Goal: Task Accomplishment & Management: Manage account settings

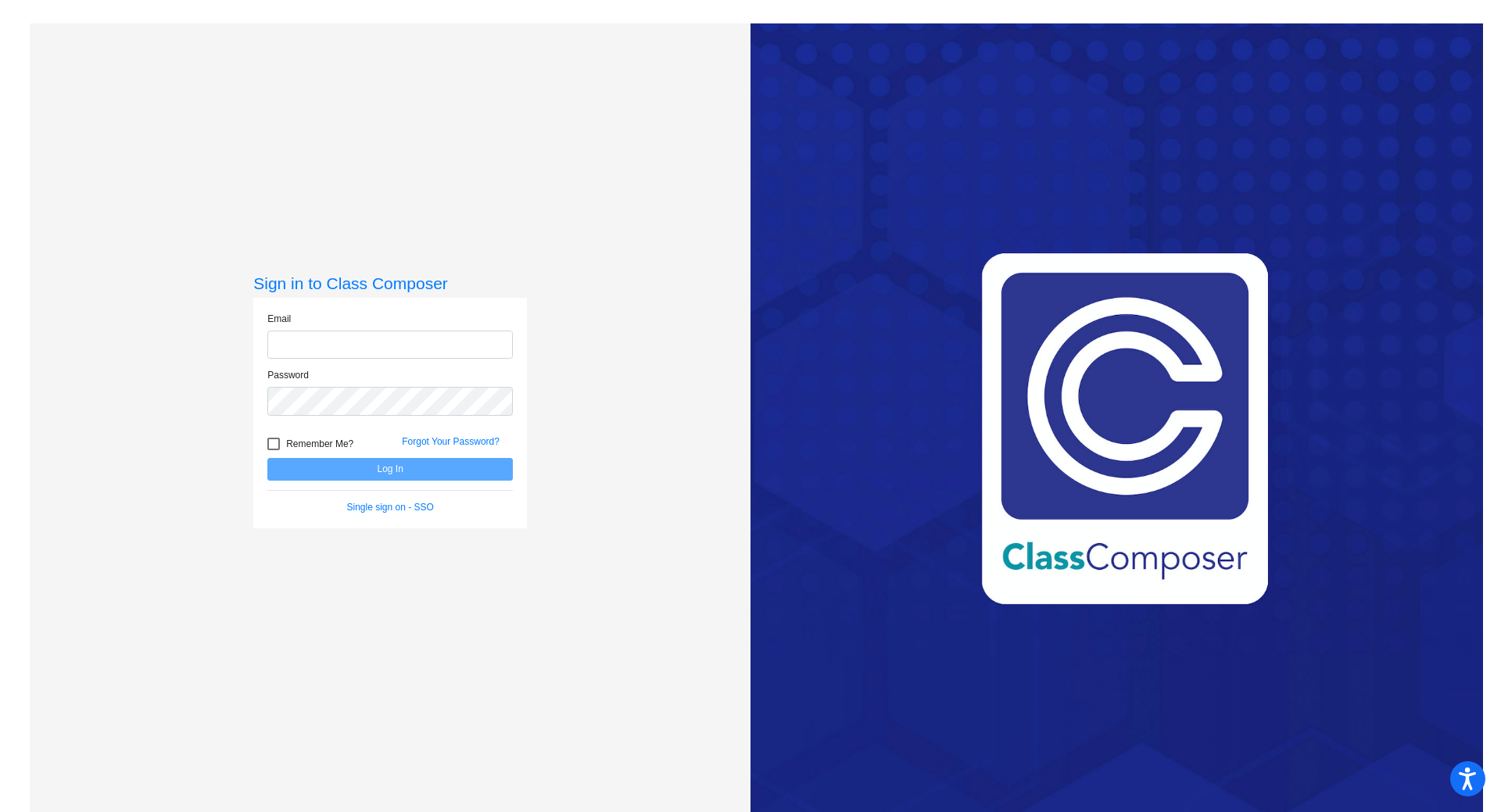
type input "[EMAIL_ADDRESS][PERSON_NAME][DOMAIN_NAME]"
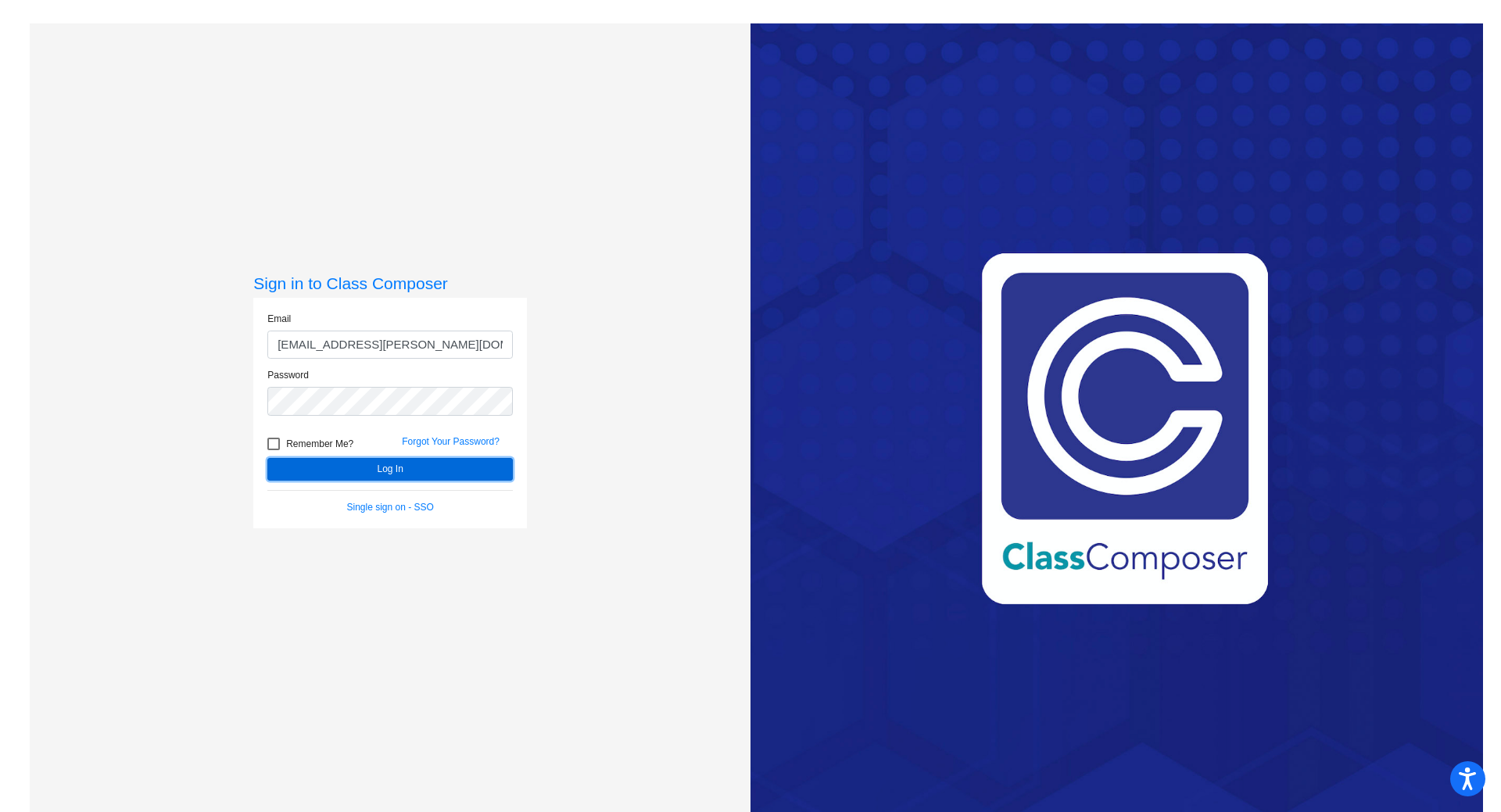
click at [396, 469] on button "Log In" at bounding box center [390, 469] width 245 height 23
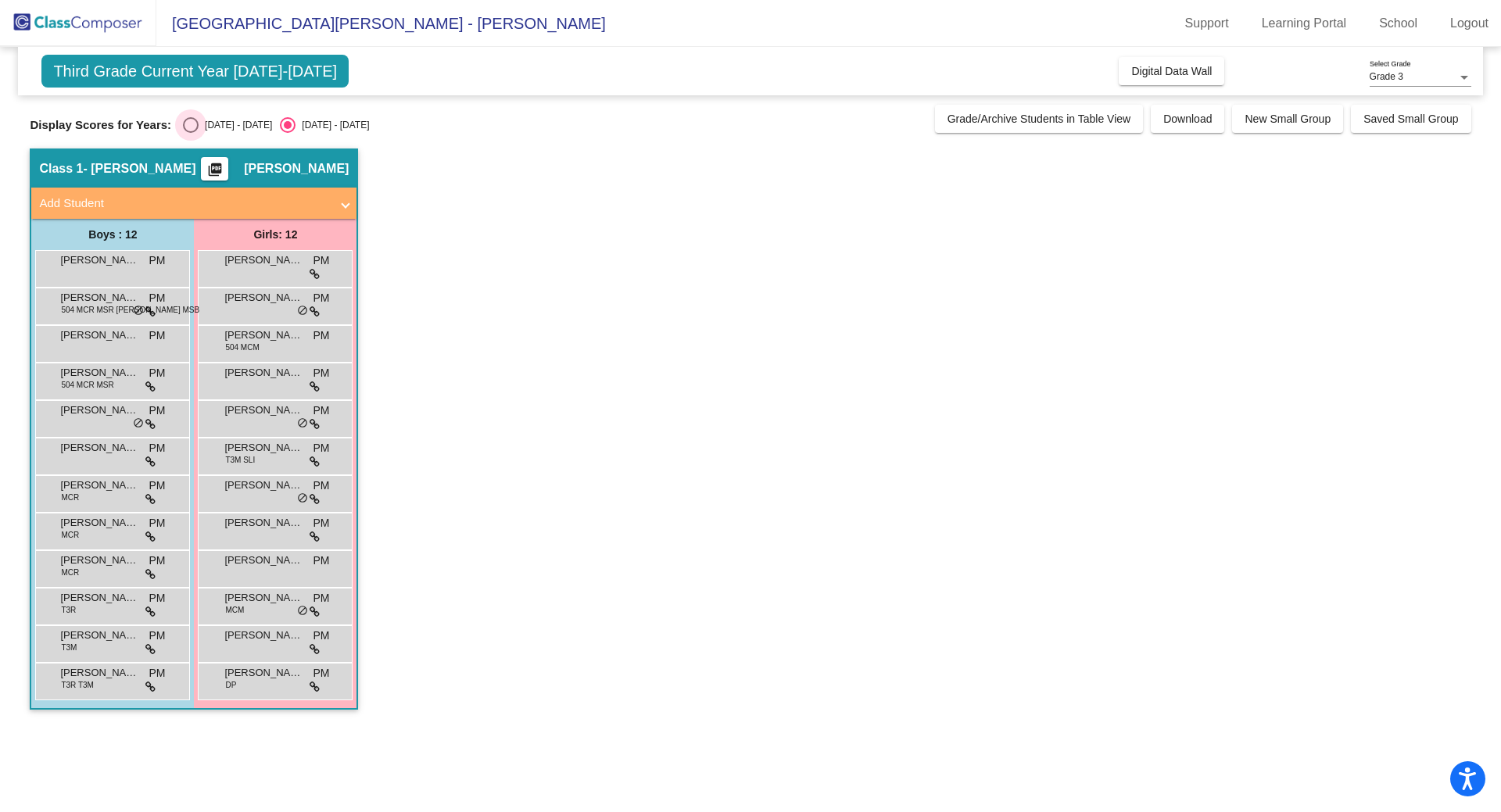
click at [191, 122] on div "Select an option" at bounding box center [190, 124] width 15 height 15
click at [191, 132] on input "[DATE] - [DATE]" at bounding box center [190, 132] width 1 height 1
radio input "true"
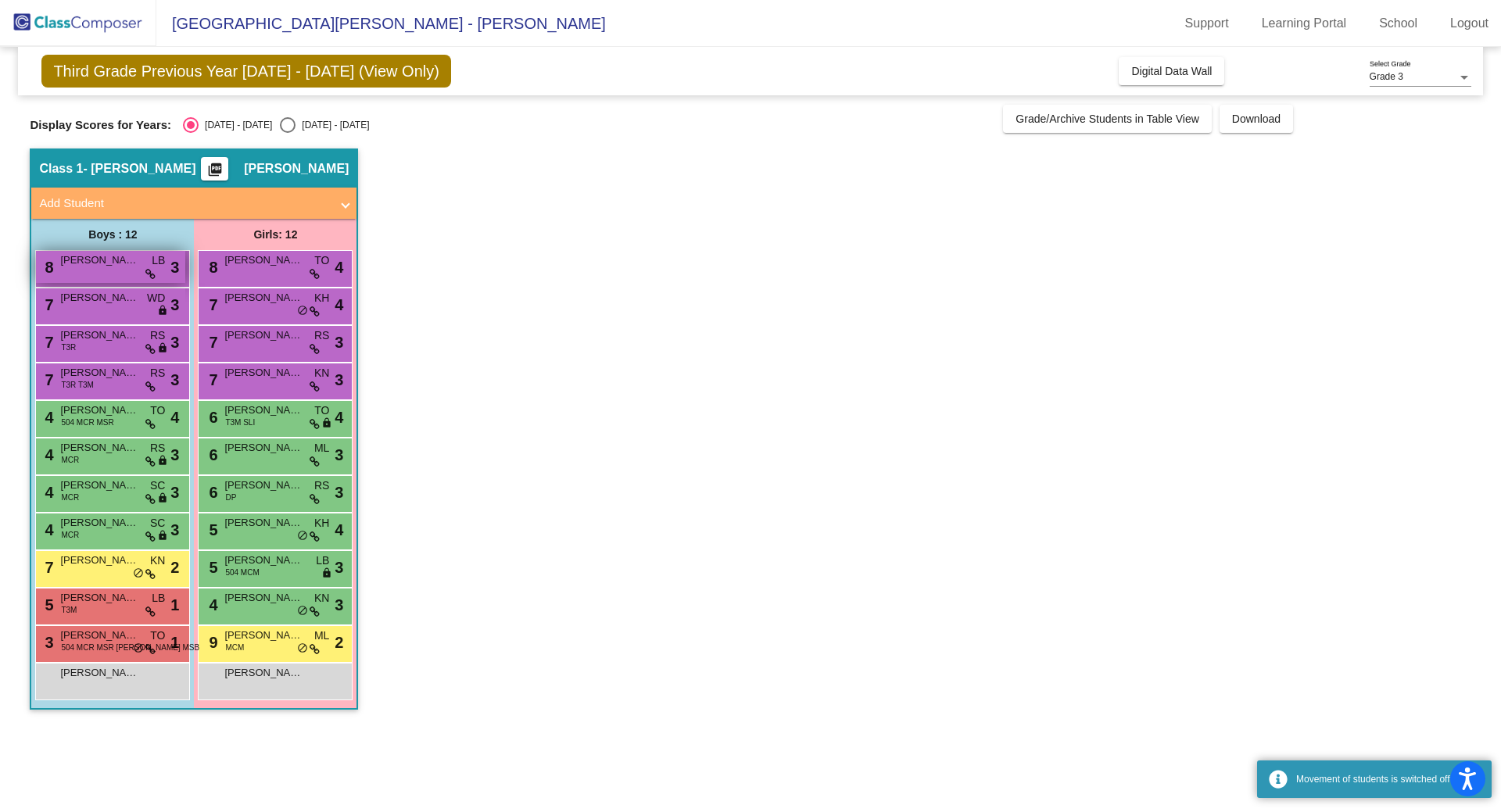
click at [121, 266] on span "[PERSON_NAME]" at bounding box center [99, 260] width 78 height 15
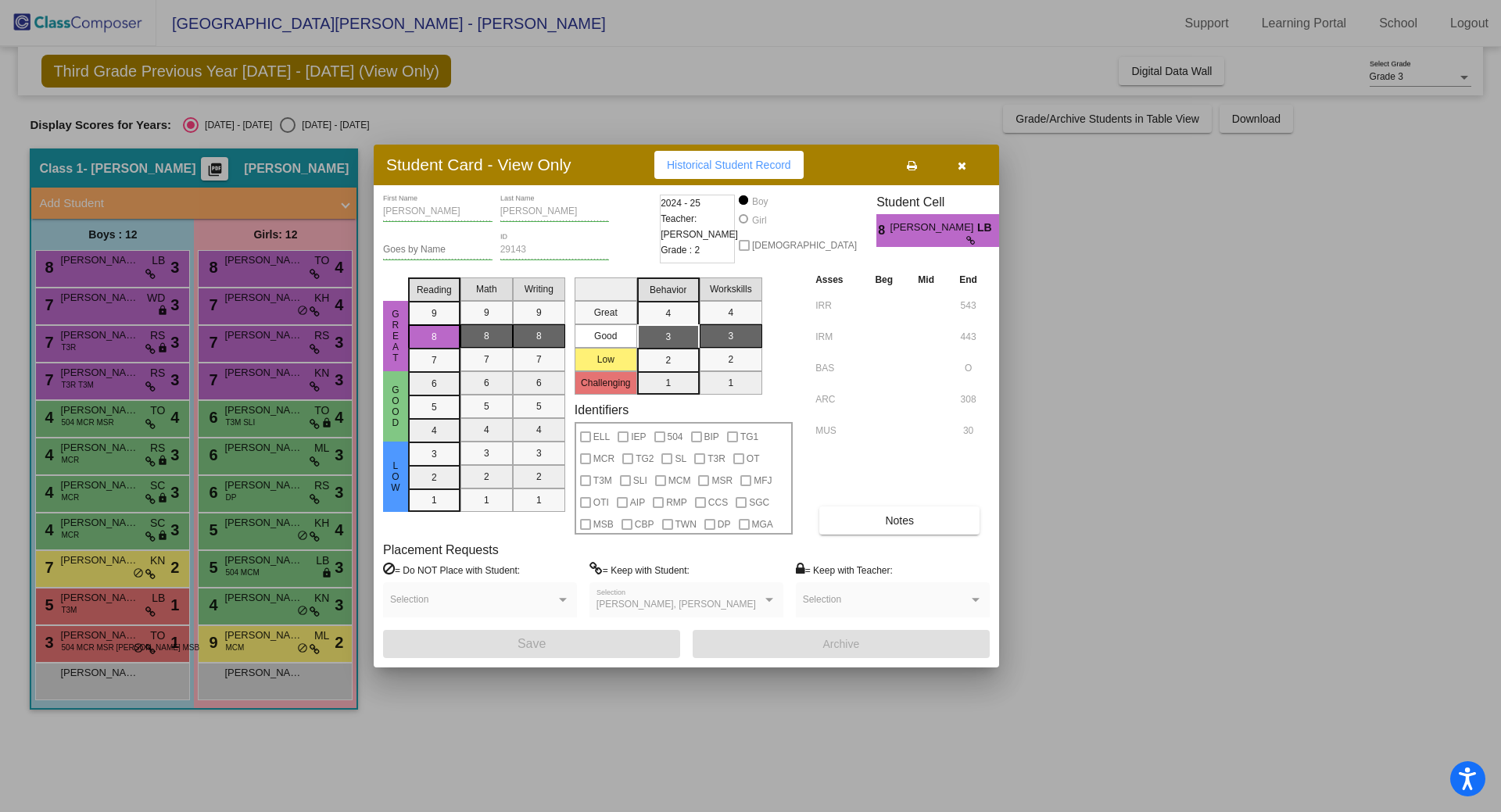
click at [125, 296] on div at bounding box center [750, 406] width 1501 height 812
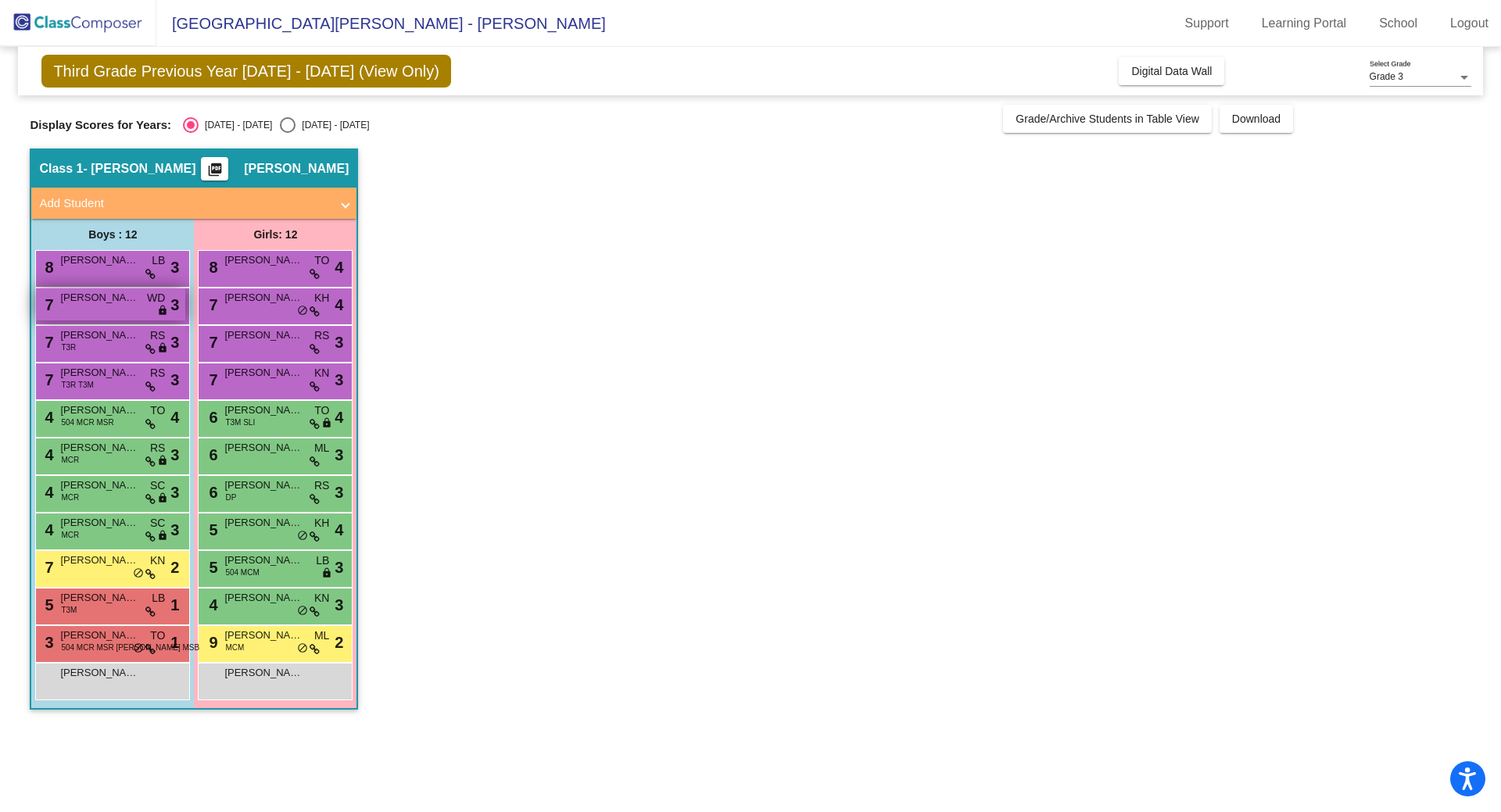
click at [118, 297] on span "[PERSON_NAME]" at bounding box center [99, 297] width 78 height 15
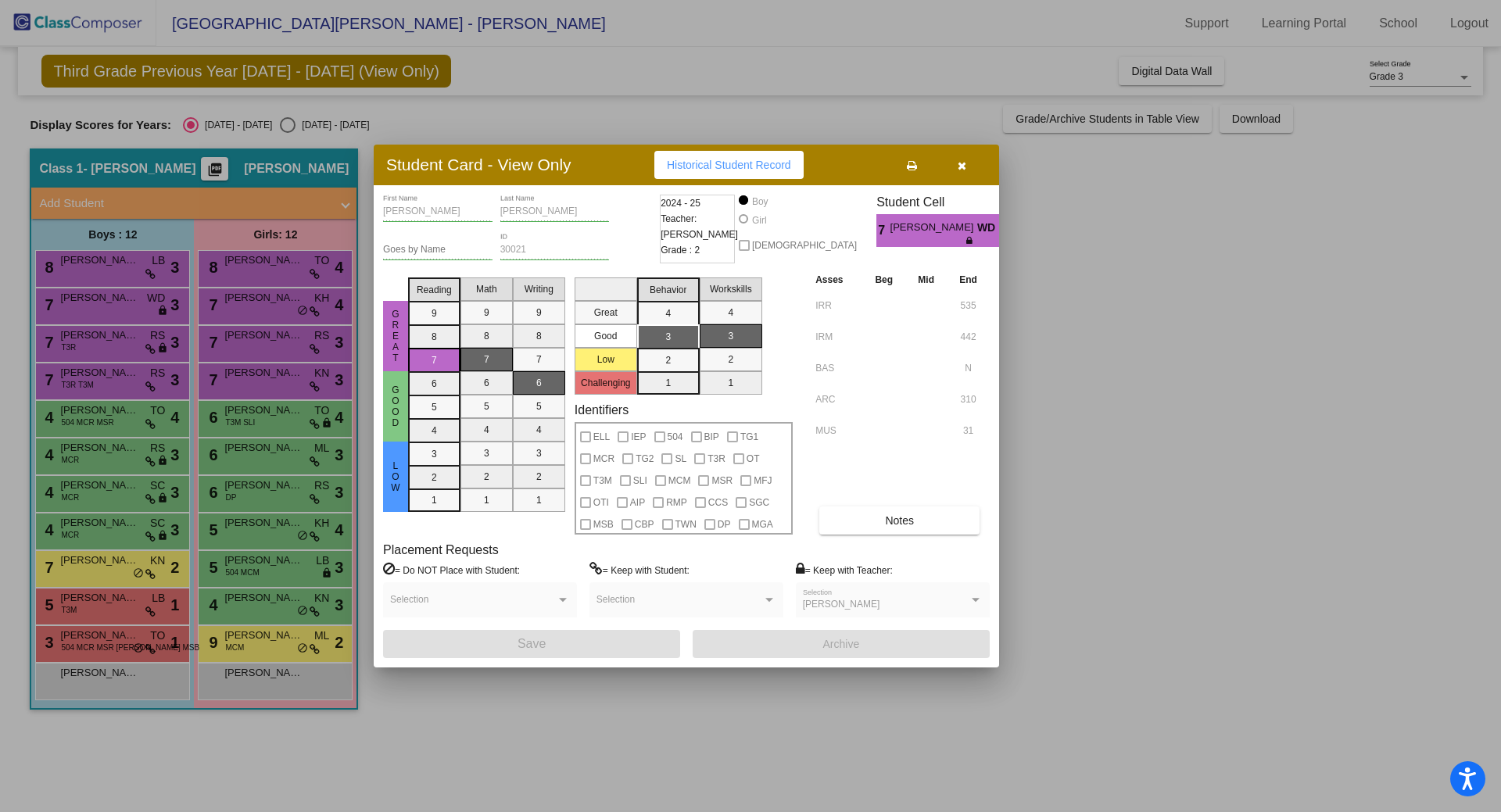
click at [117, 336] on div at bounding box center [750, 406] width 1501 height 812
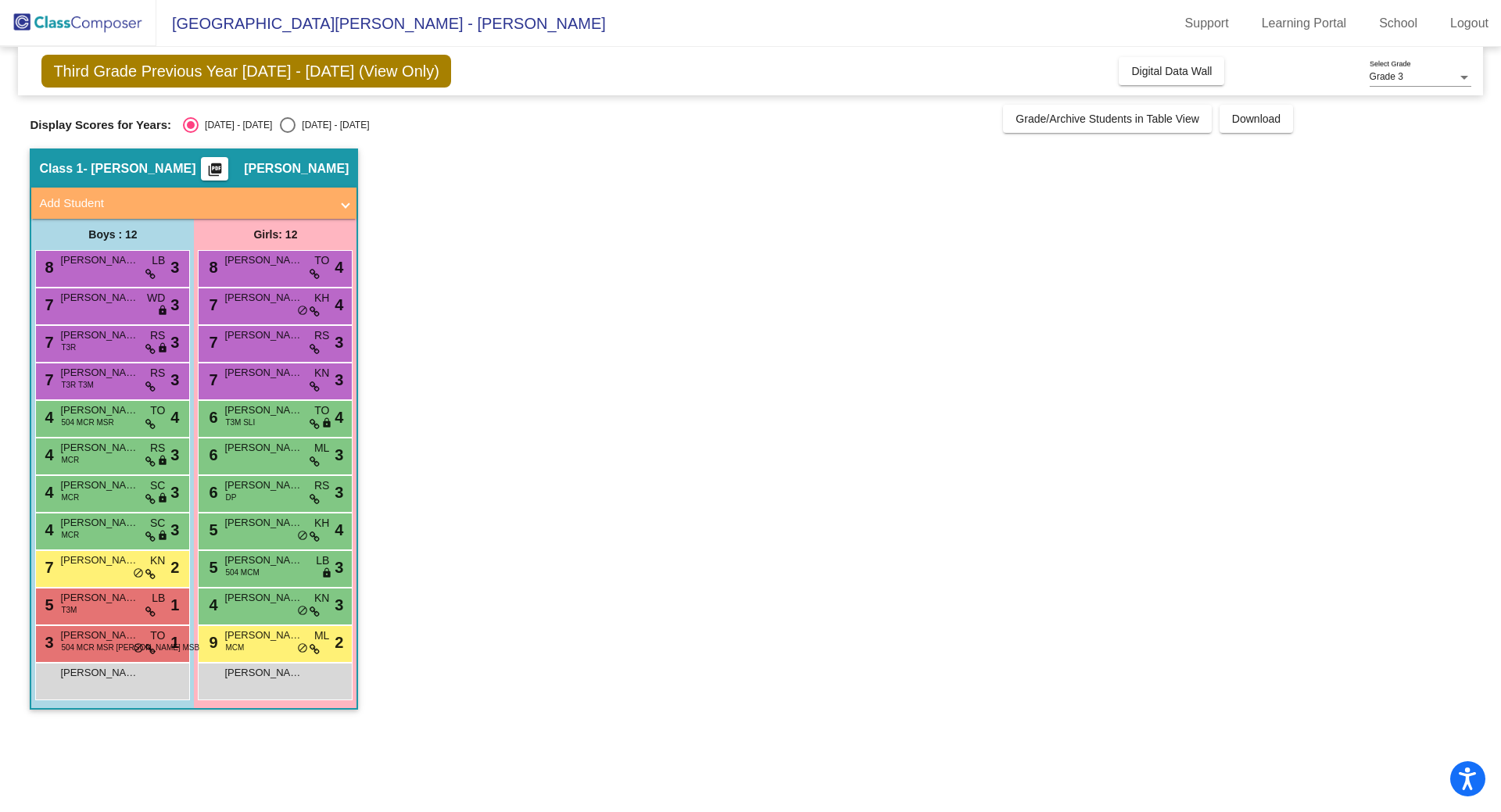
click at [117, 336] on span "[PERSON_NAME]" at bounding box center [99, 334] width 78 height 15
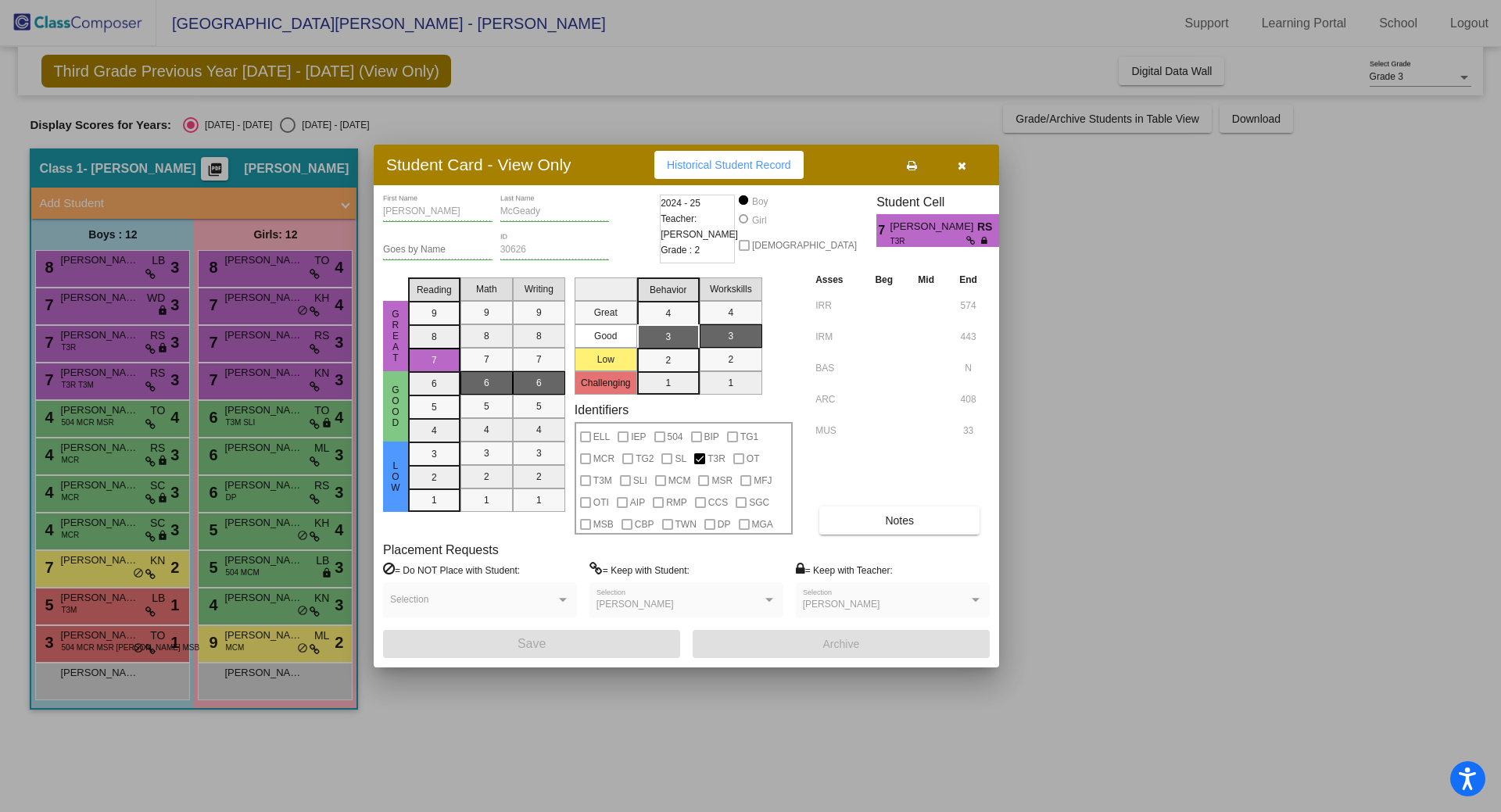
click at [114, 373] on div at bounding box center [750, 406] width 1501 height 812
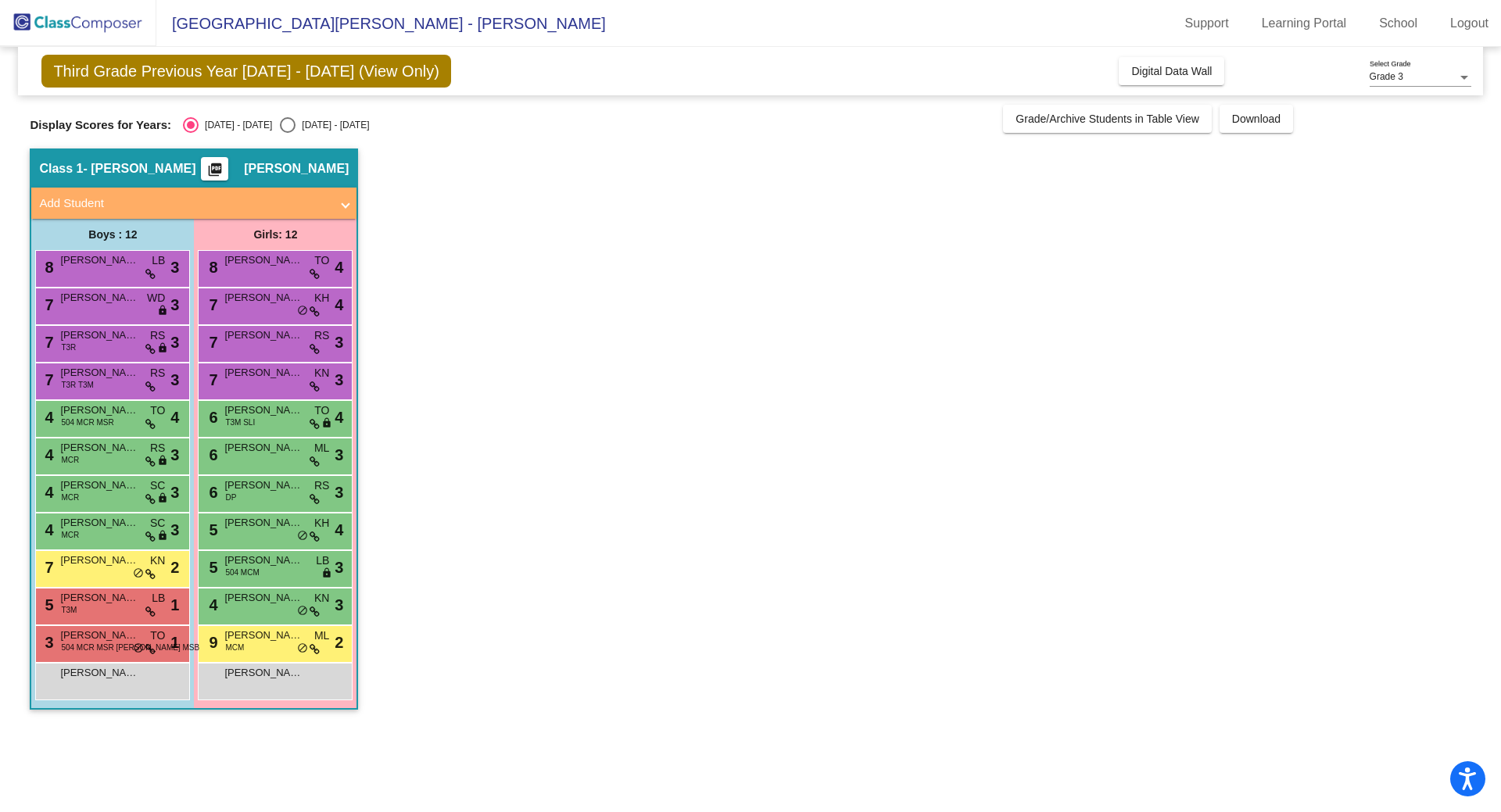
click at [114, 373] on span "[PERSON_NAME]" at bounding box center [99, 372] width 78 height 15
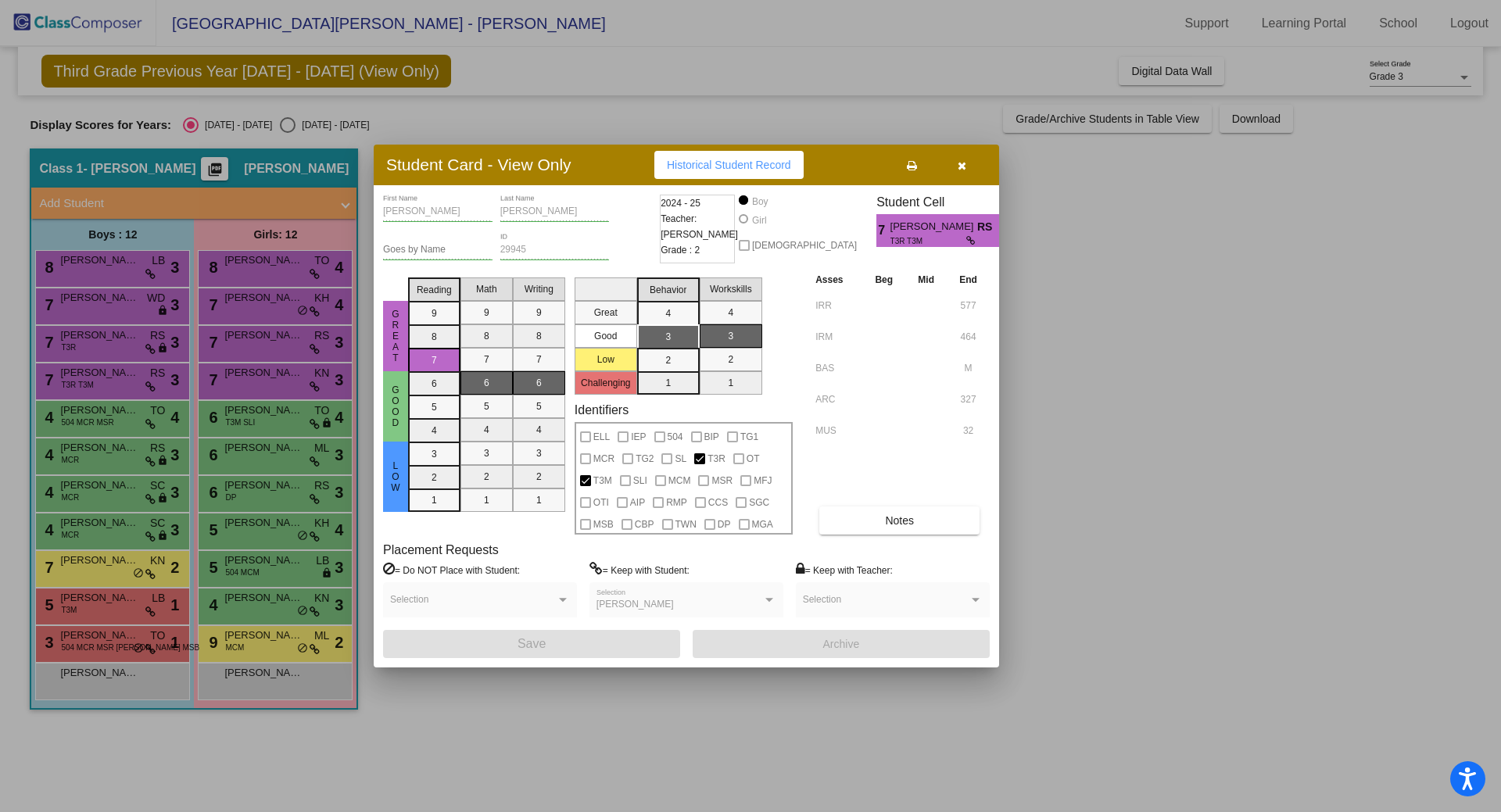
click at [111, 675] on div at bounding box center [750, 406] width 1501 height 812
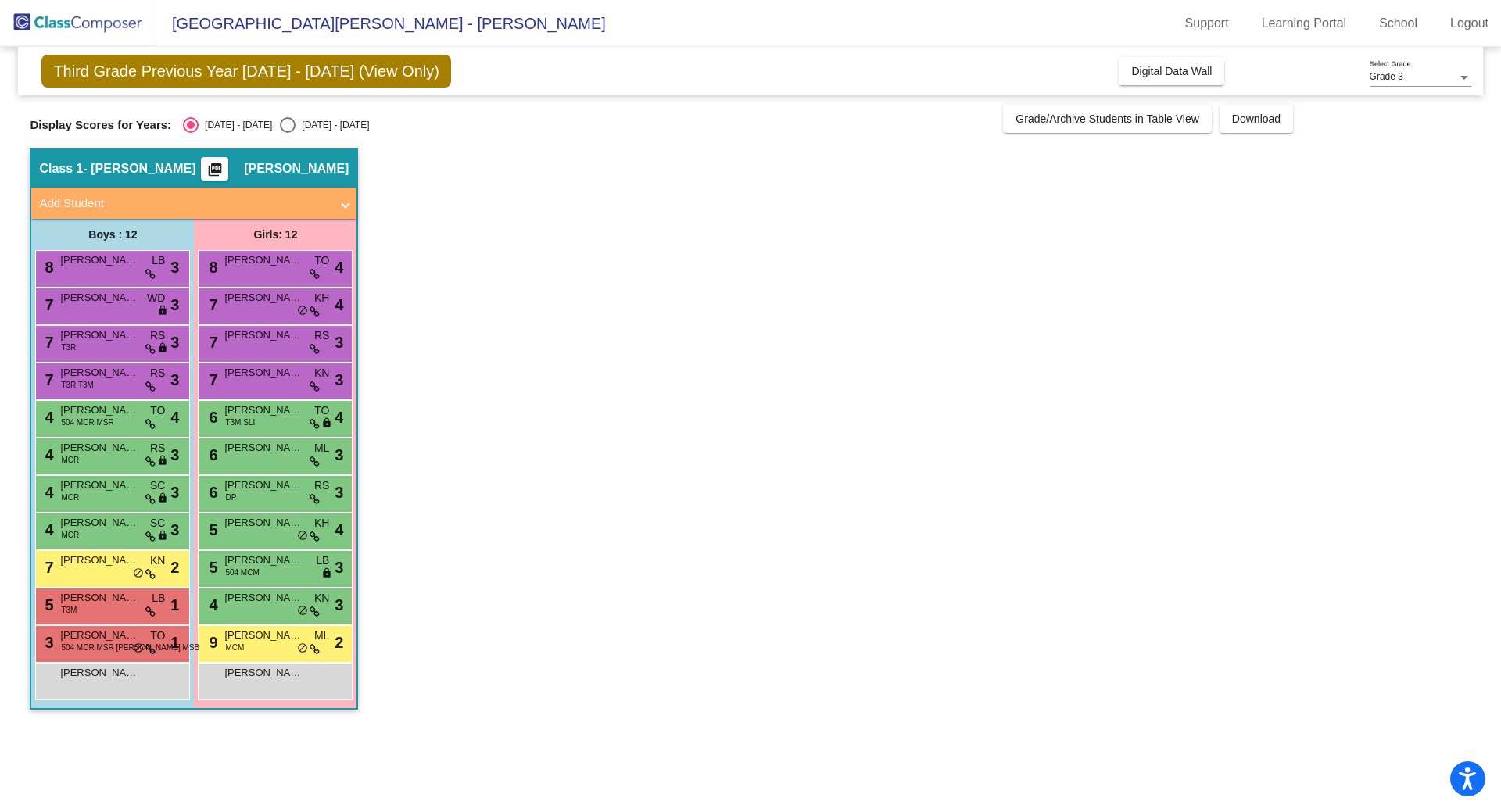
click at [111, 675] on span "[PERSON_NAME]" at bounding box center [99, 672] width 78 height 15
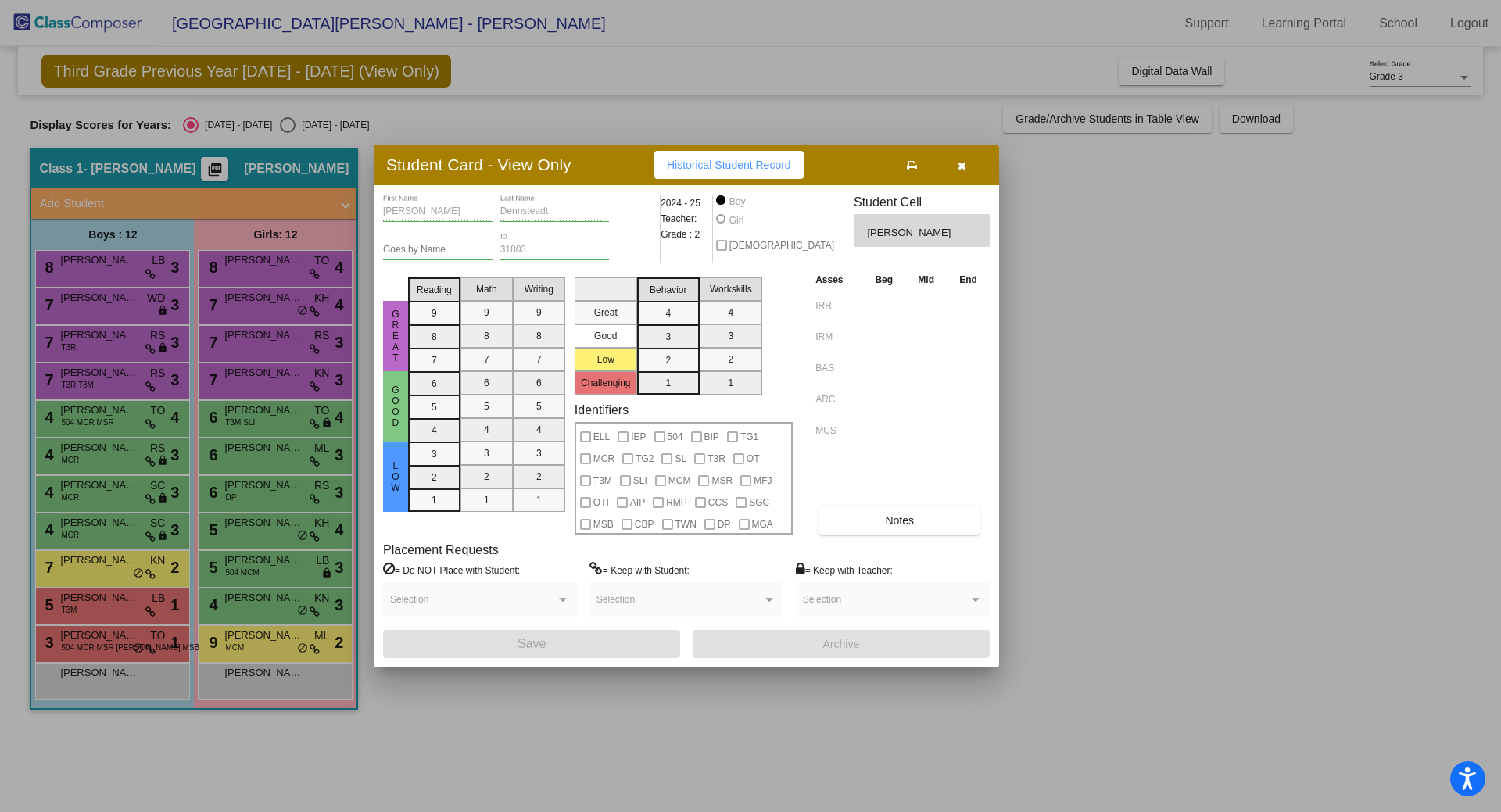
click at [140, 264] on div at bounding box center [750, 406] width 1501 height 812
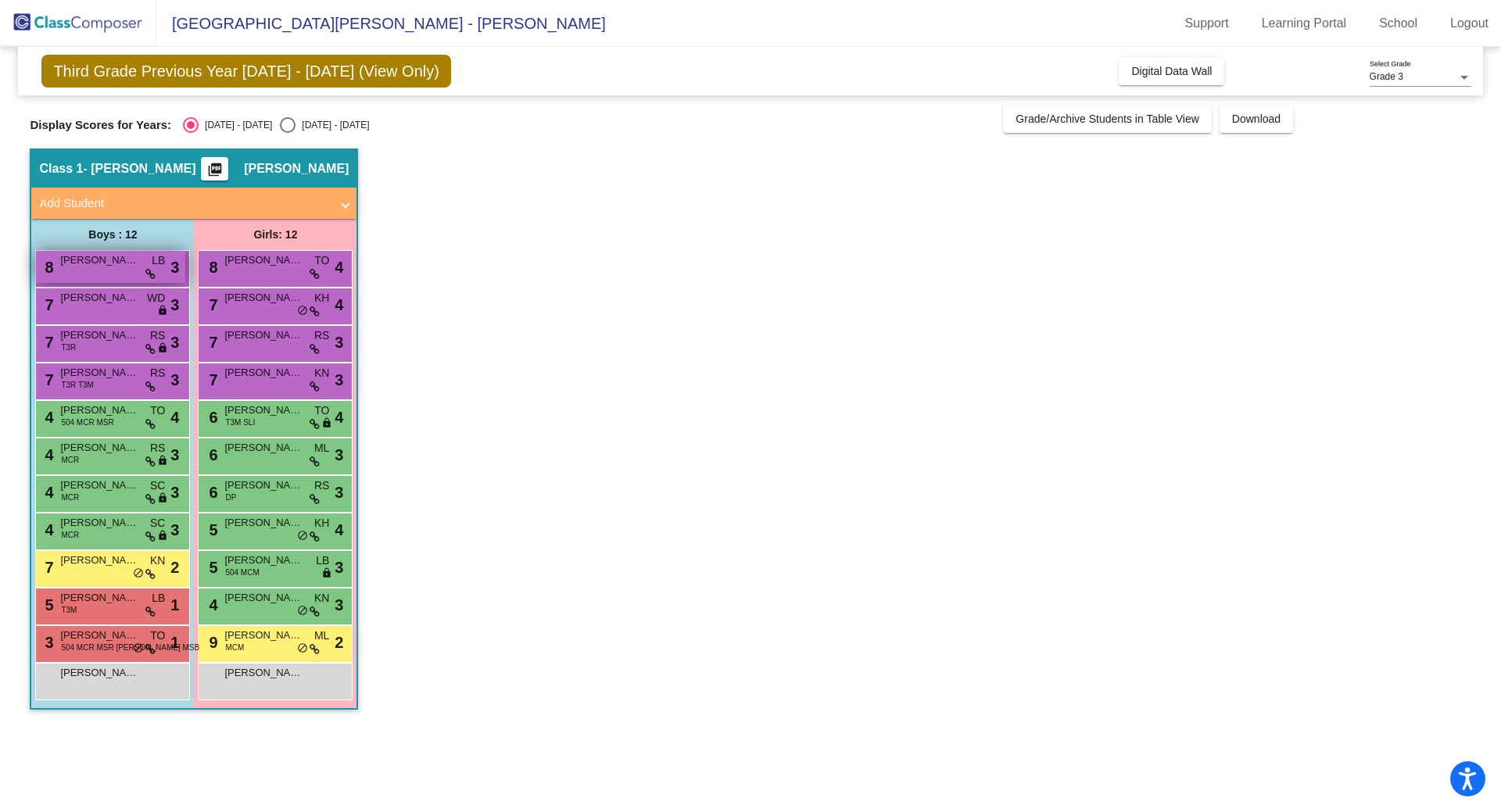
click at [140, 263] on div "8 [PERSON_NAME] LB lock do_not_disturb_alt 3" at bounding box center [111, 267] width 150 height 32
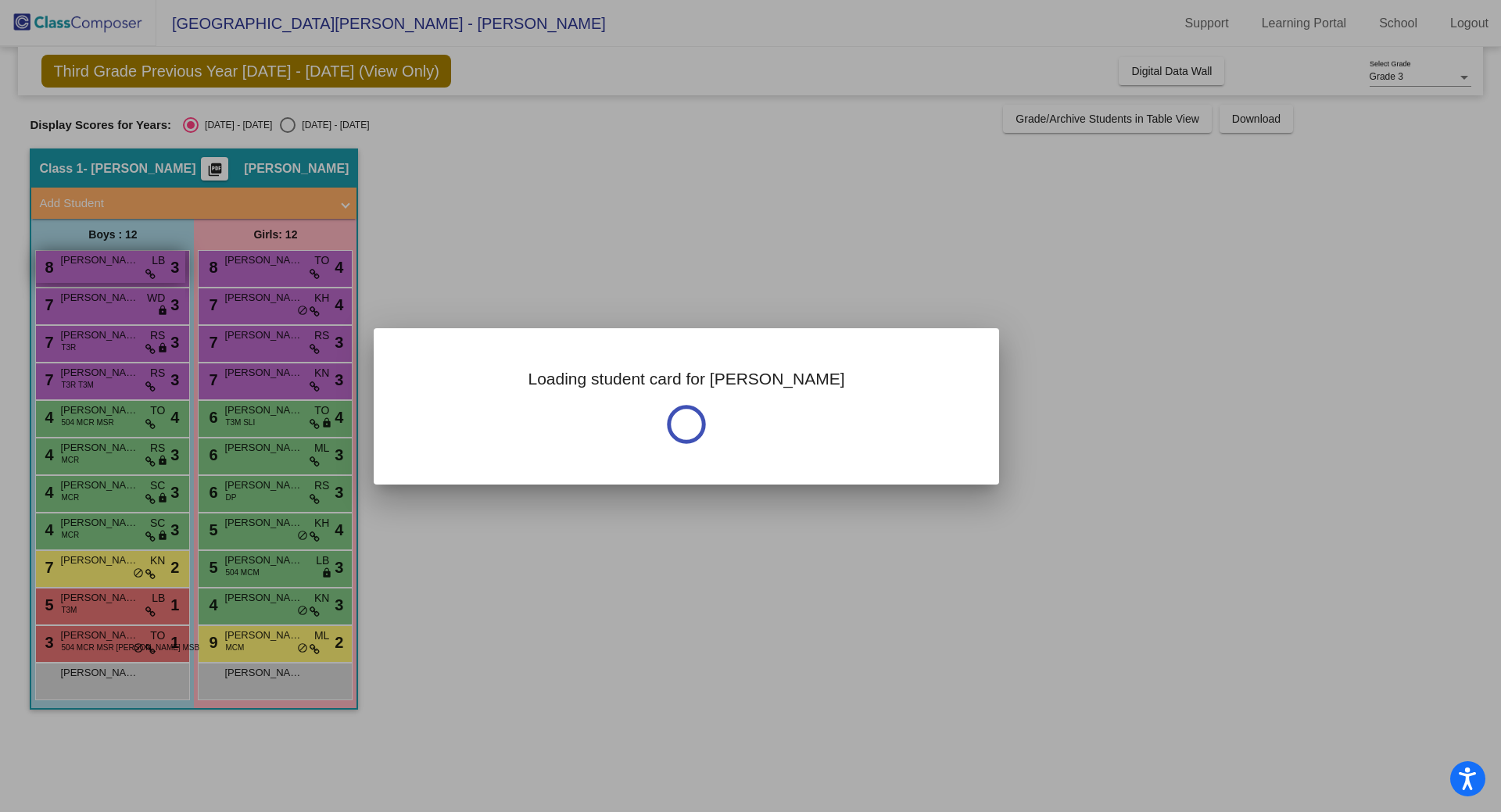
click at [140, 263] on div at bounding box center [750, 406] width 1501 height 812
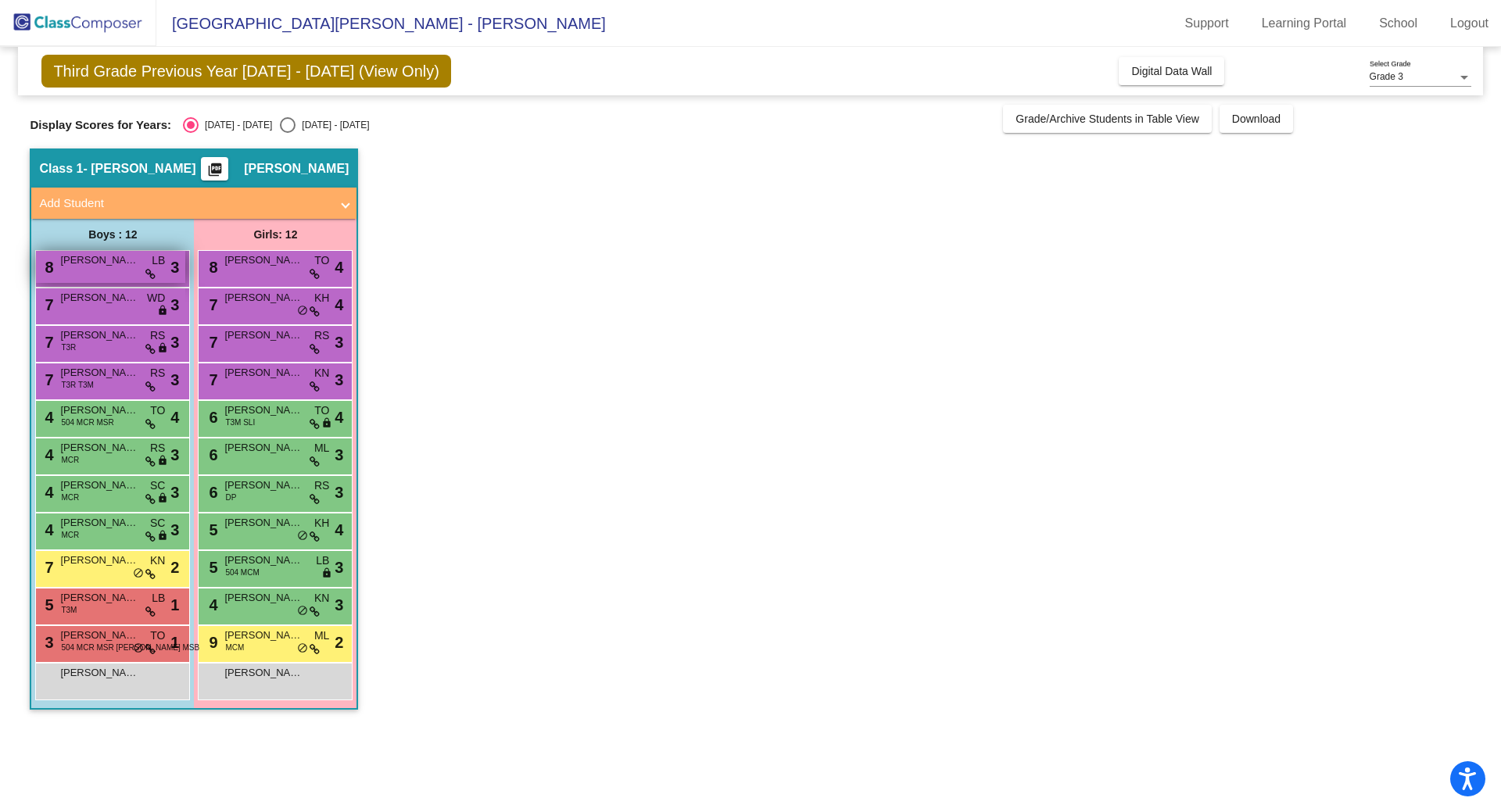
click at [111, 257] on span "[PERSON_NAME]" at bounding box center [99, 260] width 78 height 15
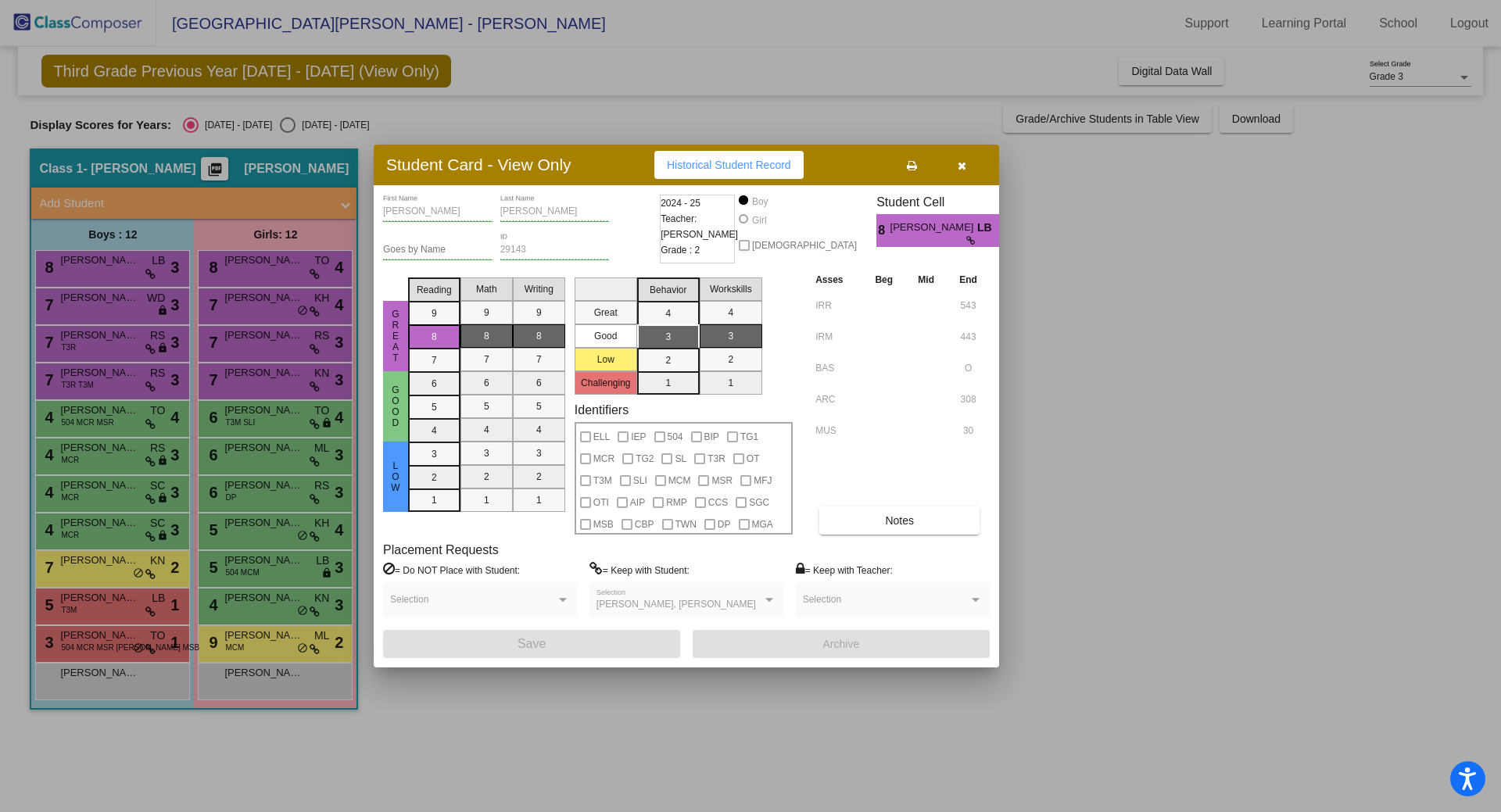
click at [138, 297] on div at bounding box center [750, 406] width 1501 height 812
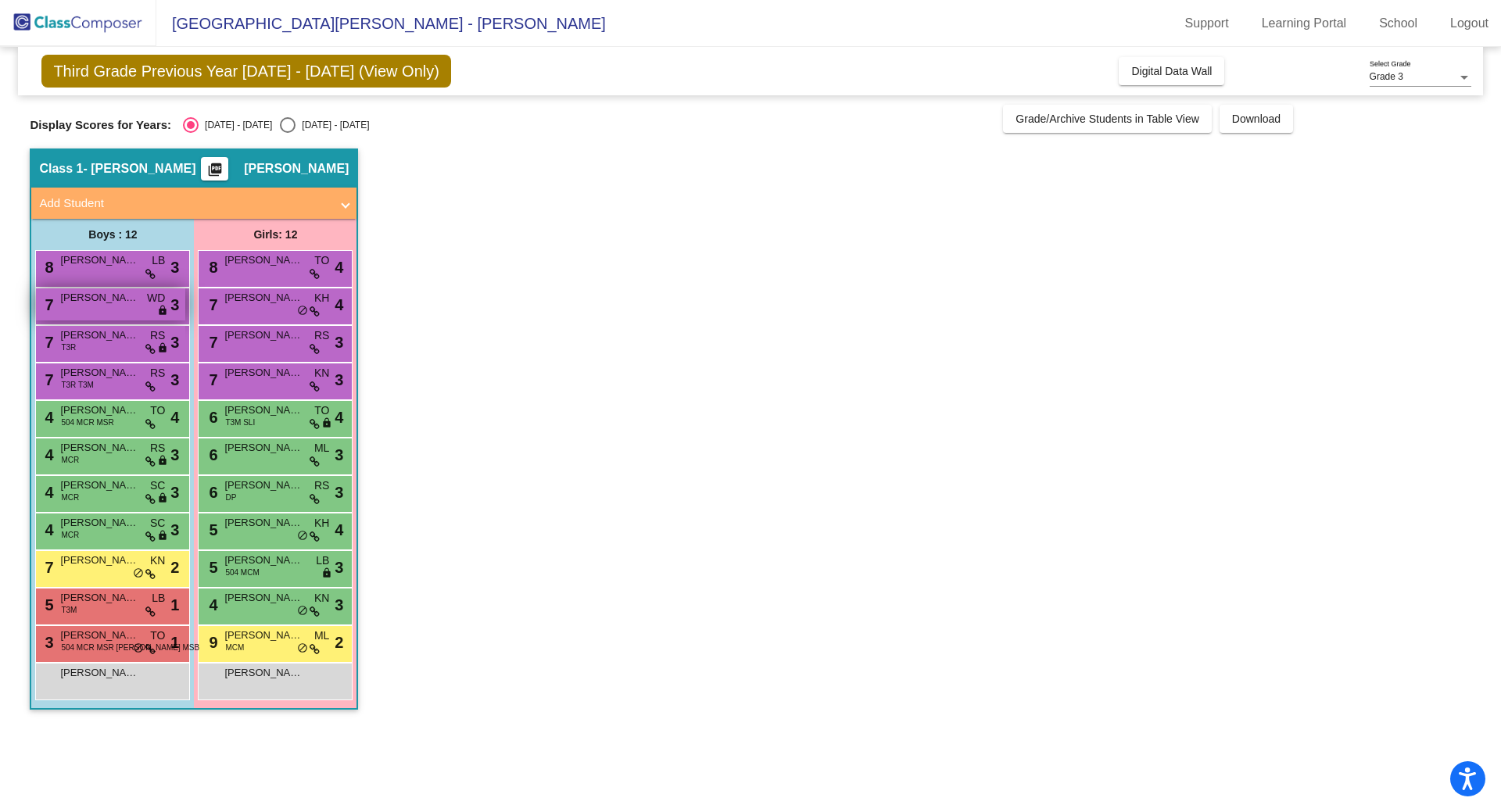
click at [125, 297] on span "[PERSON_NAME]" at bounding box center [99, 297] width 78 height 15
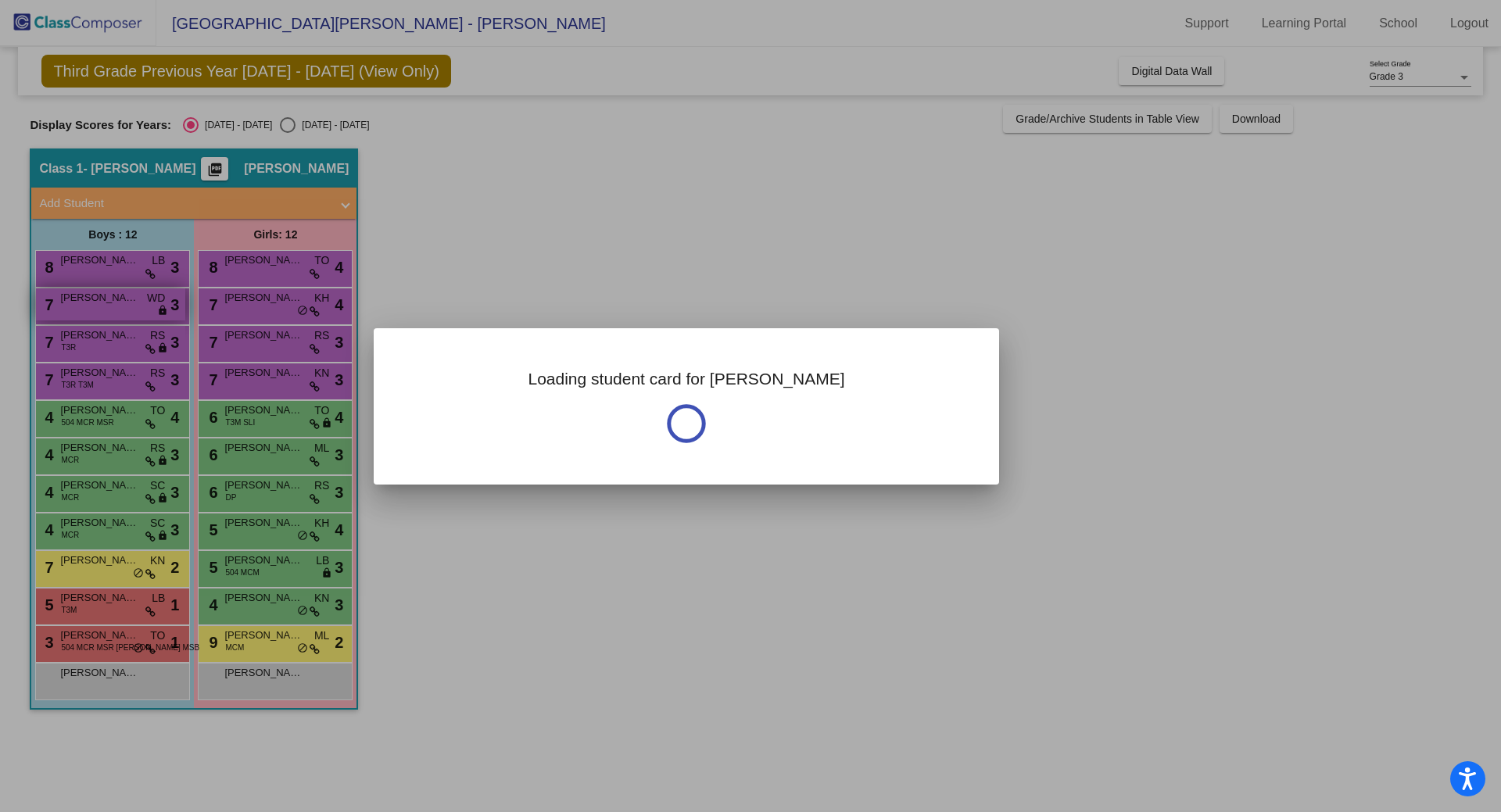
click at [125, 297] on div at bounding box center [750, 406] width 1501 height 812
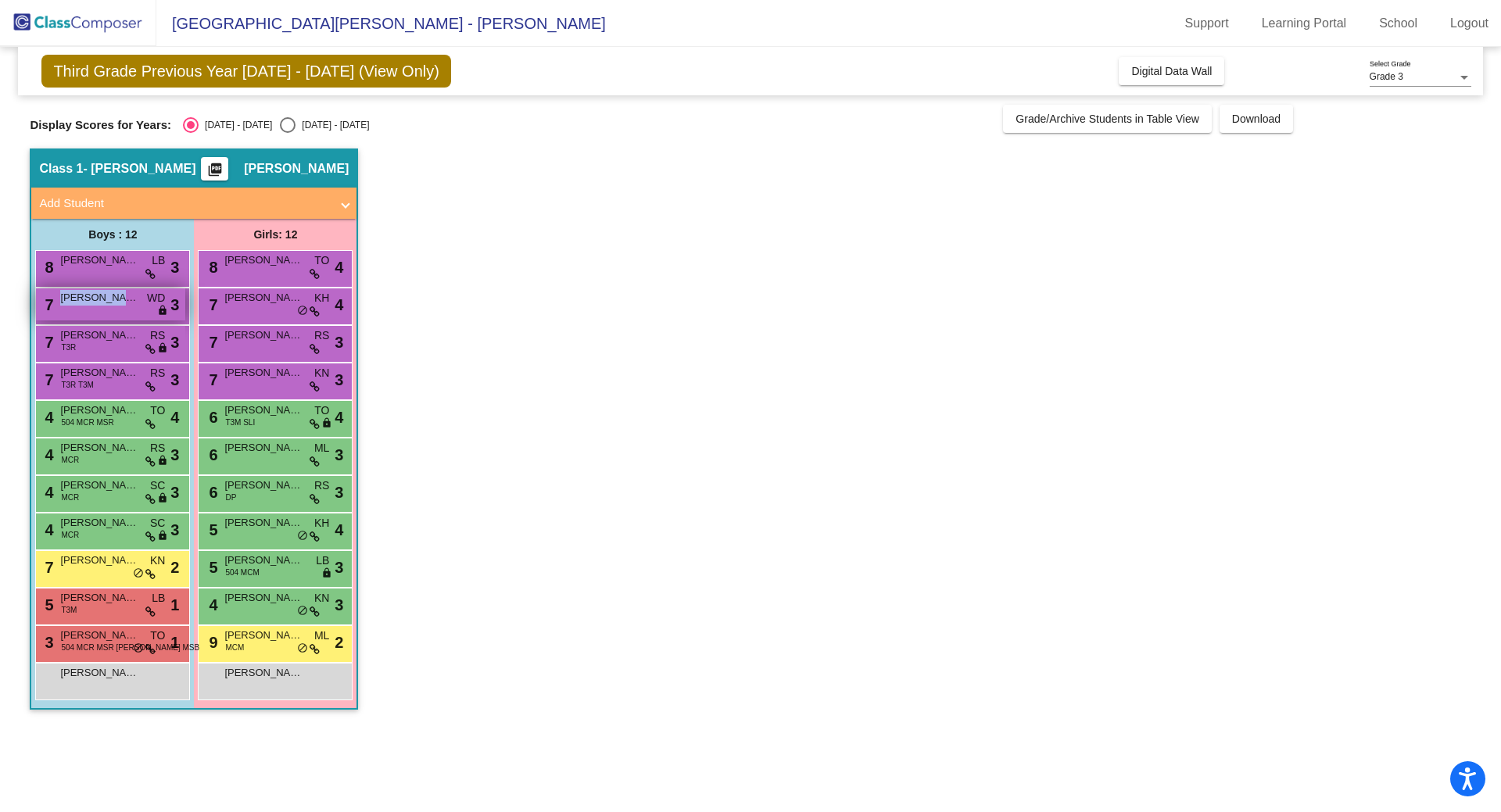
click at [126, 297] on span "[PERSON_NAME]" at bounding box center [99, 297] width 78 height 15
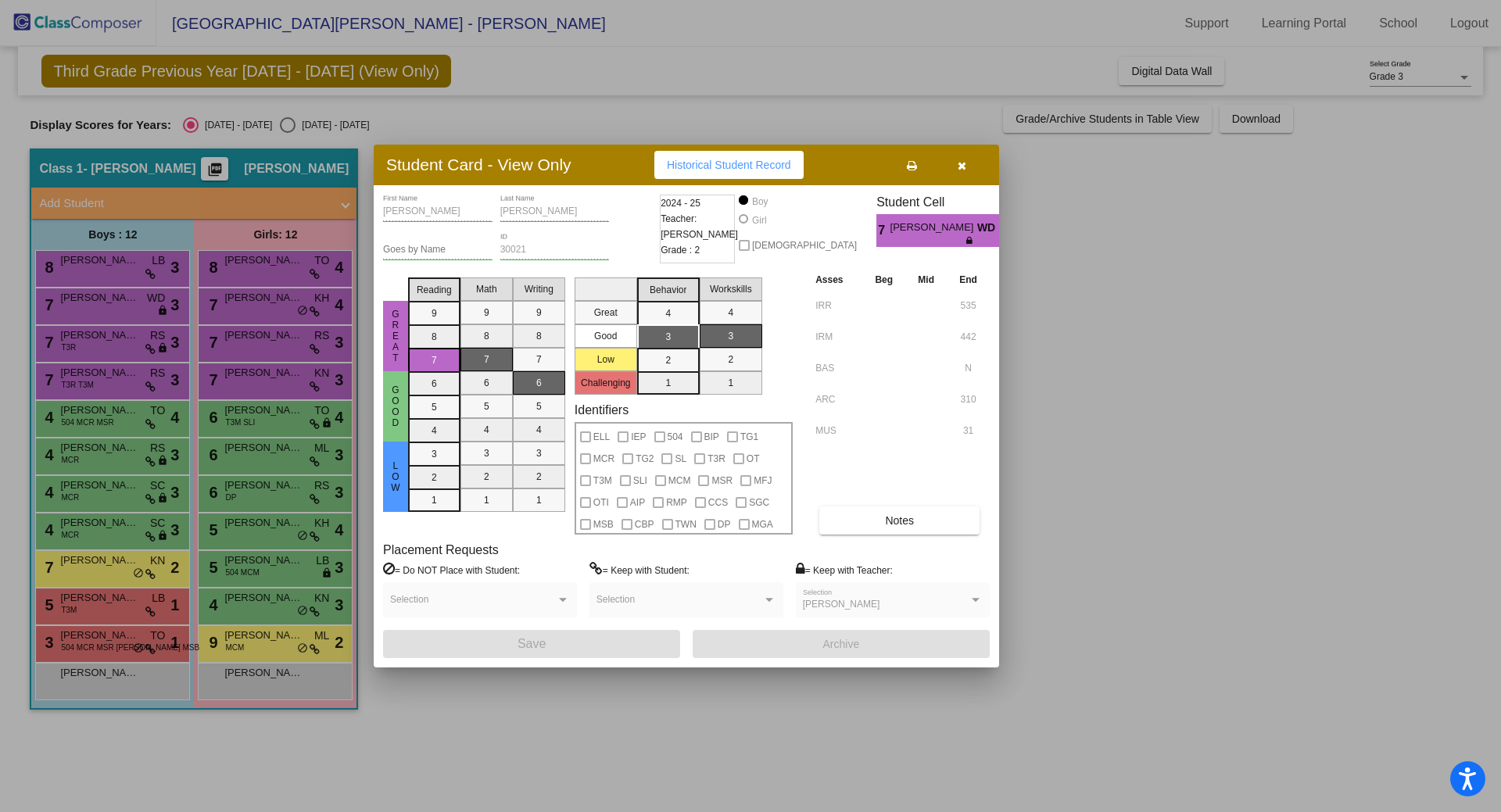
click at [114, 344] on div at bounding box center [750, 406] width 1501 height 812
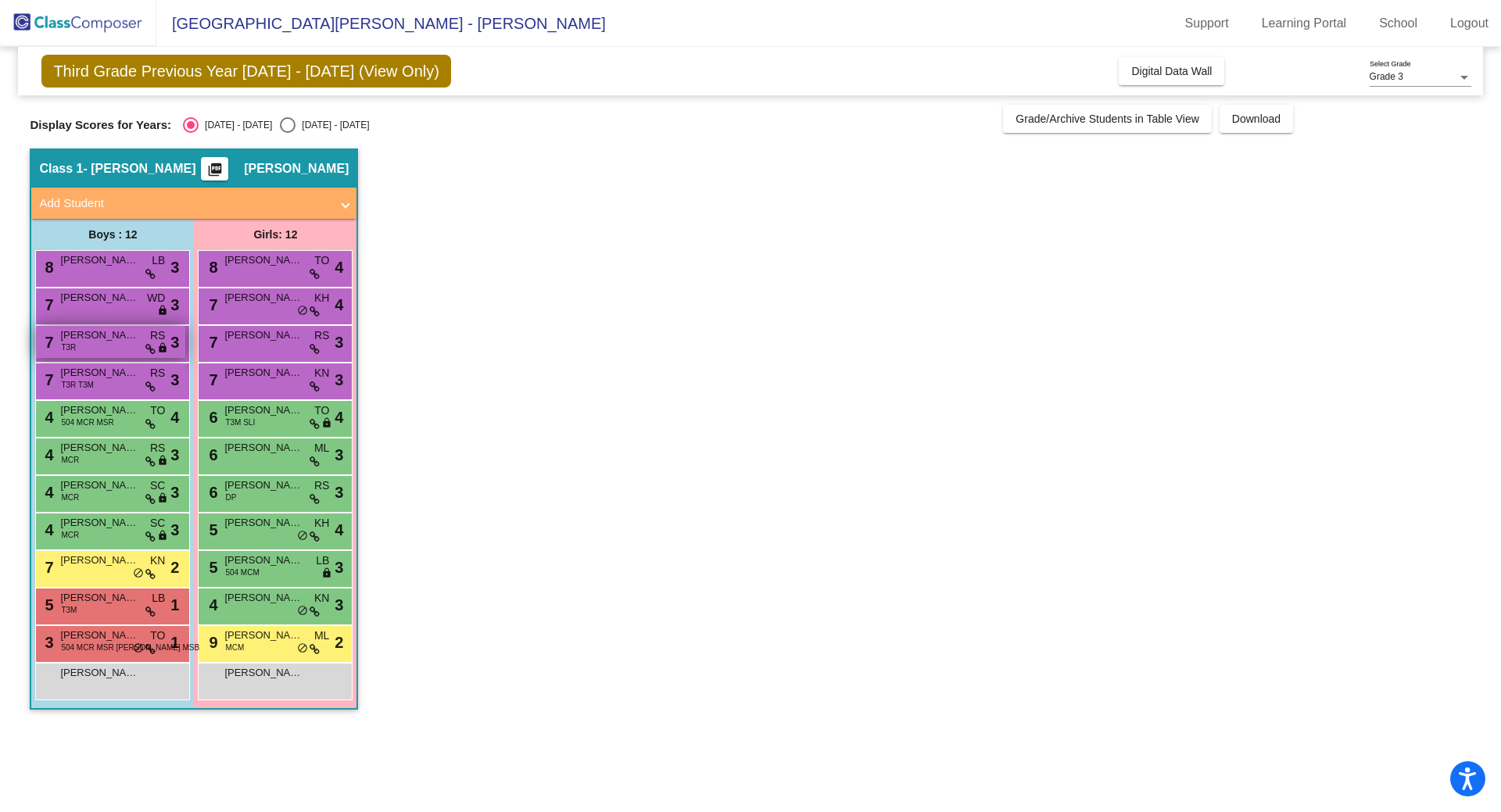
click at [117, 341] on span "[PERSON_NAME]" at bounding box center [99, 334] width 78 height 15
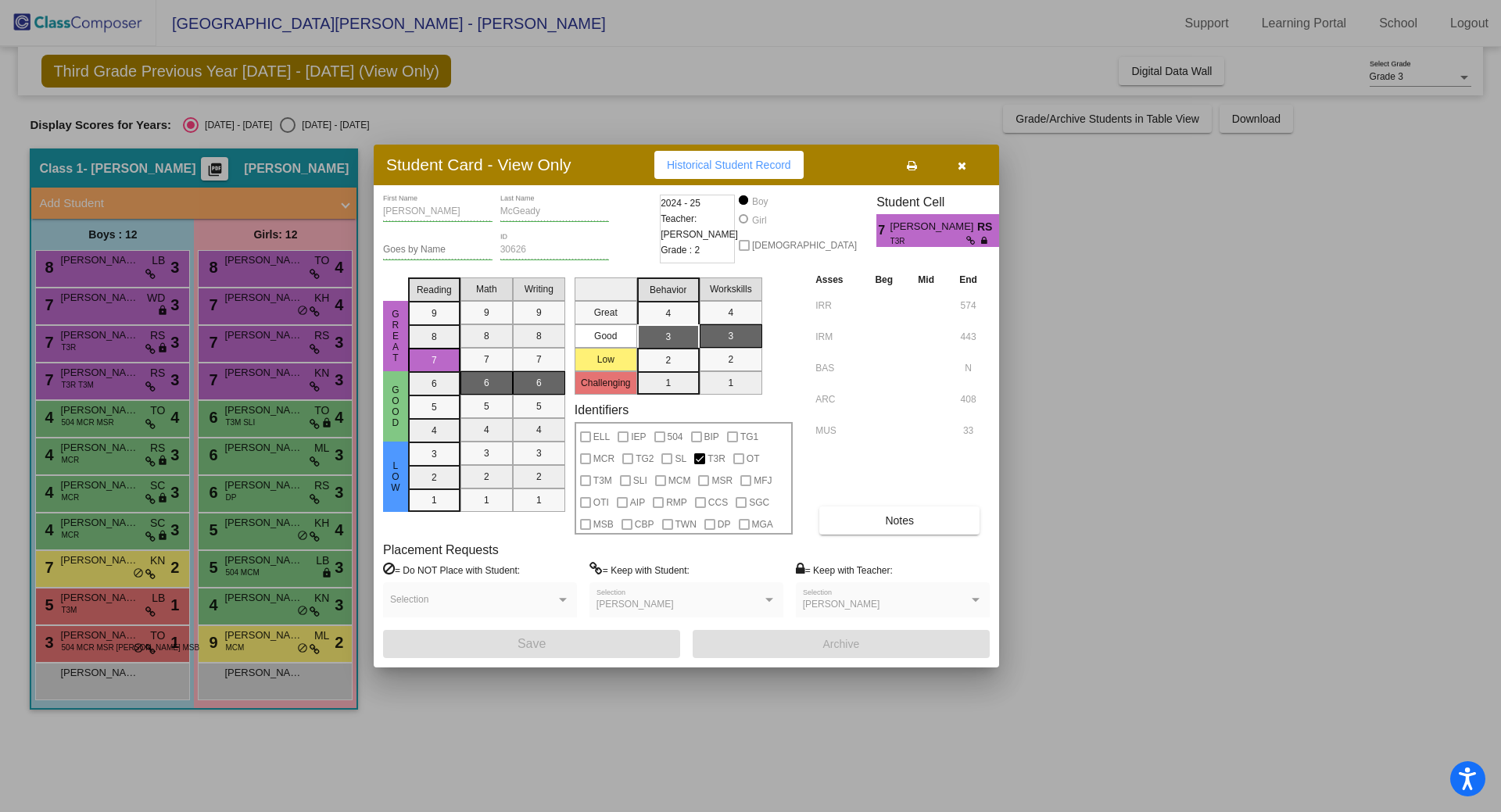
click at [114, 414] on div at bounding box center [750, 406] width 1501 height 812
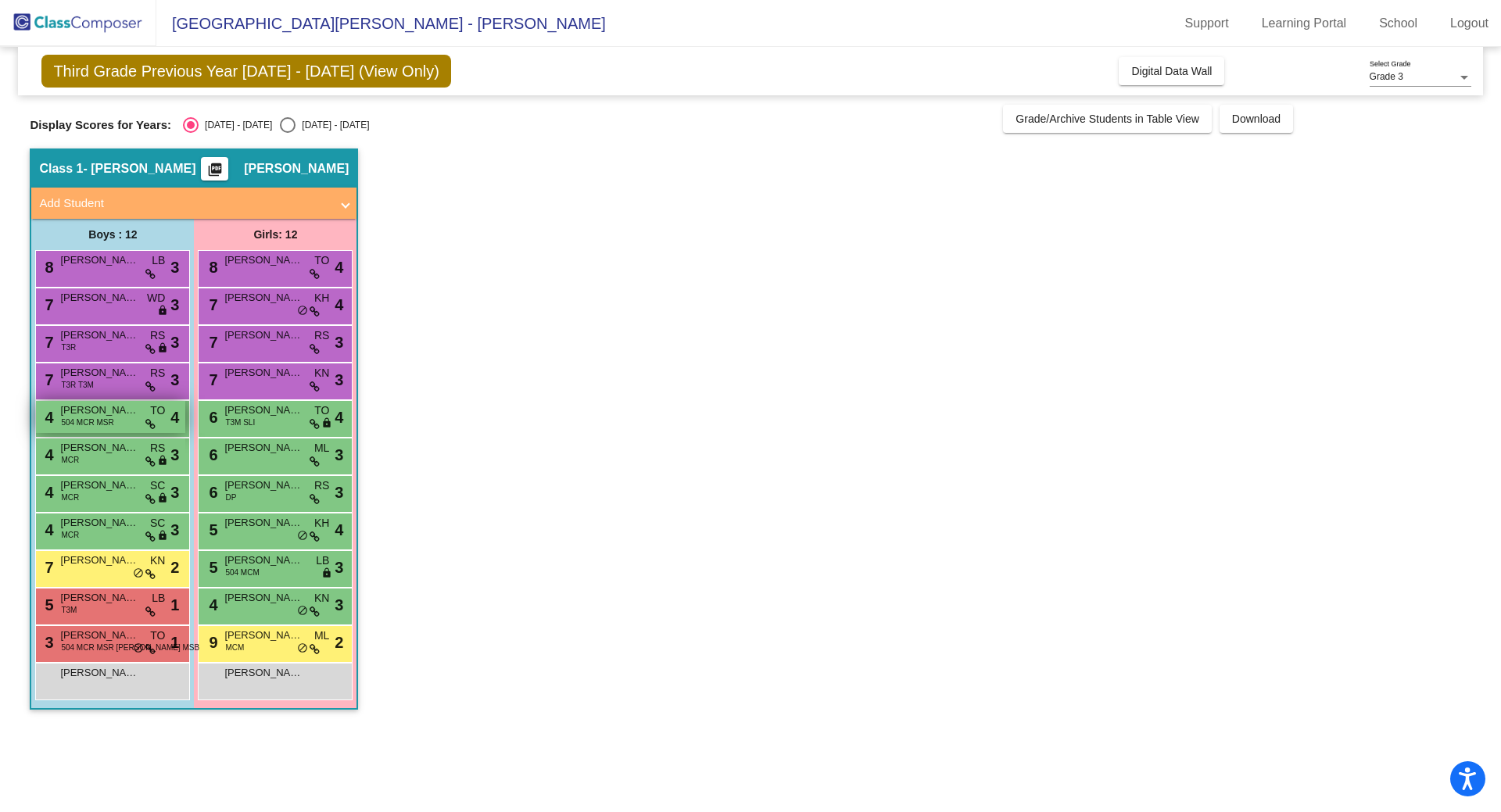
click at [112, 424] on span "504 MCR MSR" at bounding box center [87, 422] width 52 height 12
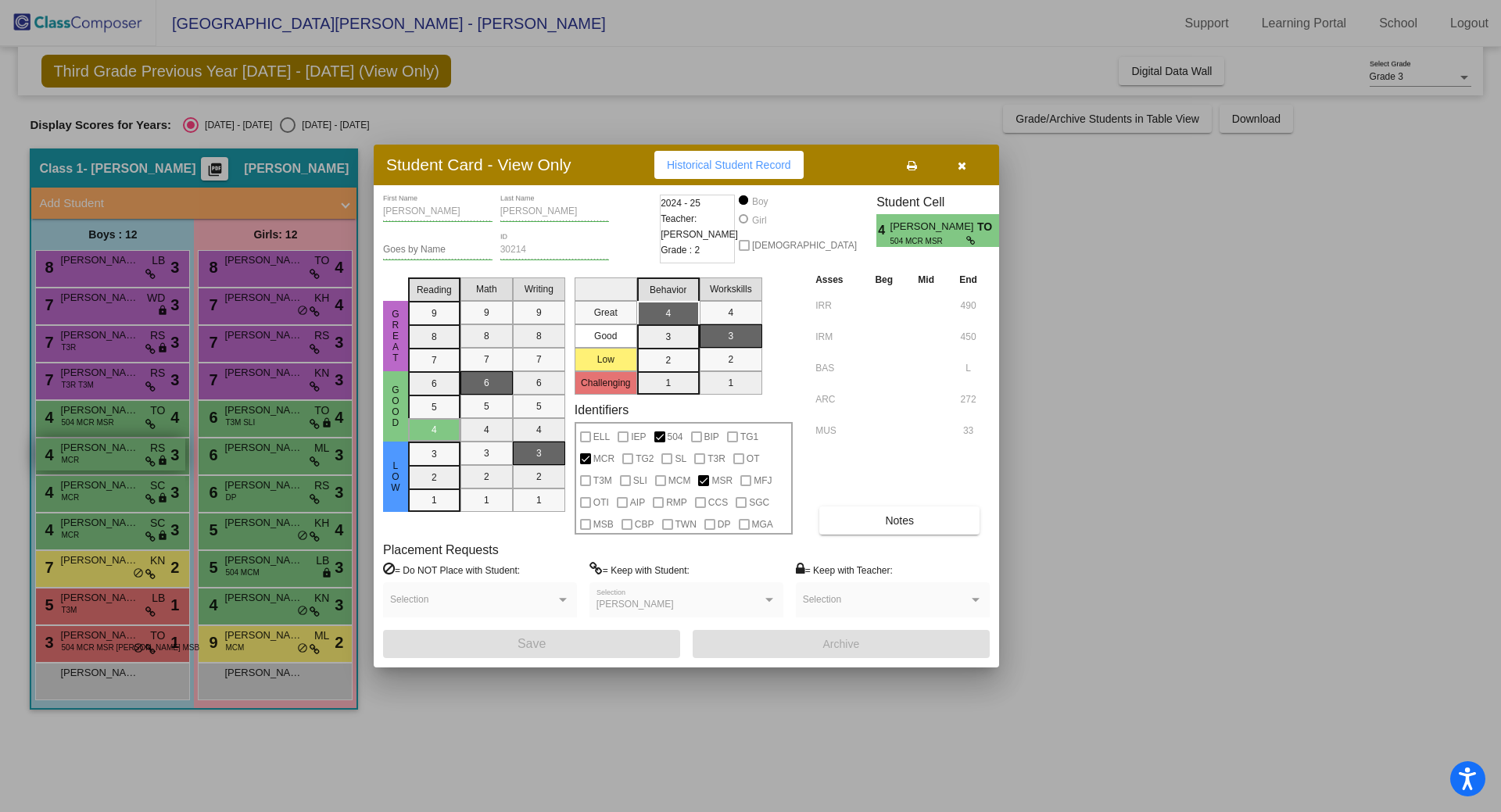
click at [115, 444] on div at bounding box center [750, 406] width 1501 height 812
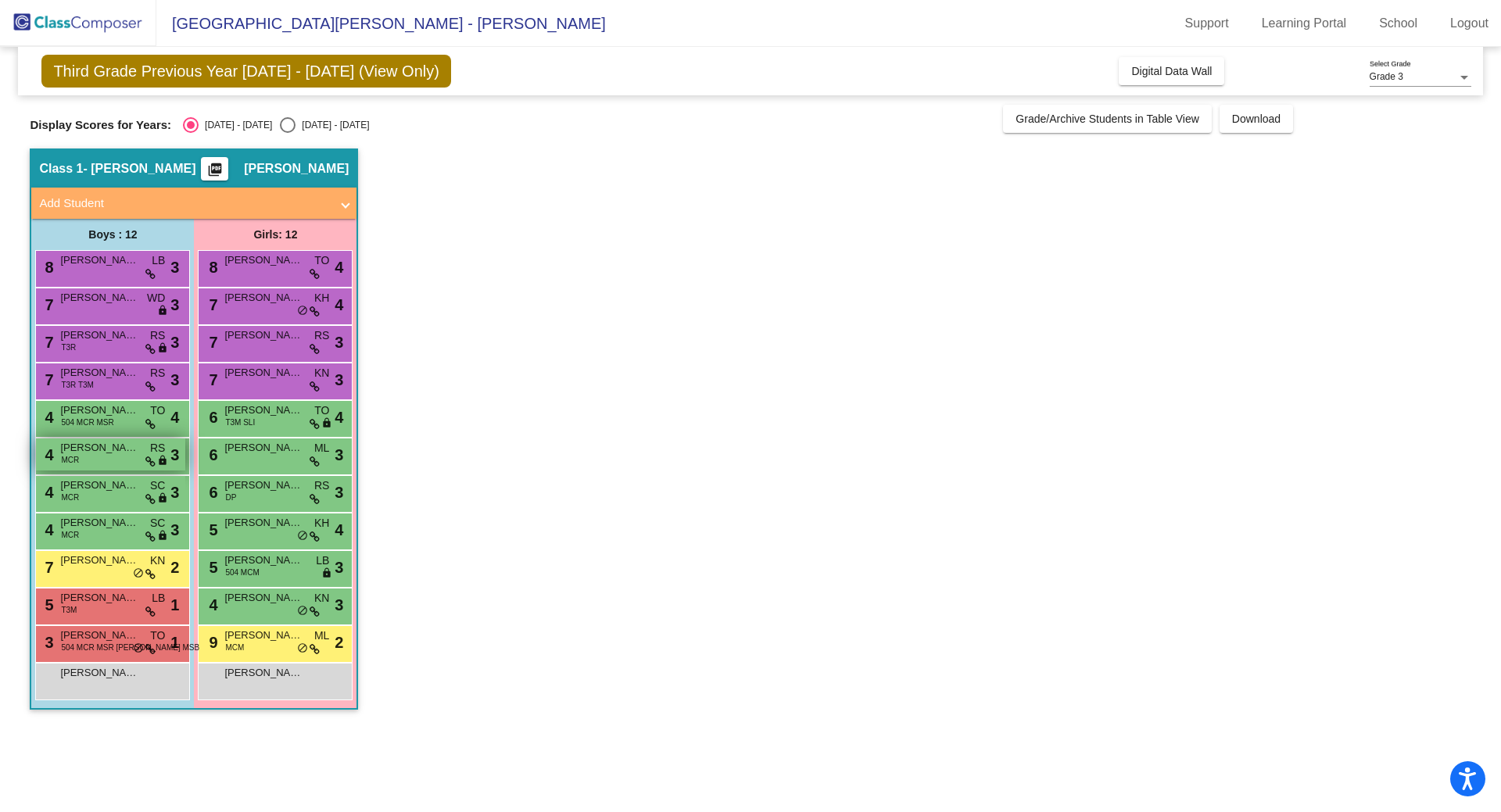
click at [115, 444] on span "[PERSON_NAME]" at bounding box center [99, 447] width 78 height 15
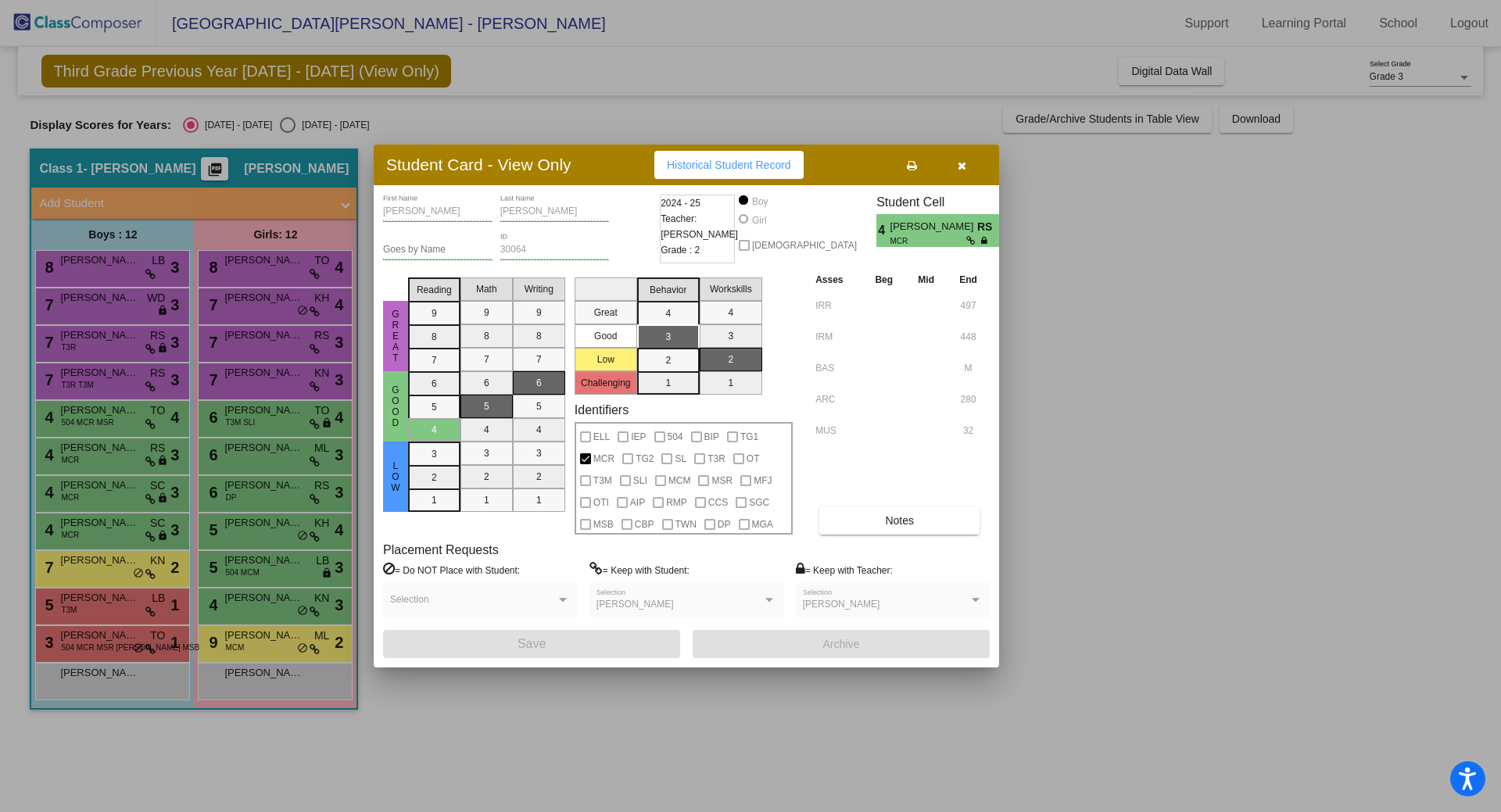
click at [123, 488] on div at bounding box center [750, 406] width 1501 height 812
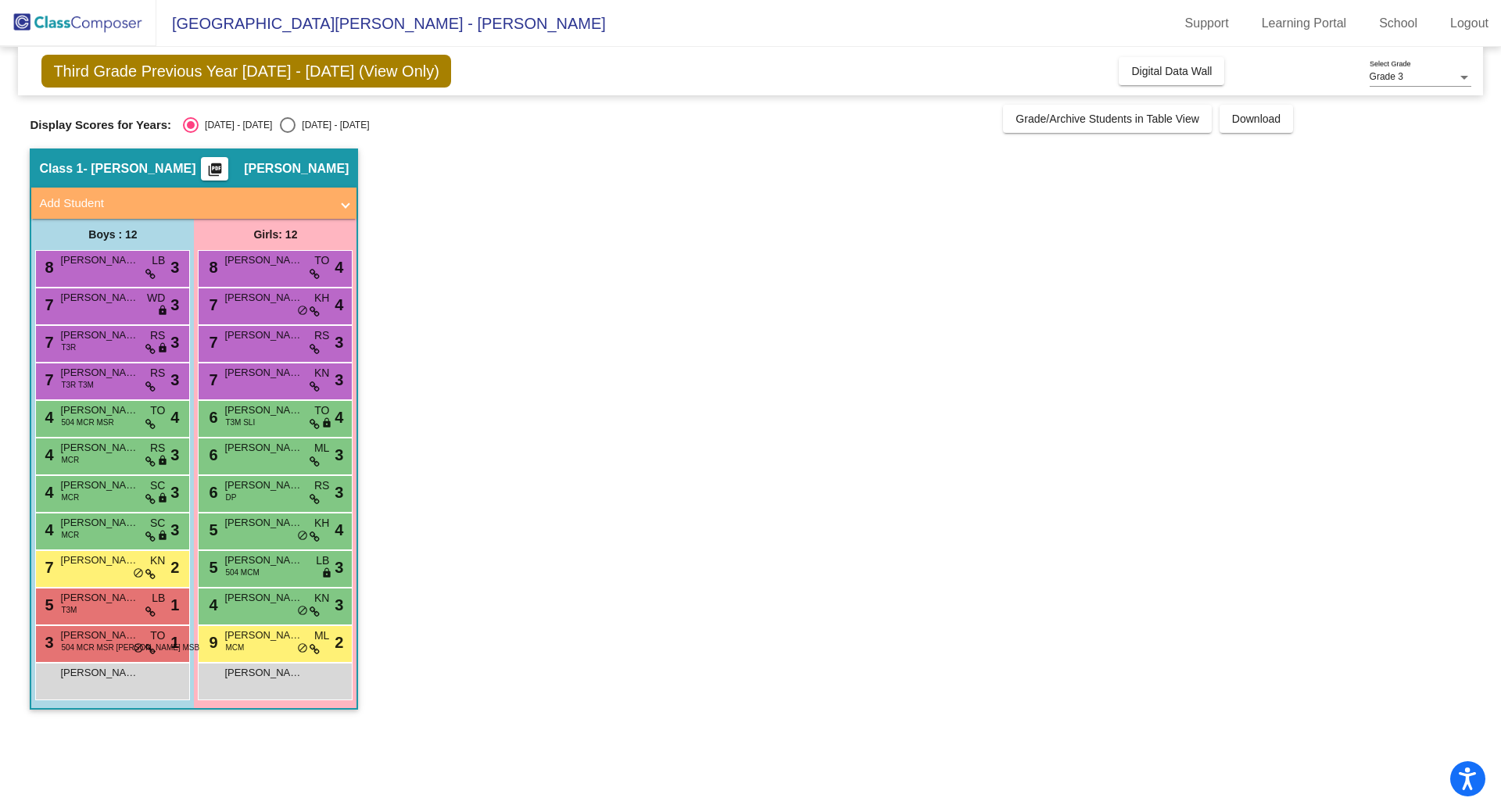
click at [123, 488] on span "[PERSON_NAME]" at bounding box center [99, 485] width 78 height 15
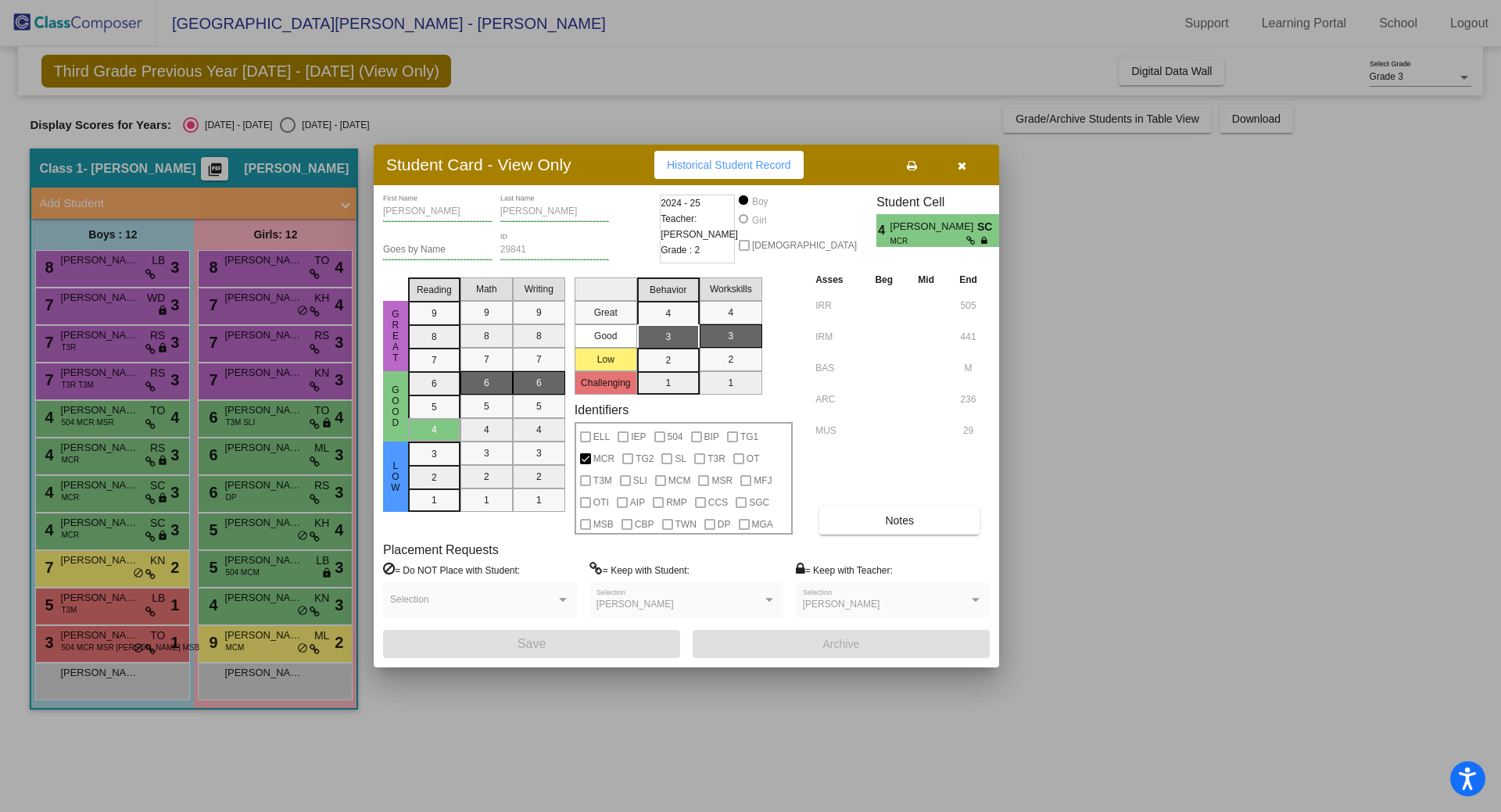
click at [138, 526] on div at bounding box center [750, 406] width 1501 height 812
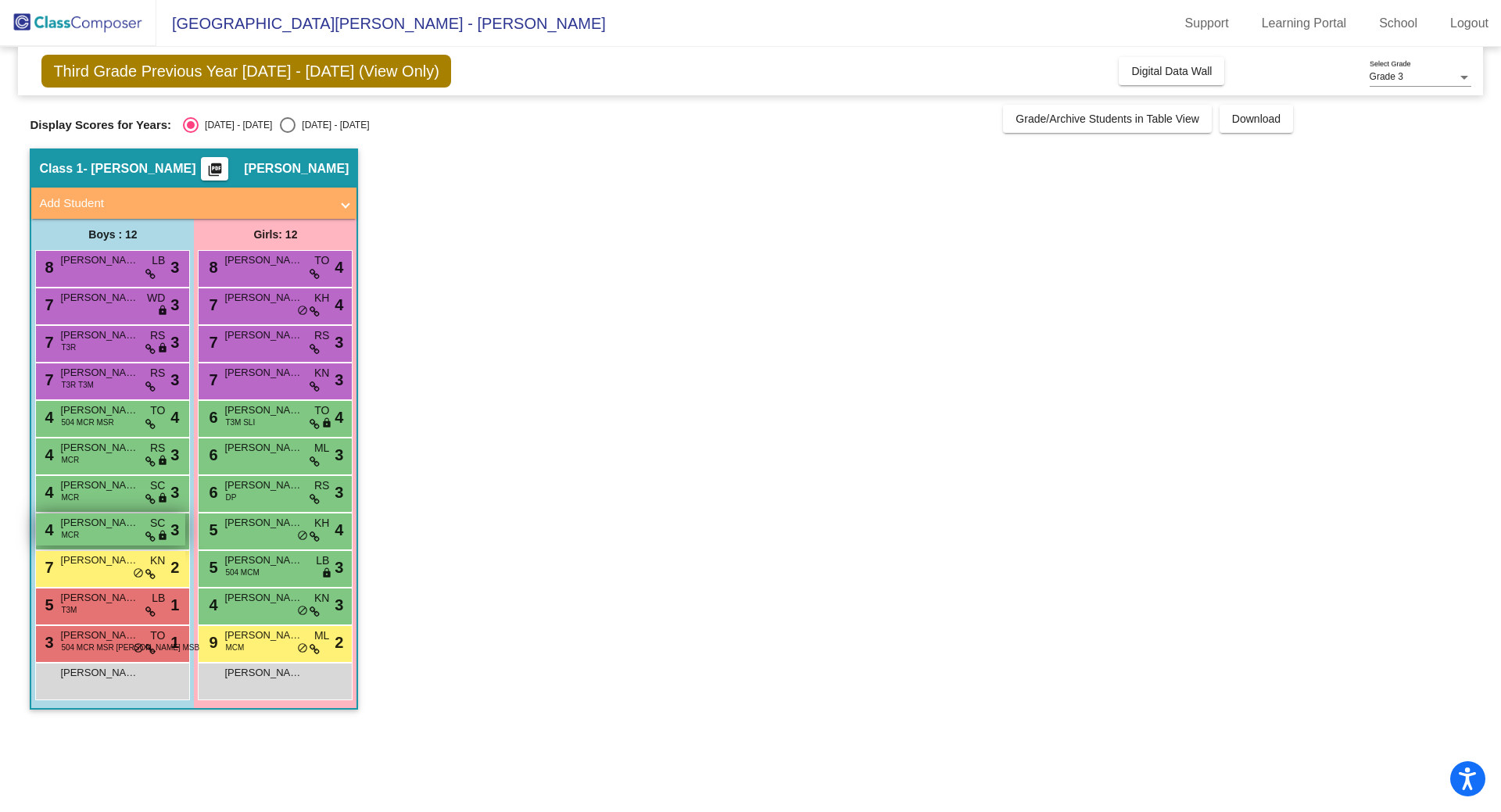
click at [115, 523] on span "[PERSON_NAME]" at bounding box center [99, 522] width 78 height 15
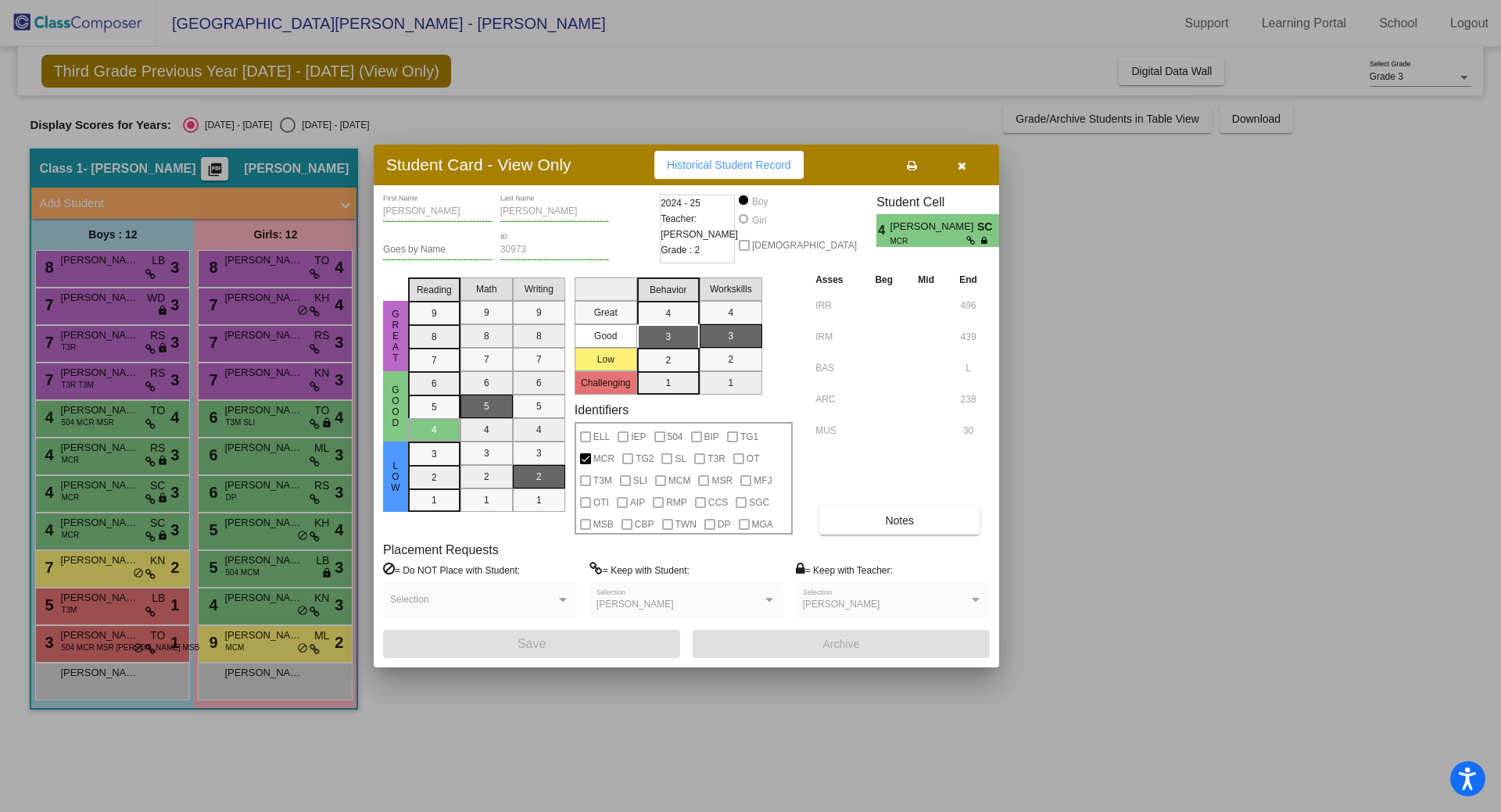
click at [106, 532] on div at bounding box center [750, 406] width 1501 height 812
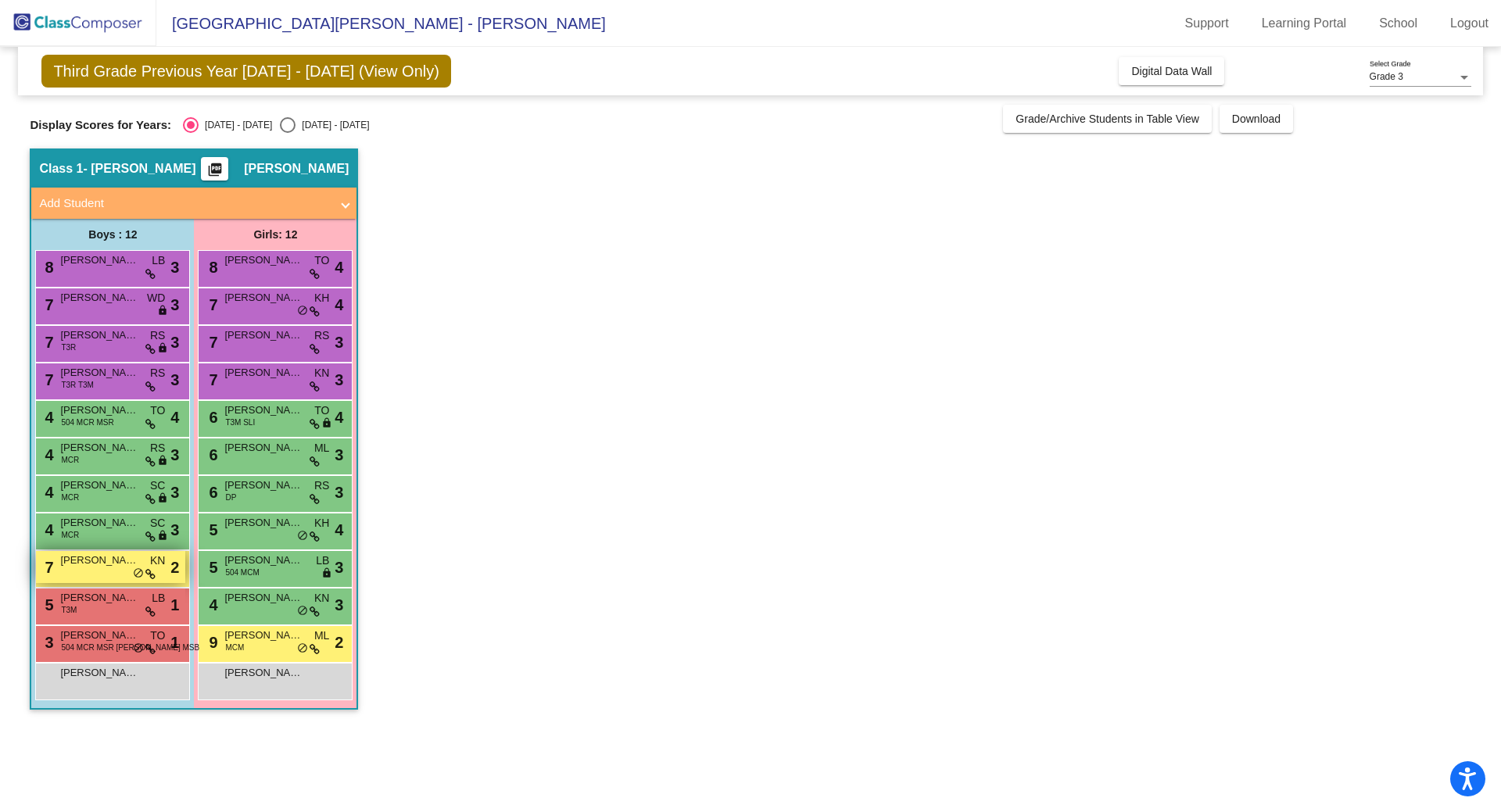
click at [105, 563] on span "[PERSON_NAME]" at bounding box center [99, 560] width 78 height 15
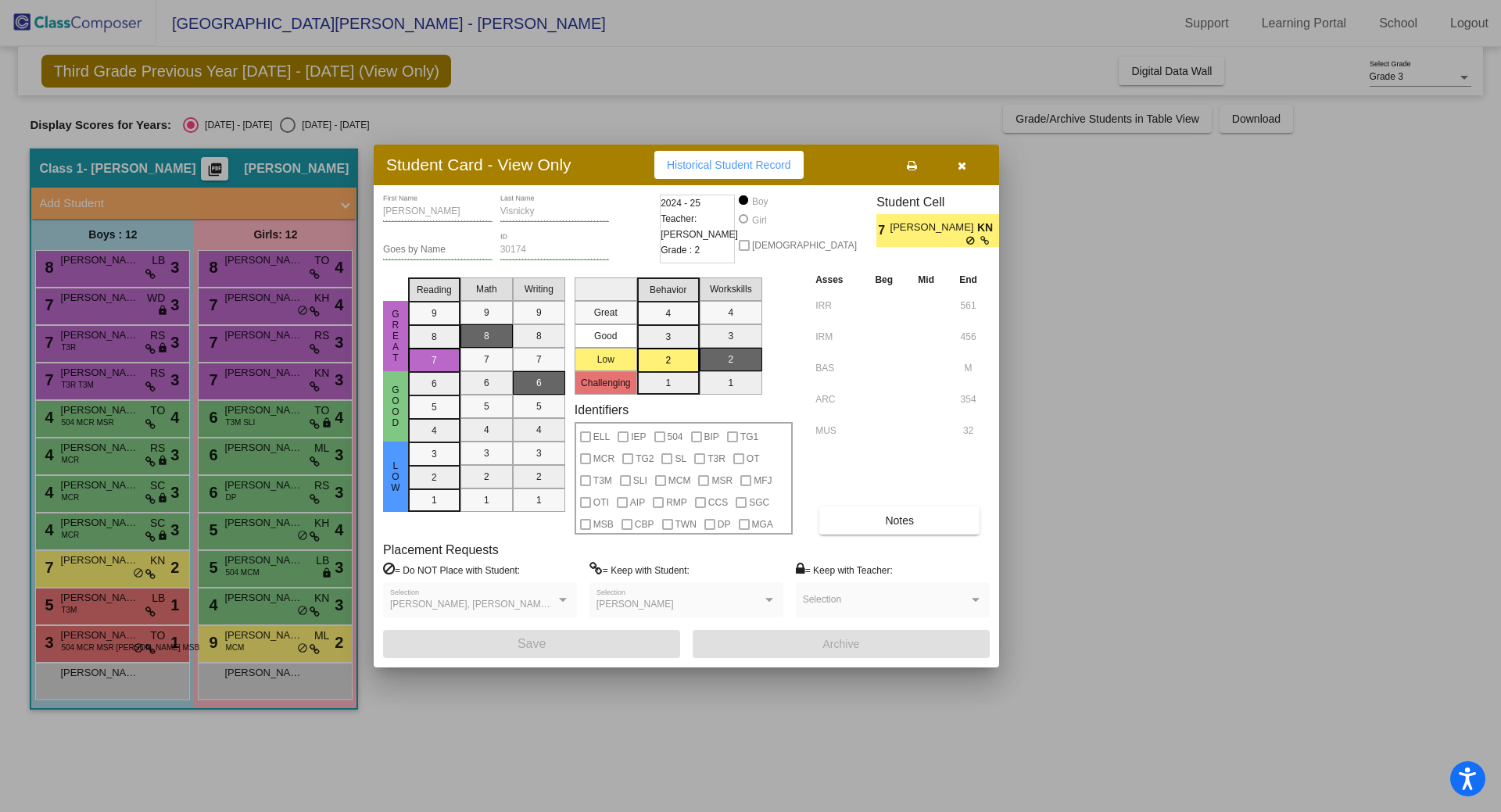
click at [118, 599] on div at bounding box center [750, 406] width 1501 height 812
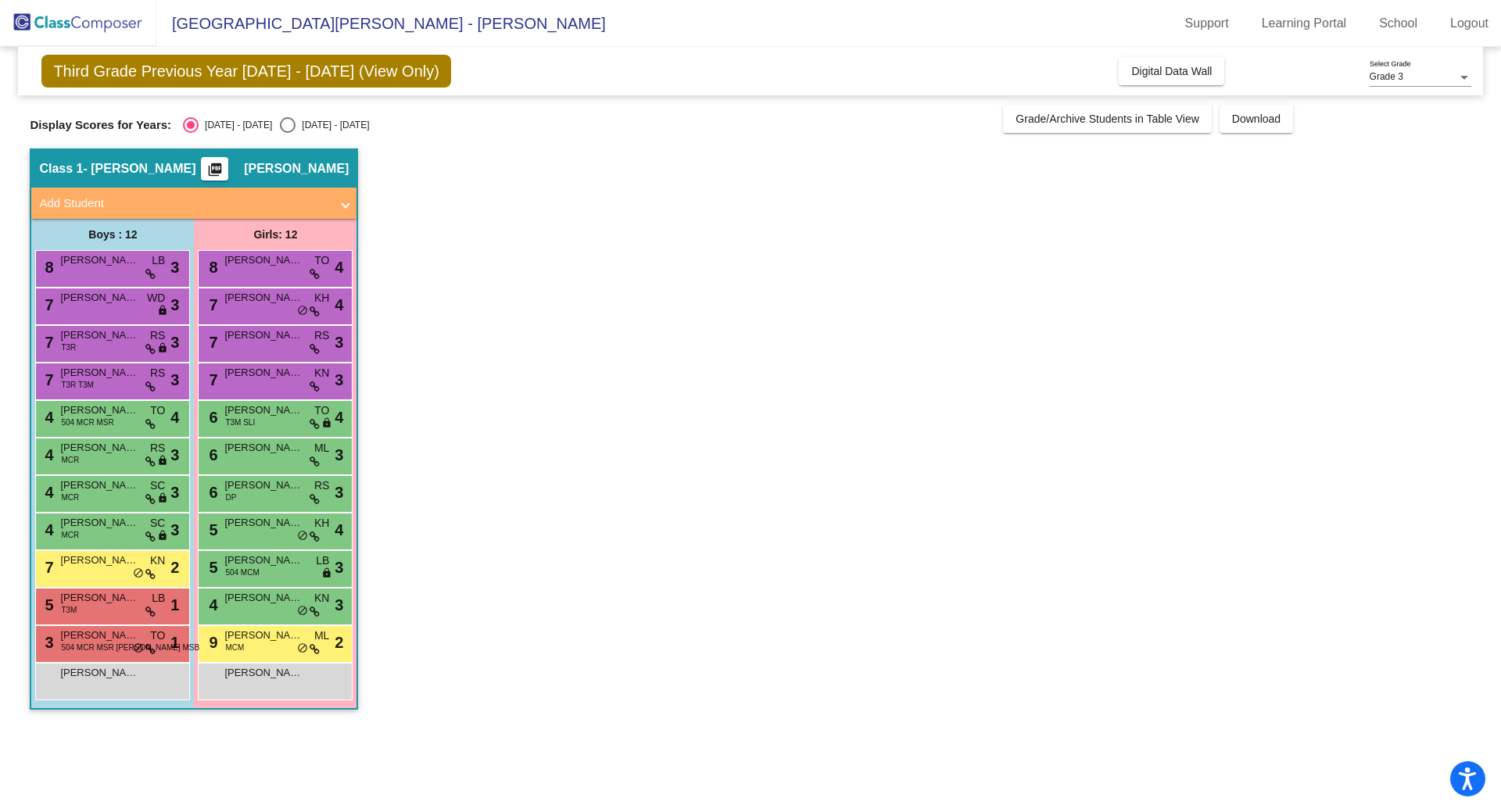
click at [118, 599] on span "[PERSON_NAME]" at bounding box center [99, 598] width 78 height 15
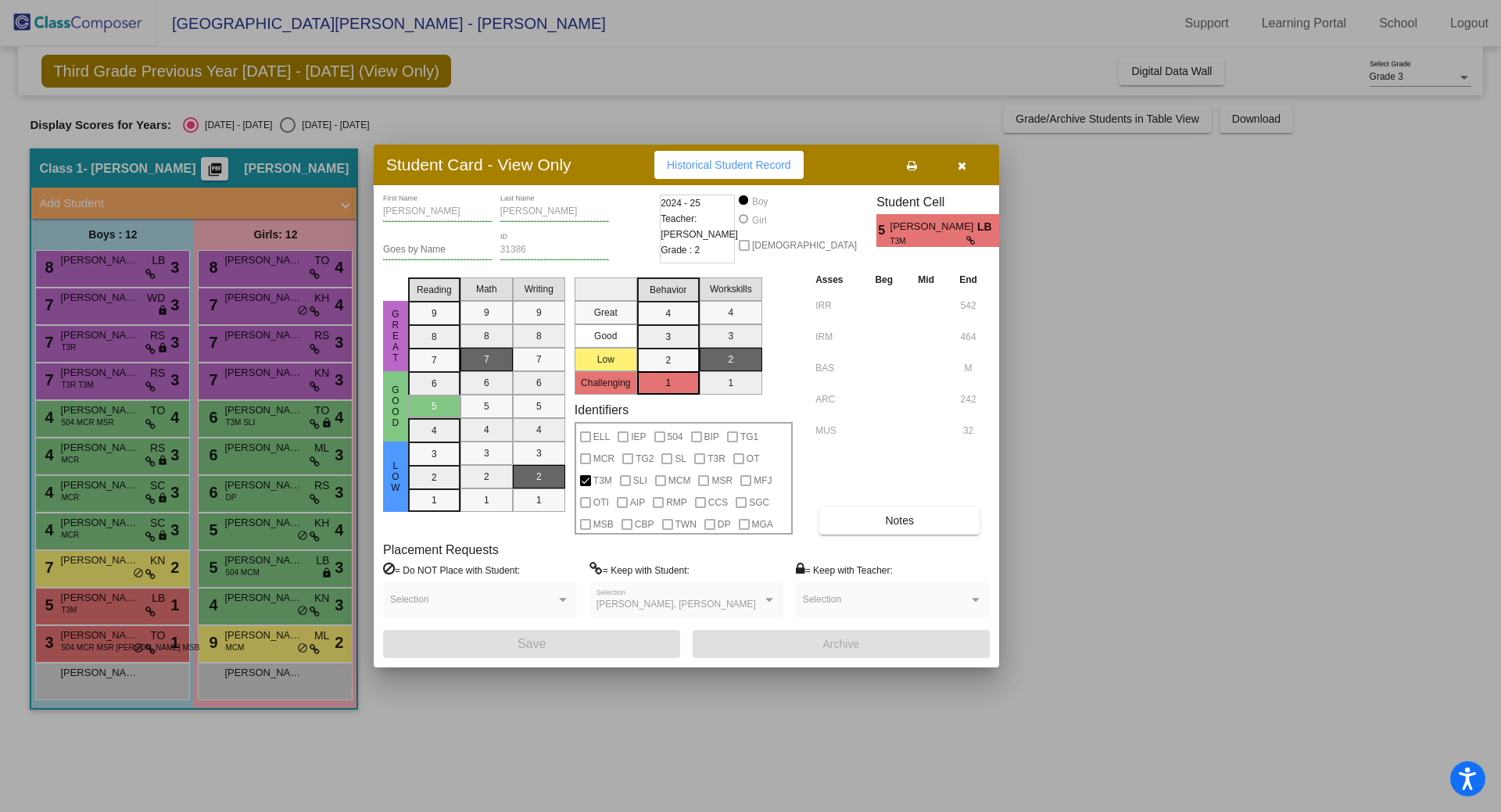
click at [110, 642] on div at bounding box center [750, 406] width 1501 height 812
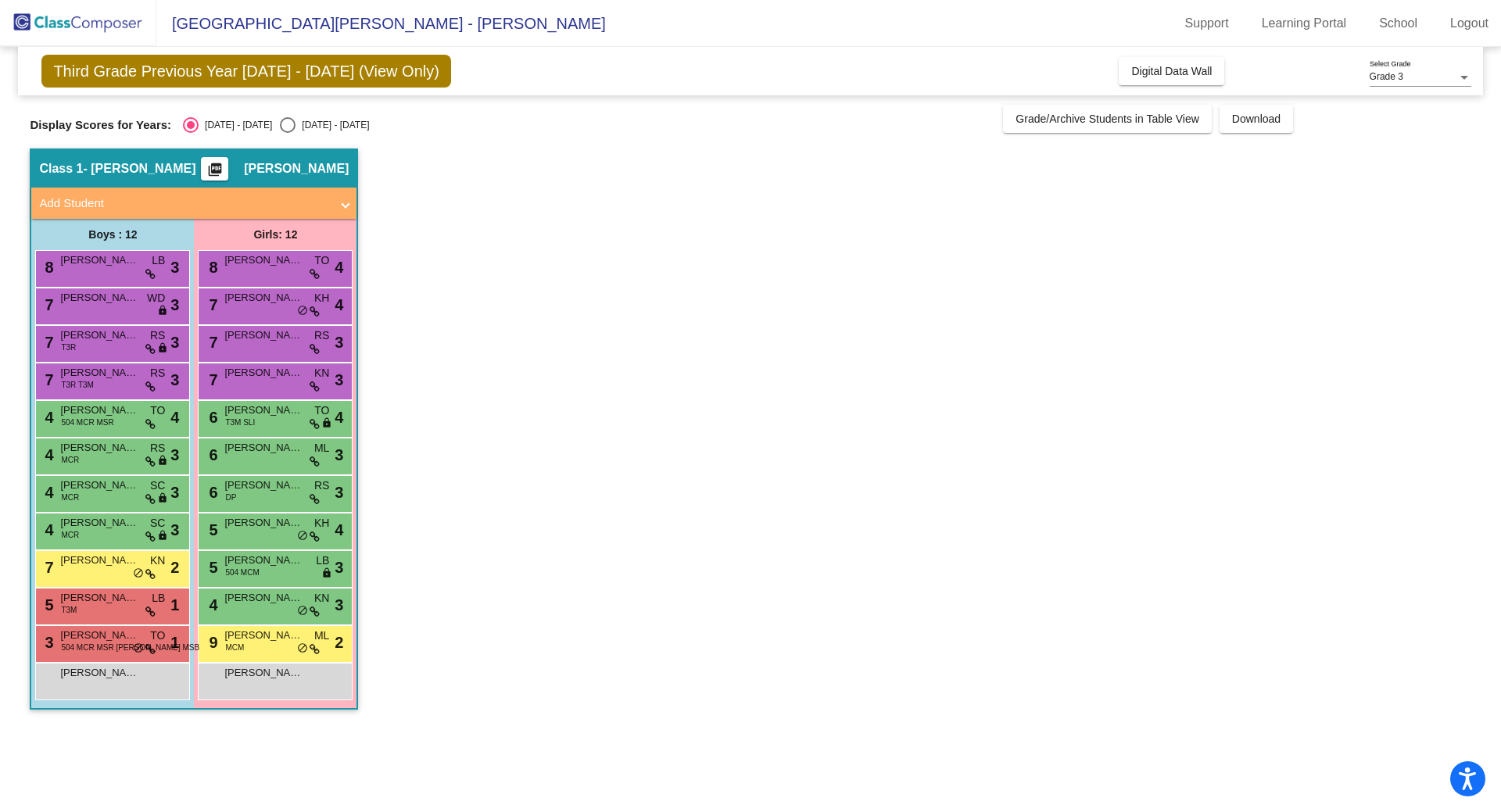
click at [110, 642] on span "504 MCR MSR [PERSON_NAME] MSB CBP" at bounding box center [139, 647] width 156 height 12
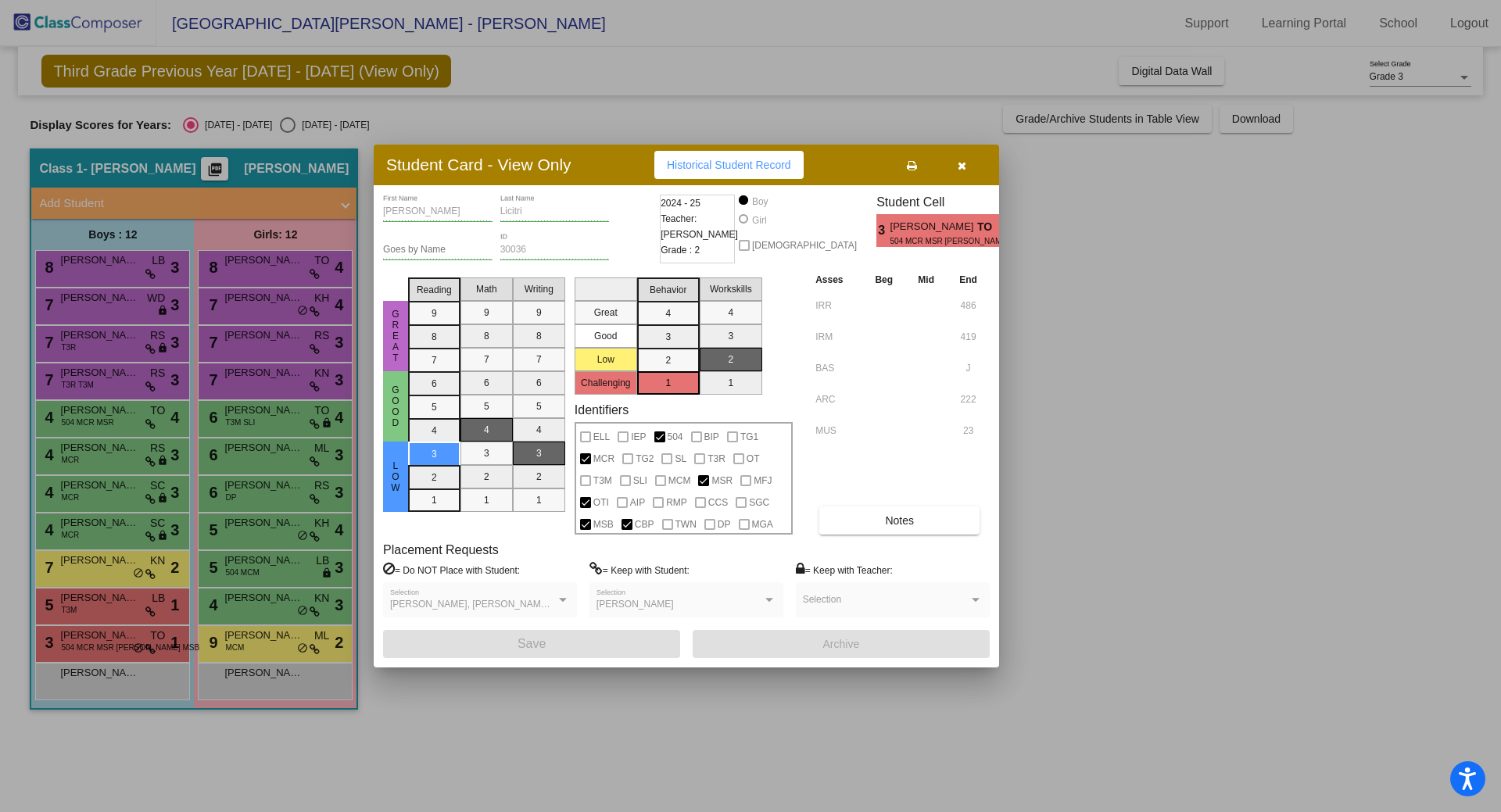
click at [283, 260] on div at bounding box center [750, 406] width 1501 height 812
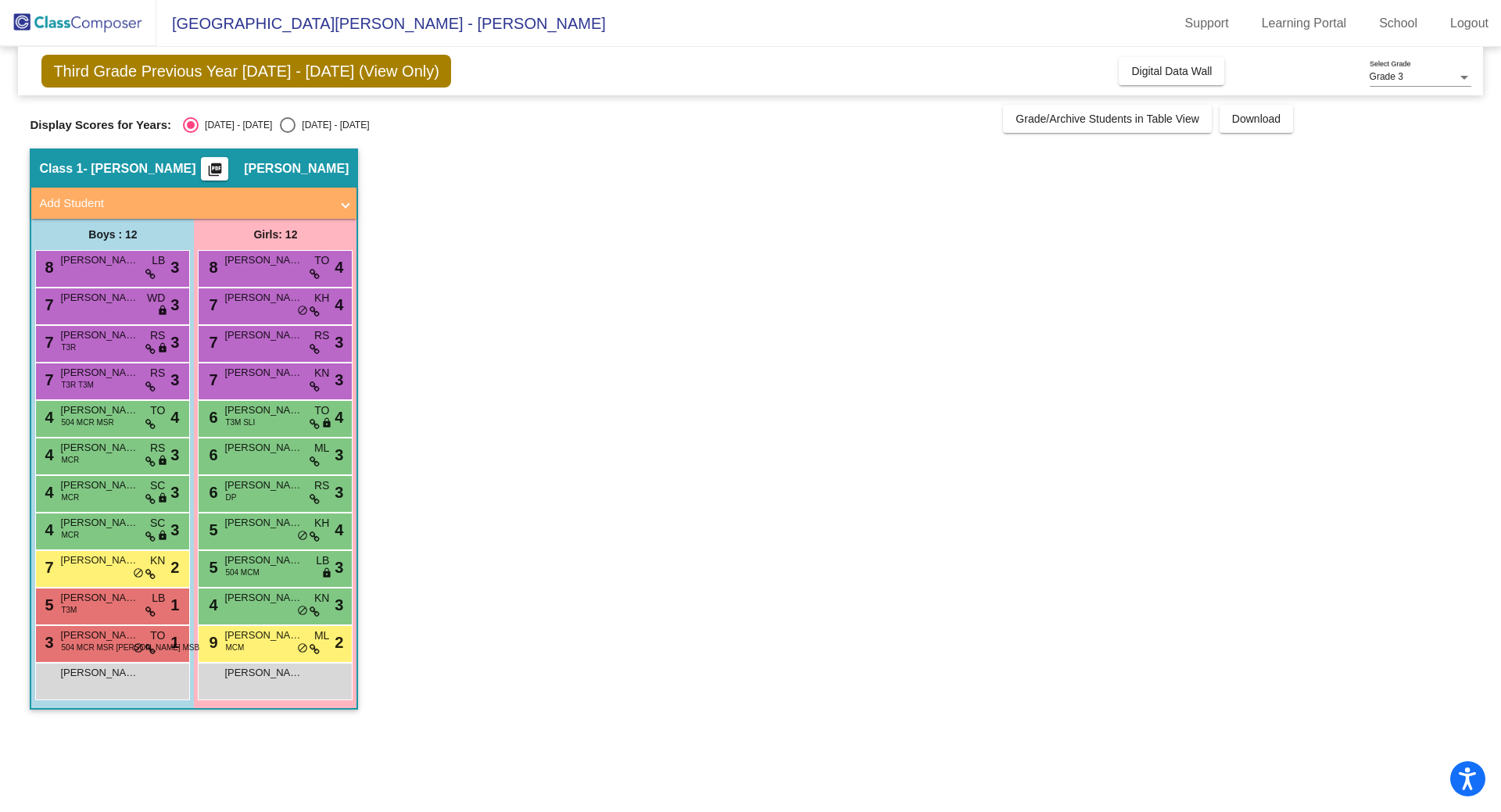
click at [283, 260] on span "[PERSON_NAME]" at bounding box center [263, 260] width 78 height 15
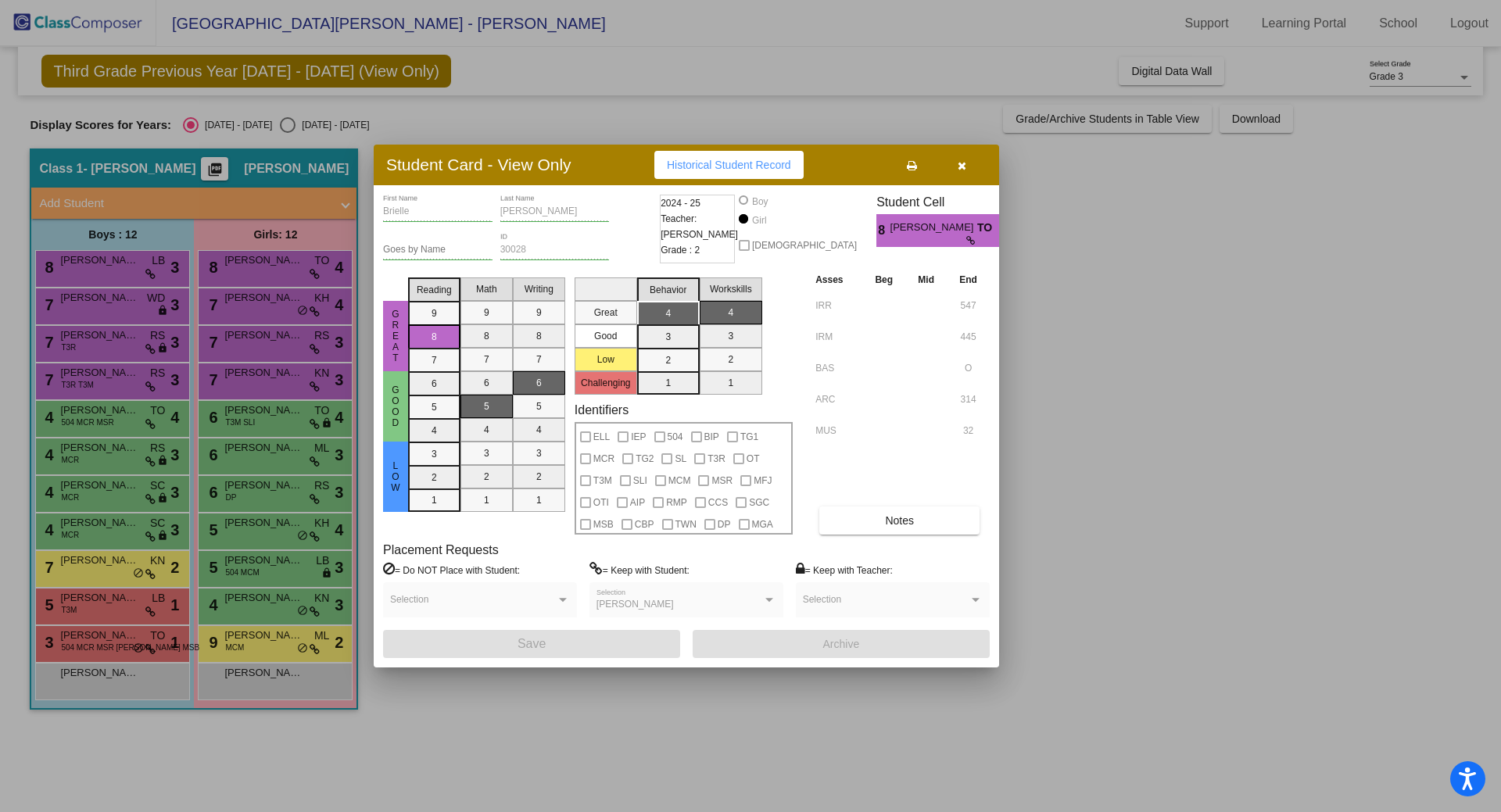
click at [285, 302] on div at bounding box center [750, 406] width 1501 height 812
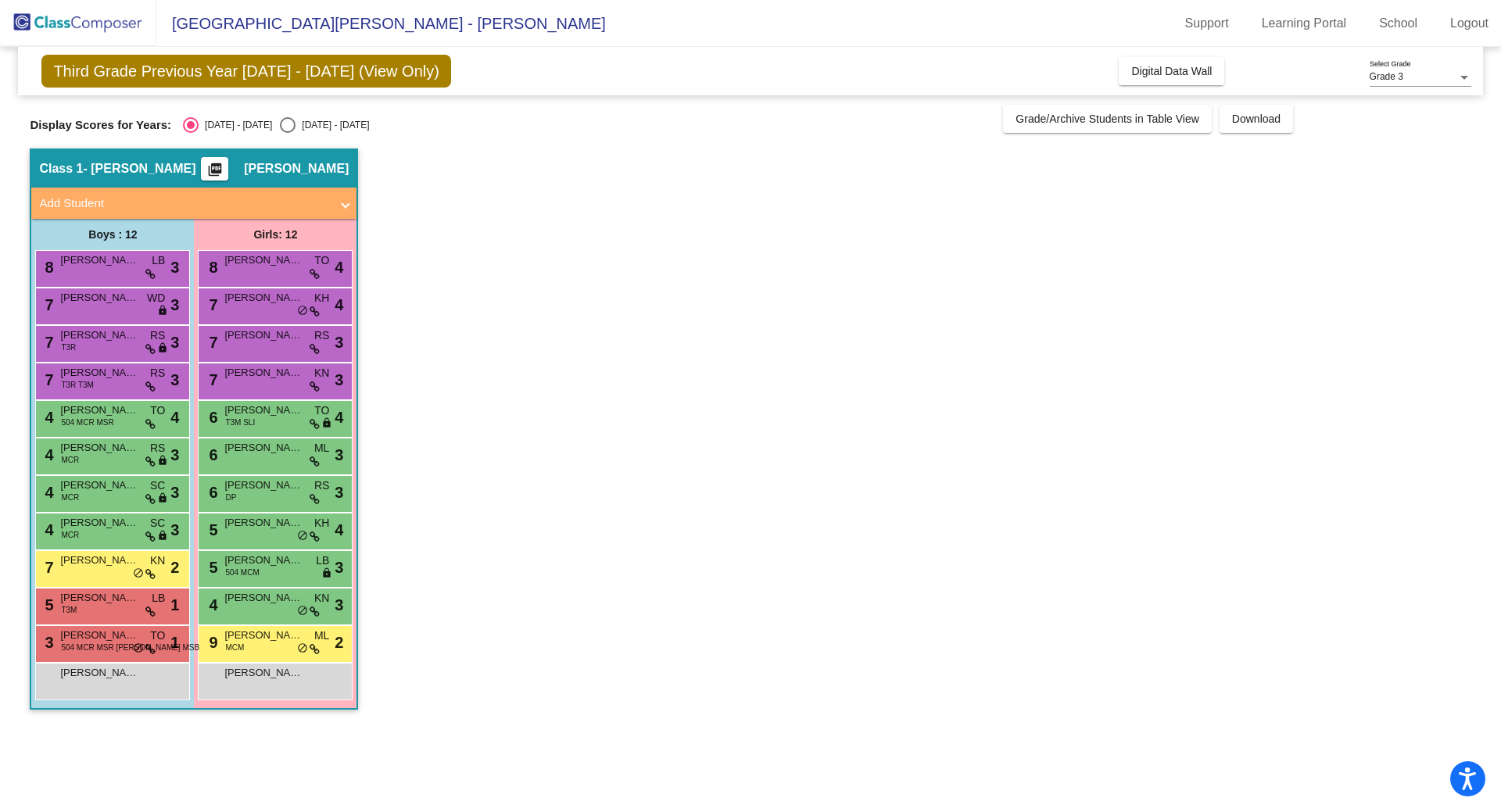
click at [285, 302] on span "[PERSON_NAME]" at bounding box center [263, 297] width 78 height 15
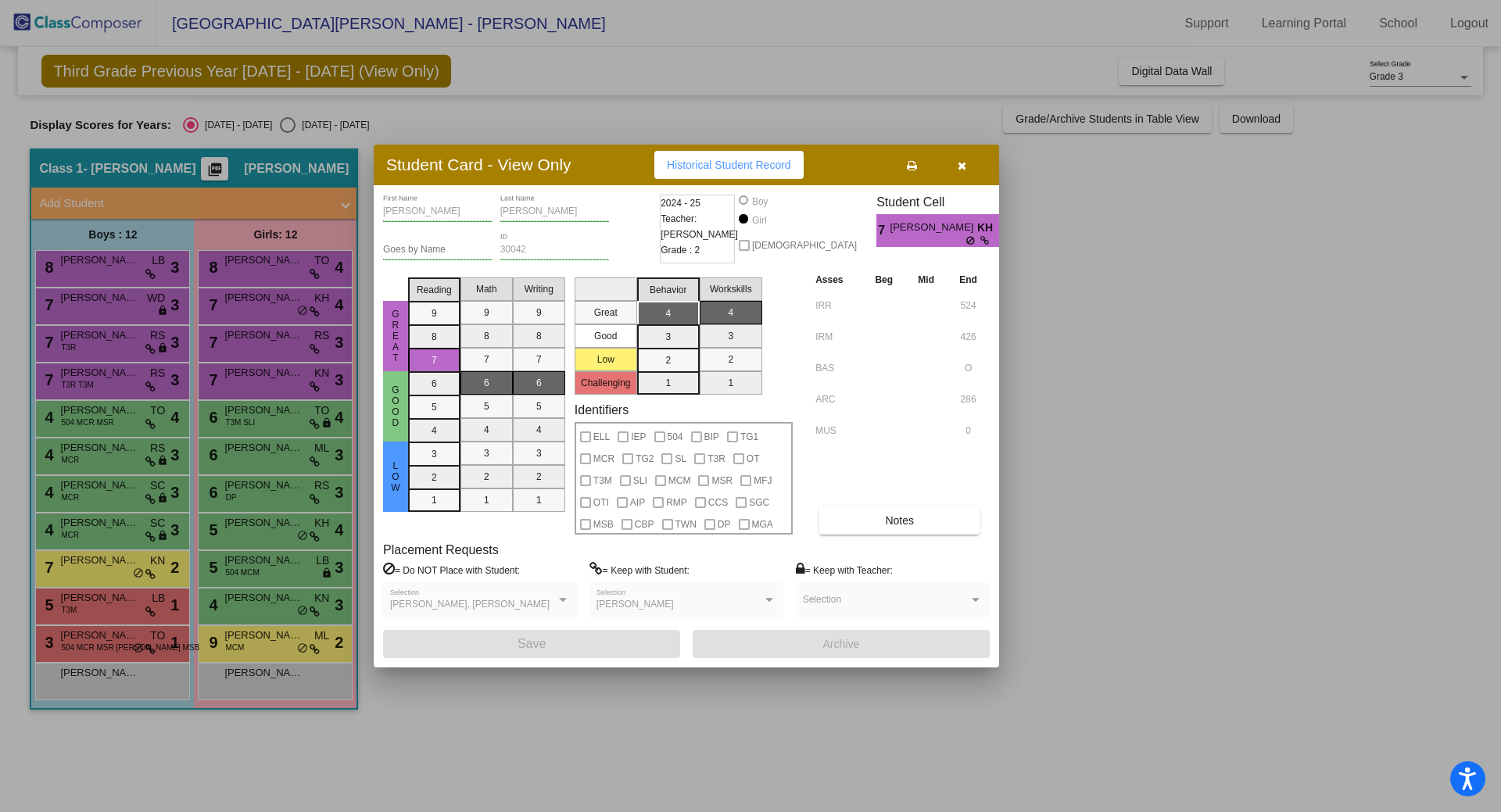
click at [258, 339] on div at bounding box center [750, 406] width 1501 height 812
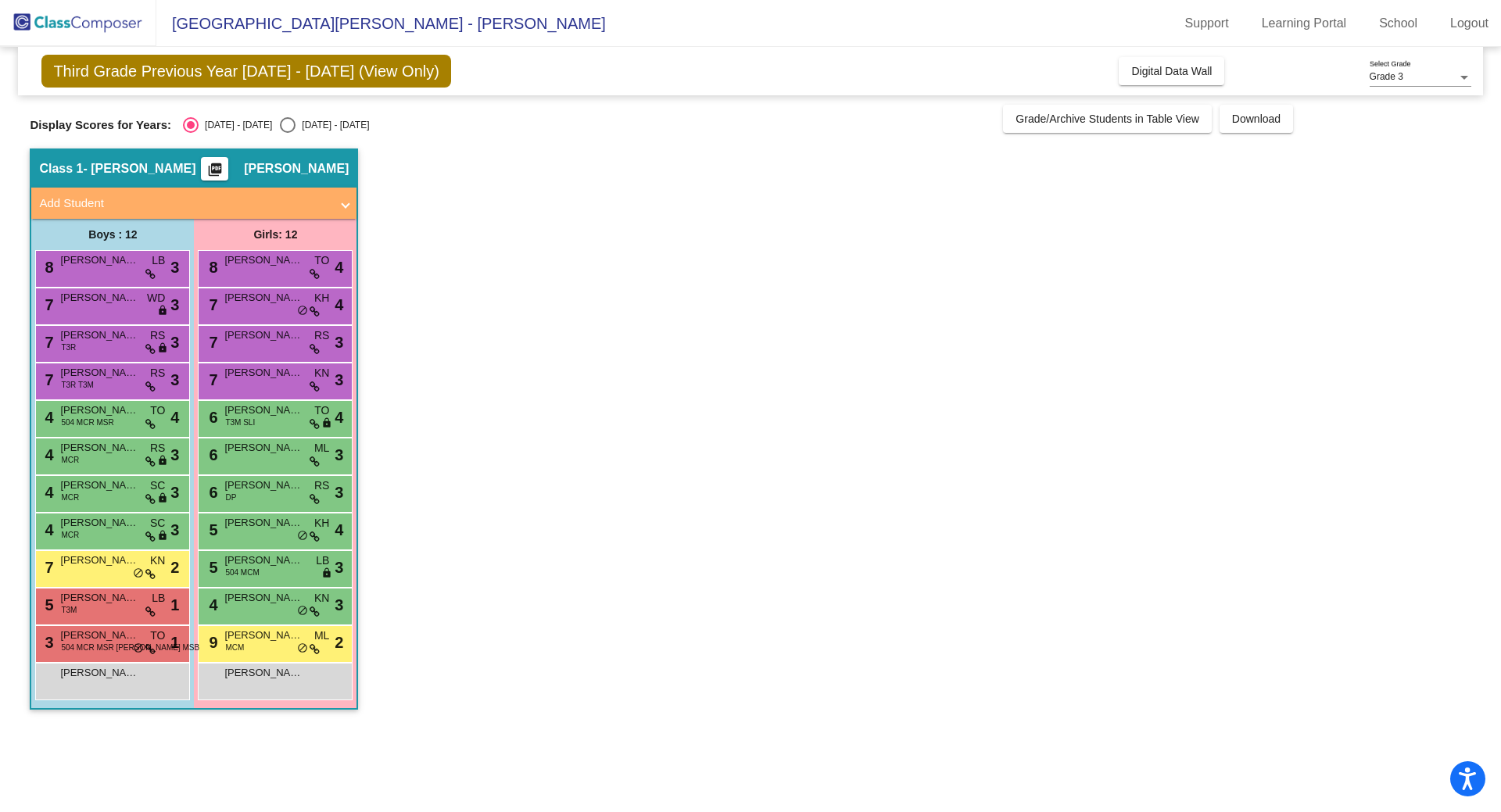
click at [258, 339] on span "[PERSON_NAME]" at bounding box center [263, 334] width 78 height 15
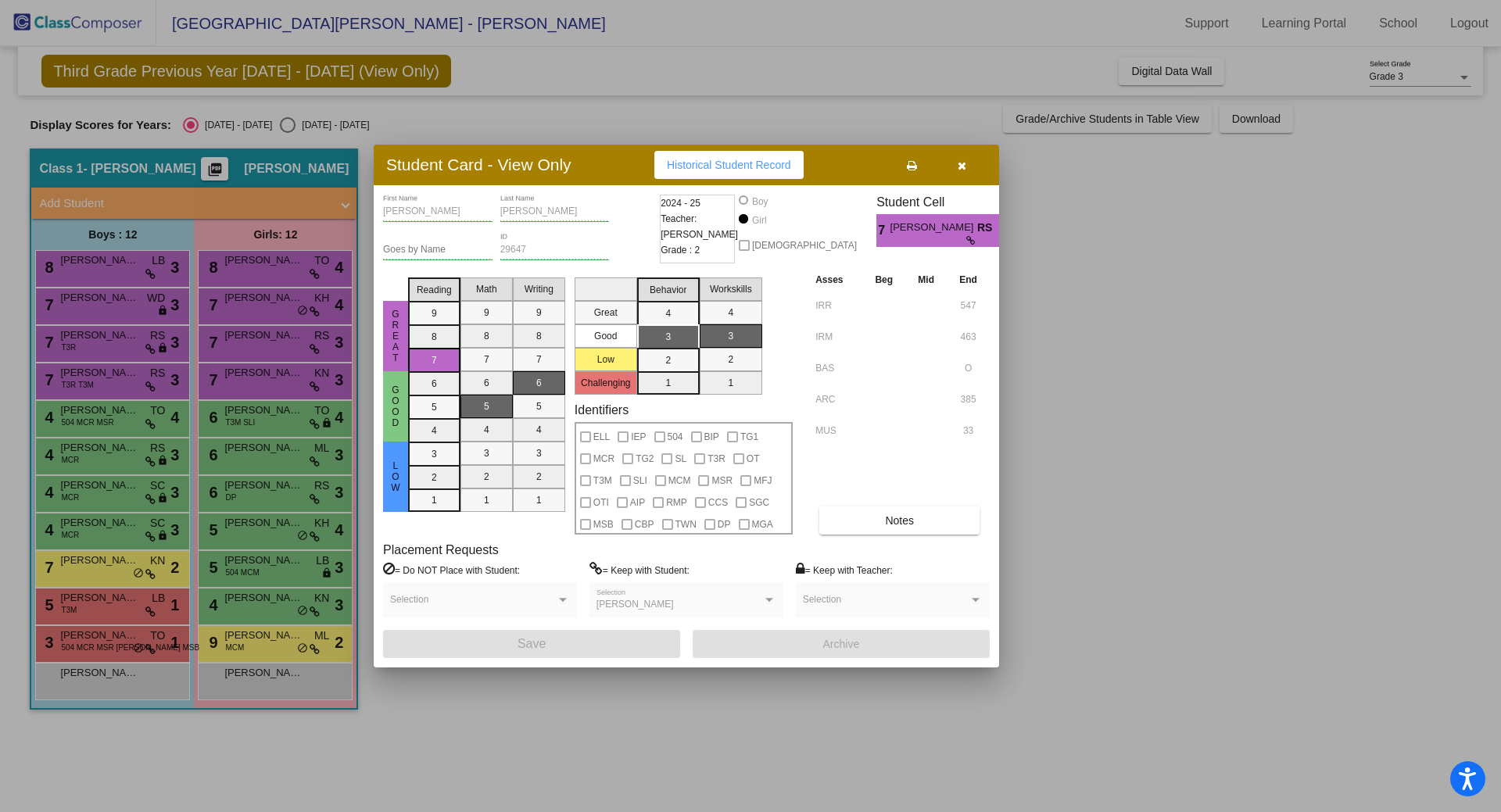
click at [263, 374] on div at bounding box center [750, 406] width 1501 height 812
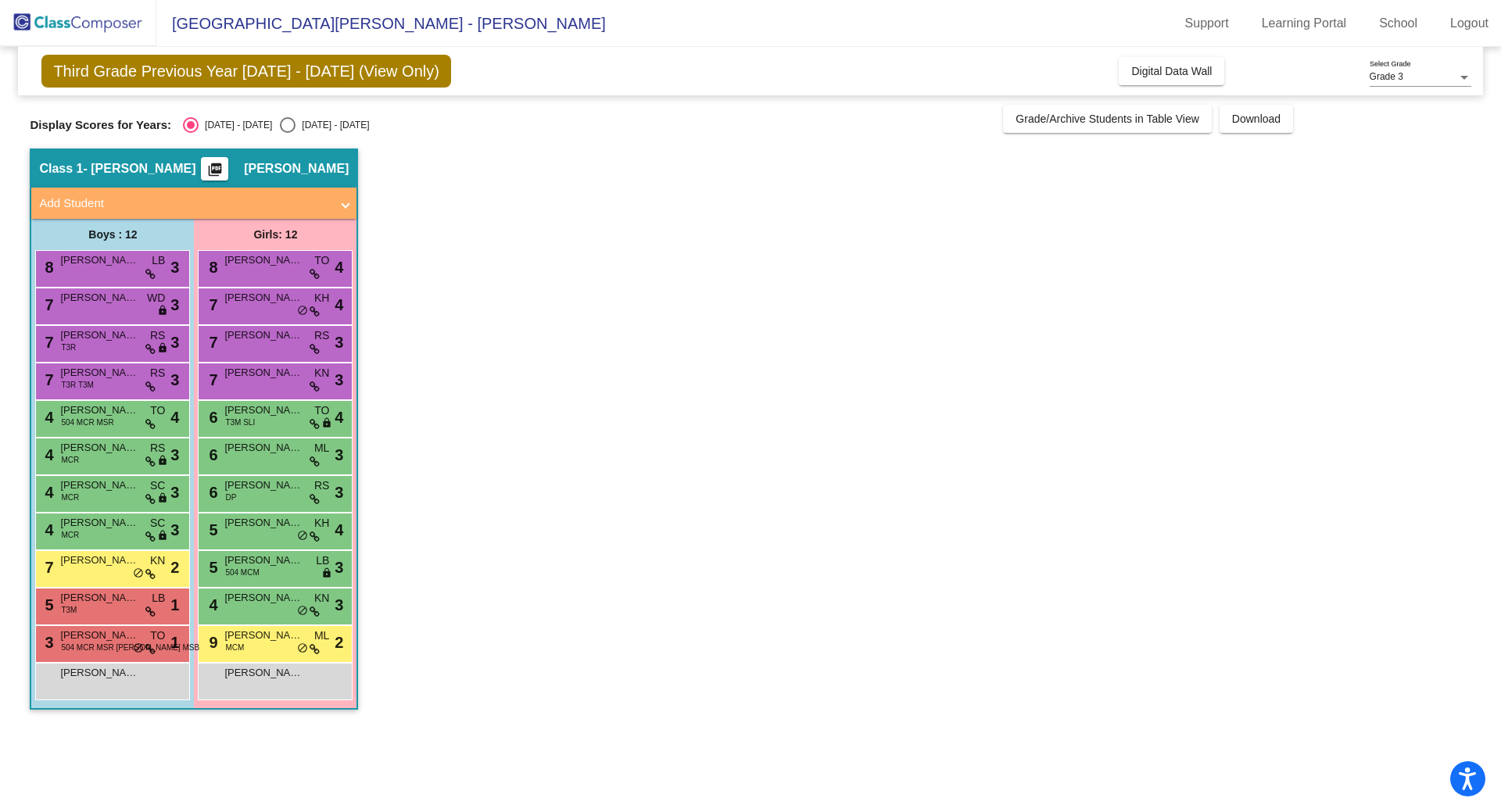
click at [263, 374] on span "[PERSON_NAME]" at bounding box center [263, 372] width 78 height 15
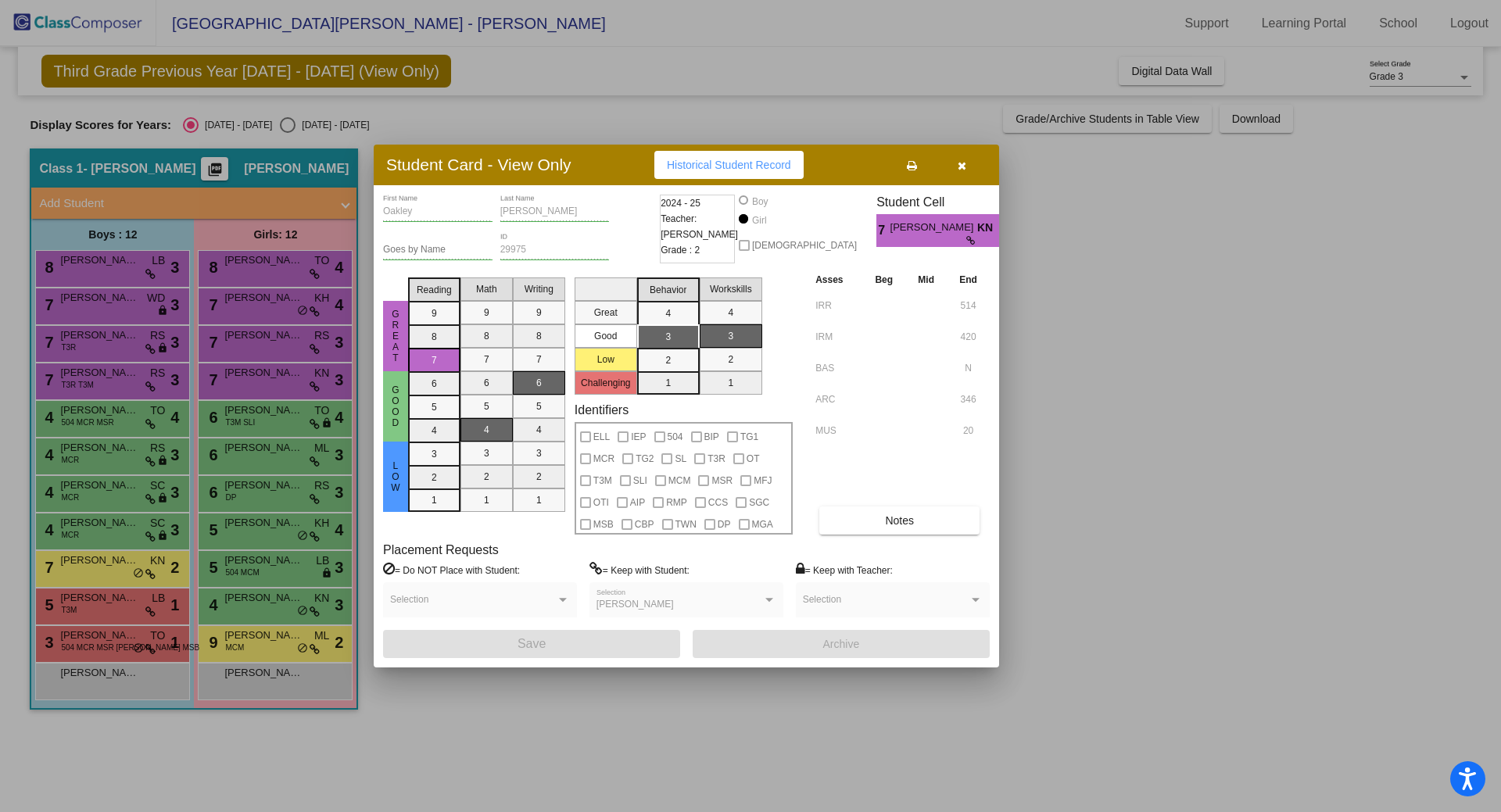
click at [266, 406] on div at bounding box center [750, 406] width 1501 height 812
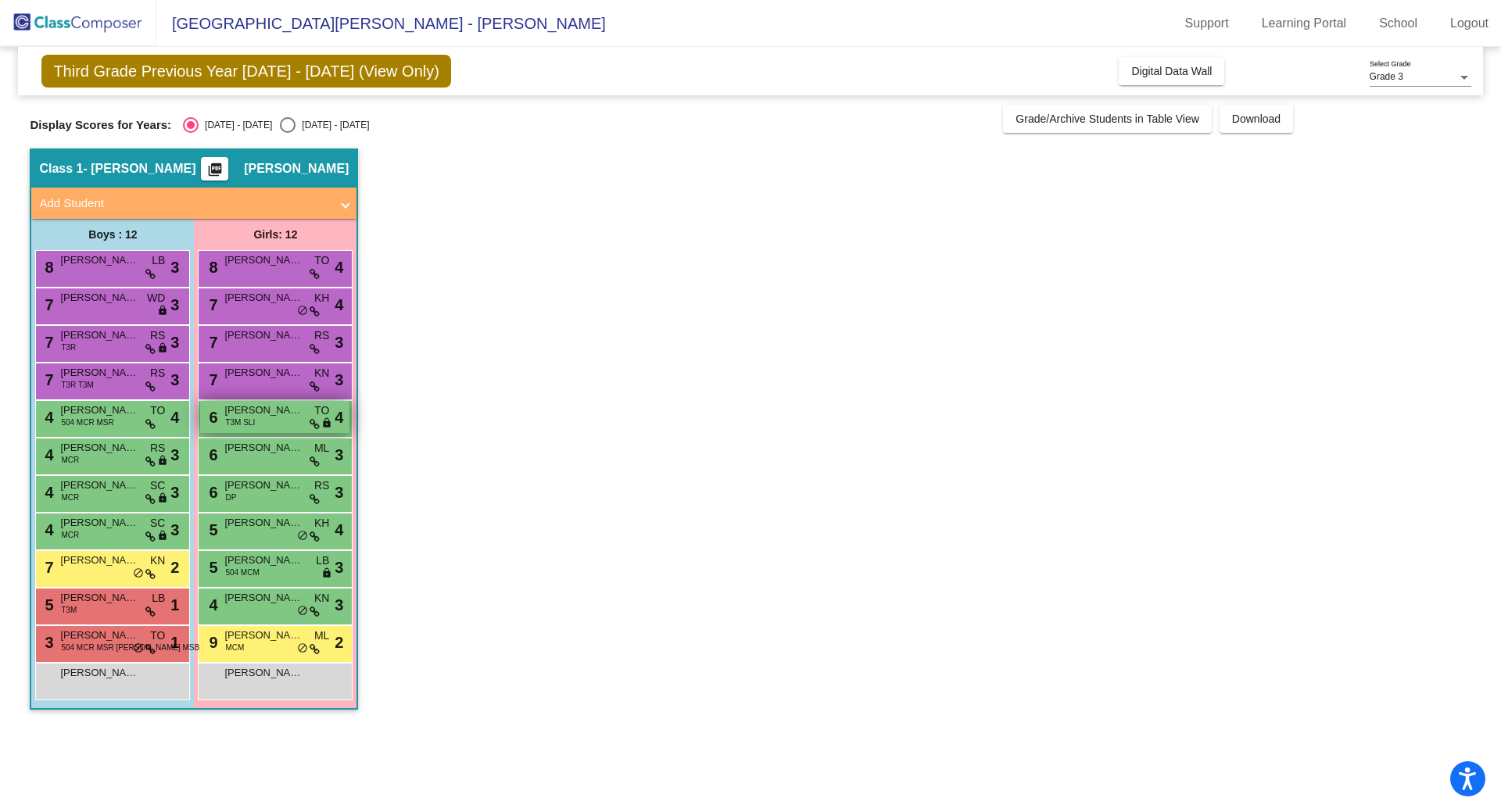
click at [270, 411] on span "[PERSON_NAME]" at bounding box center [263, 410] width 78 height 15
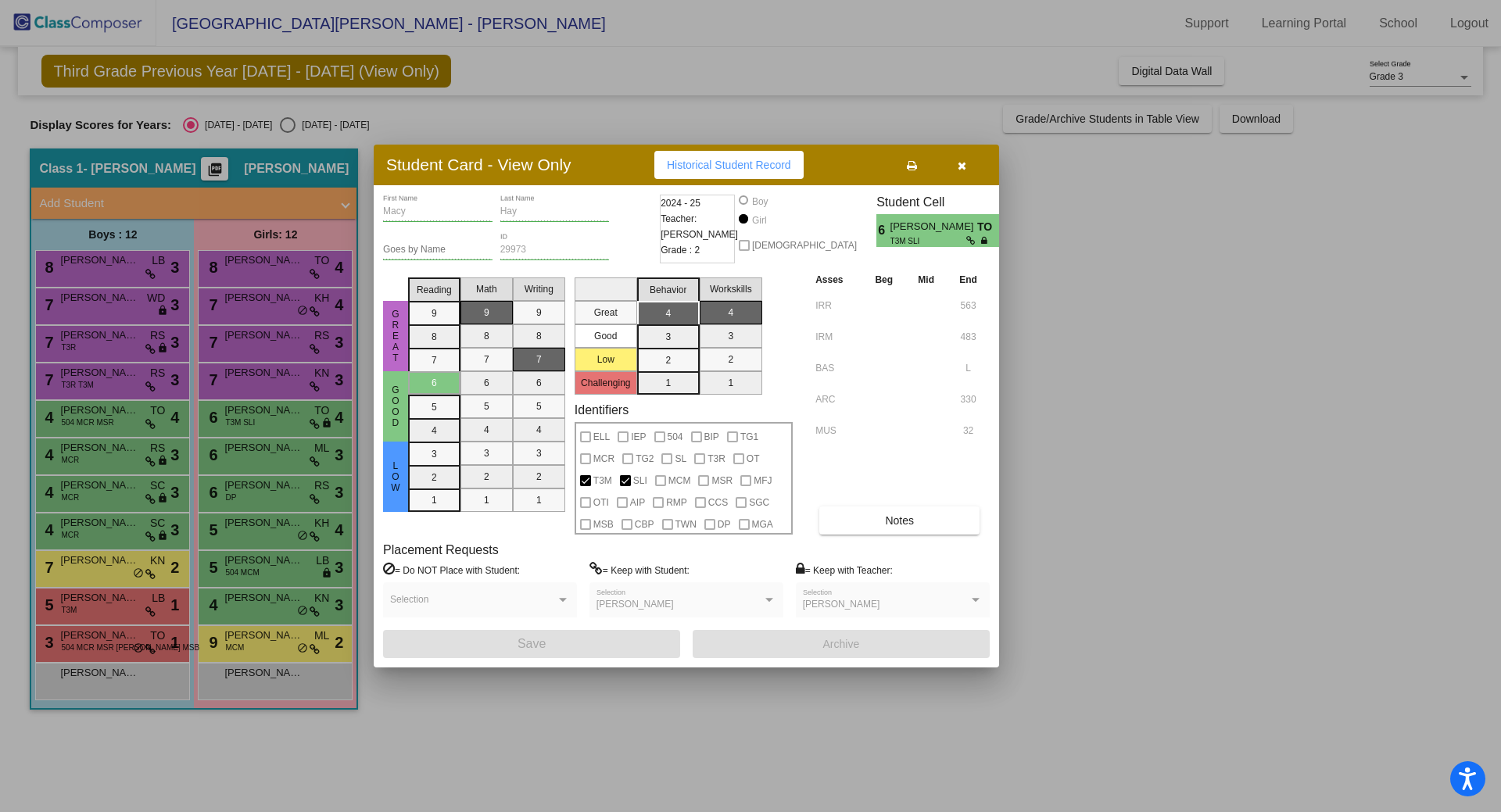
click at [273, 450] on div at bounding box center [750, 406] width 1501 height 812
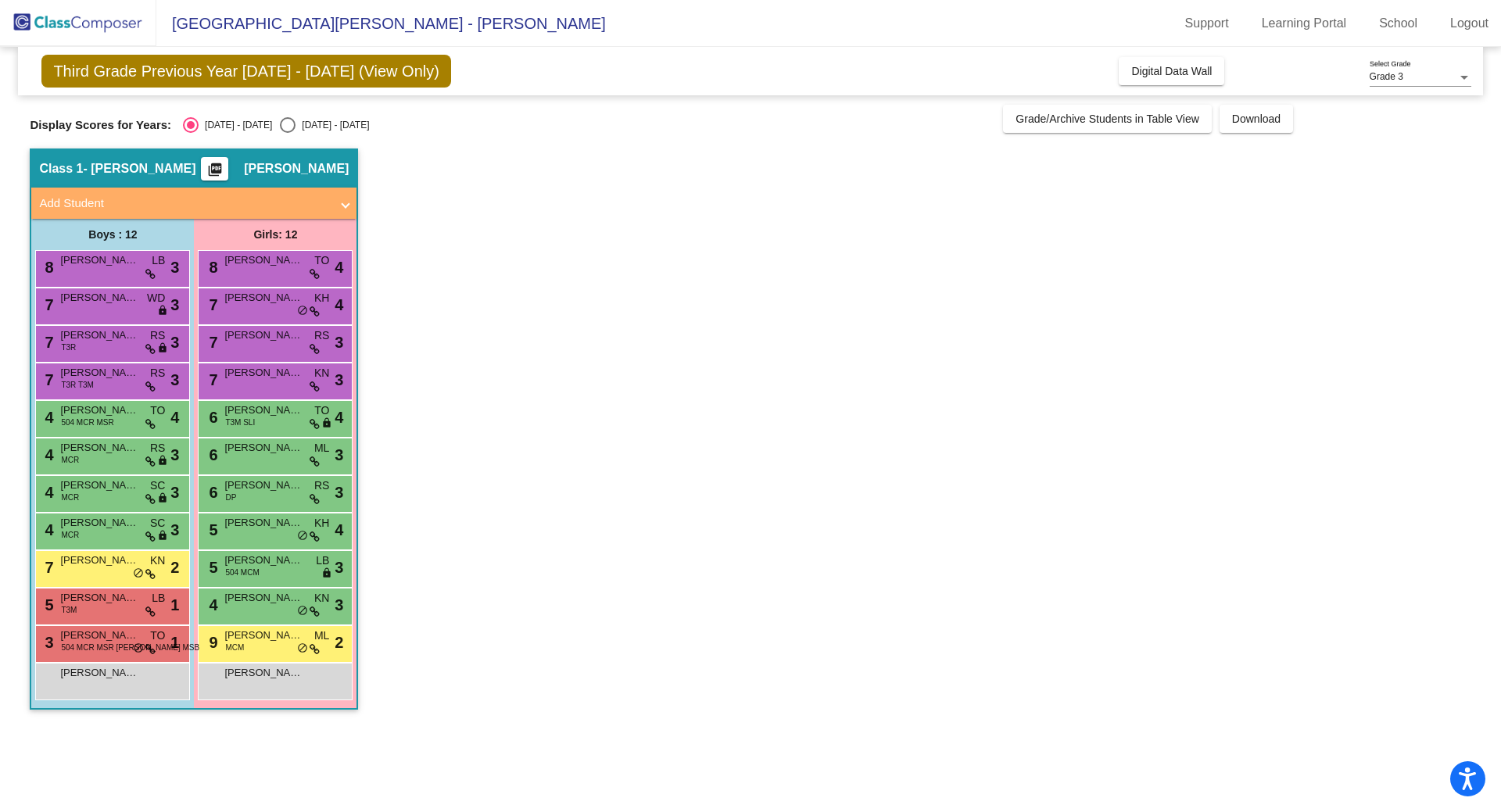
click at [273, 450] on span "[PERSON_NAME]" at bounding box center [263, 447] width 78 height 15
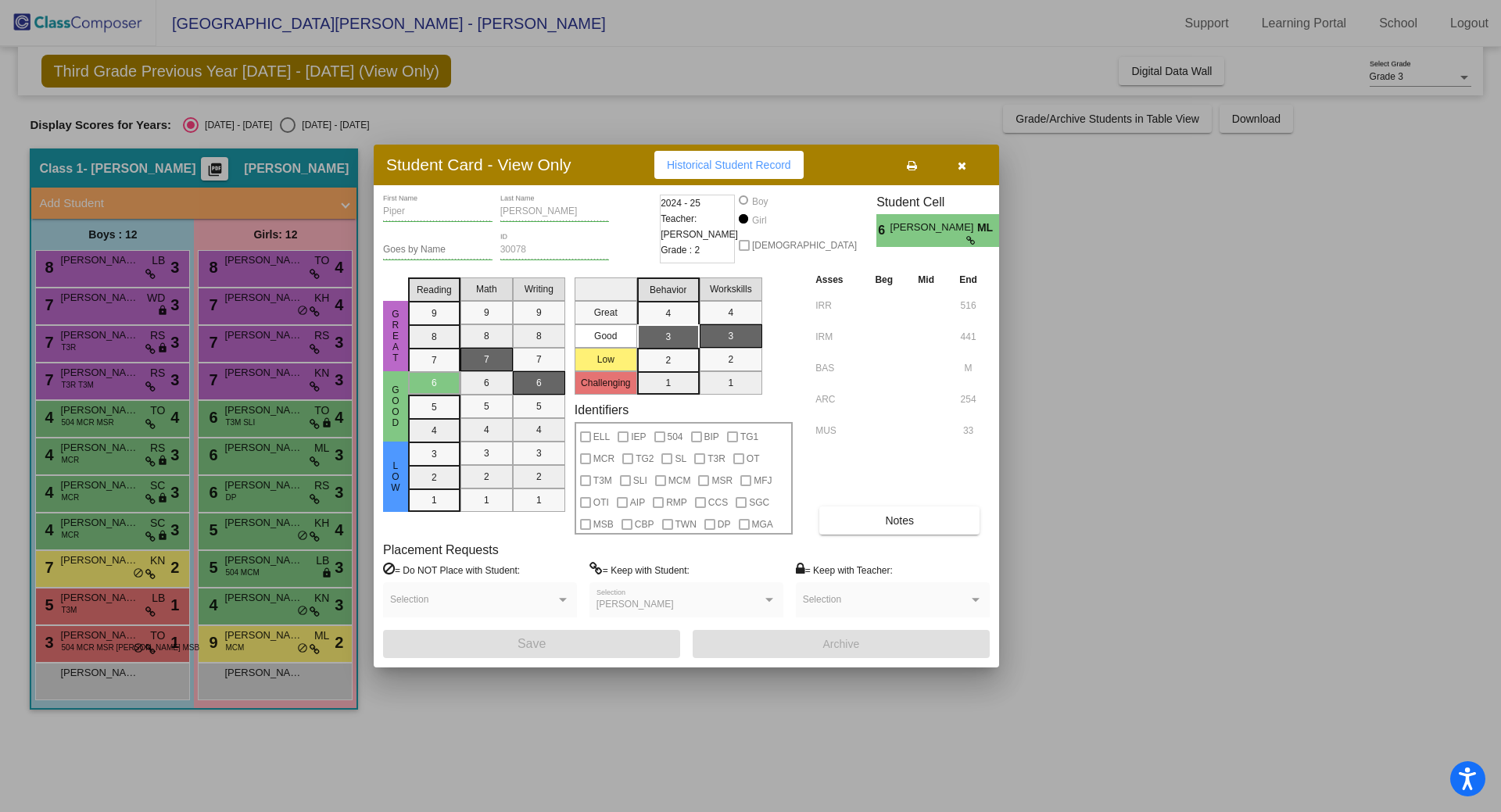
click at [282, 486] on div at bounding box center [750, 406] width 1501 height 812
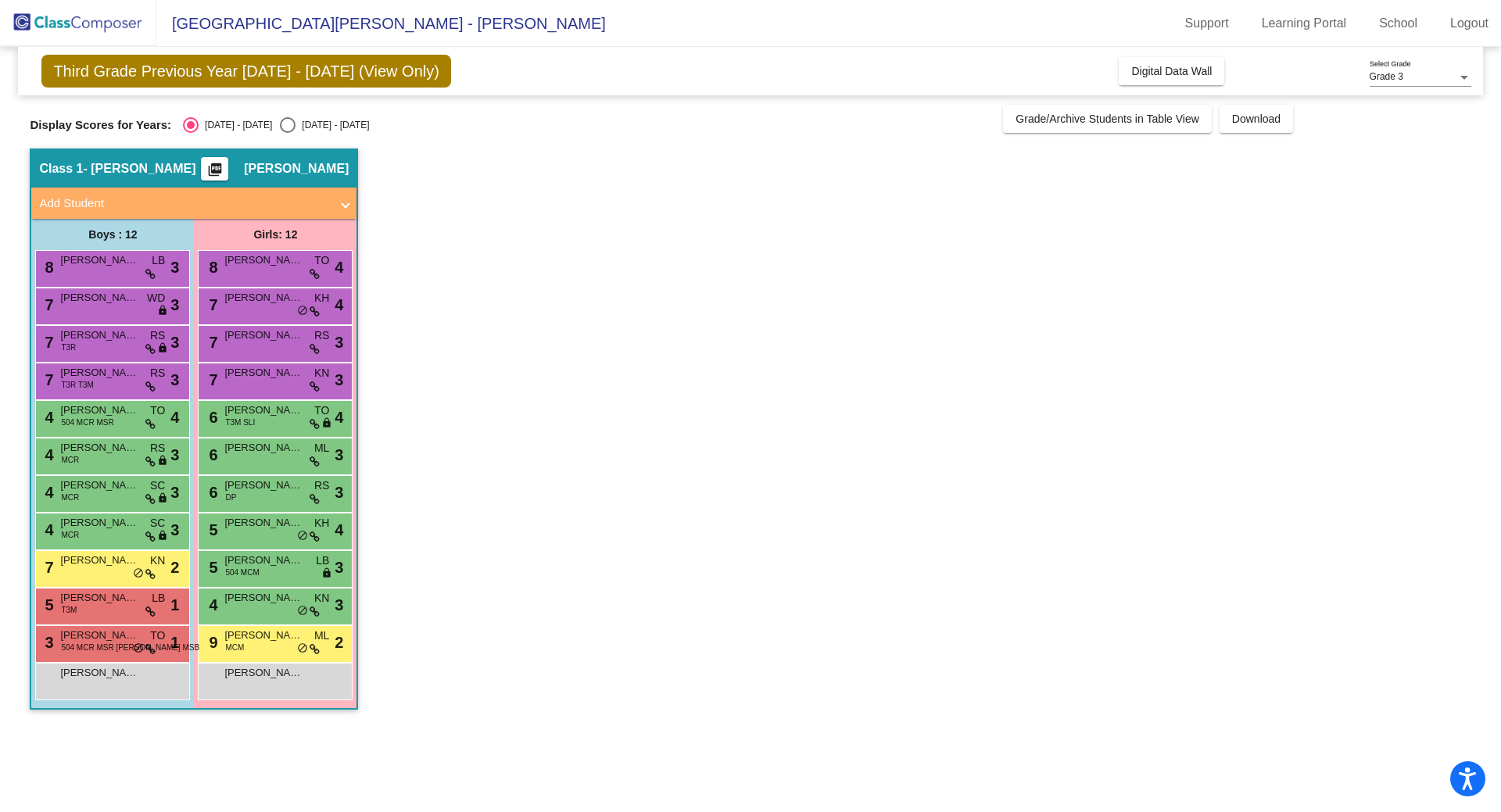
click at [282, 486] on span "[PERSON_NAME]" at bounding box center [263, 485] width 78 height 15
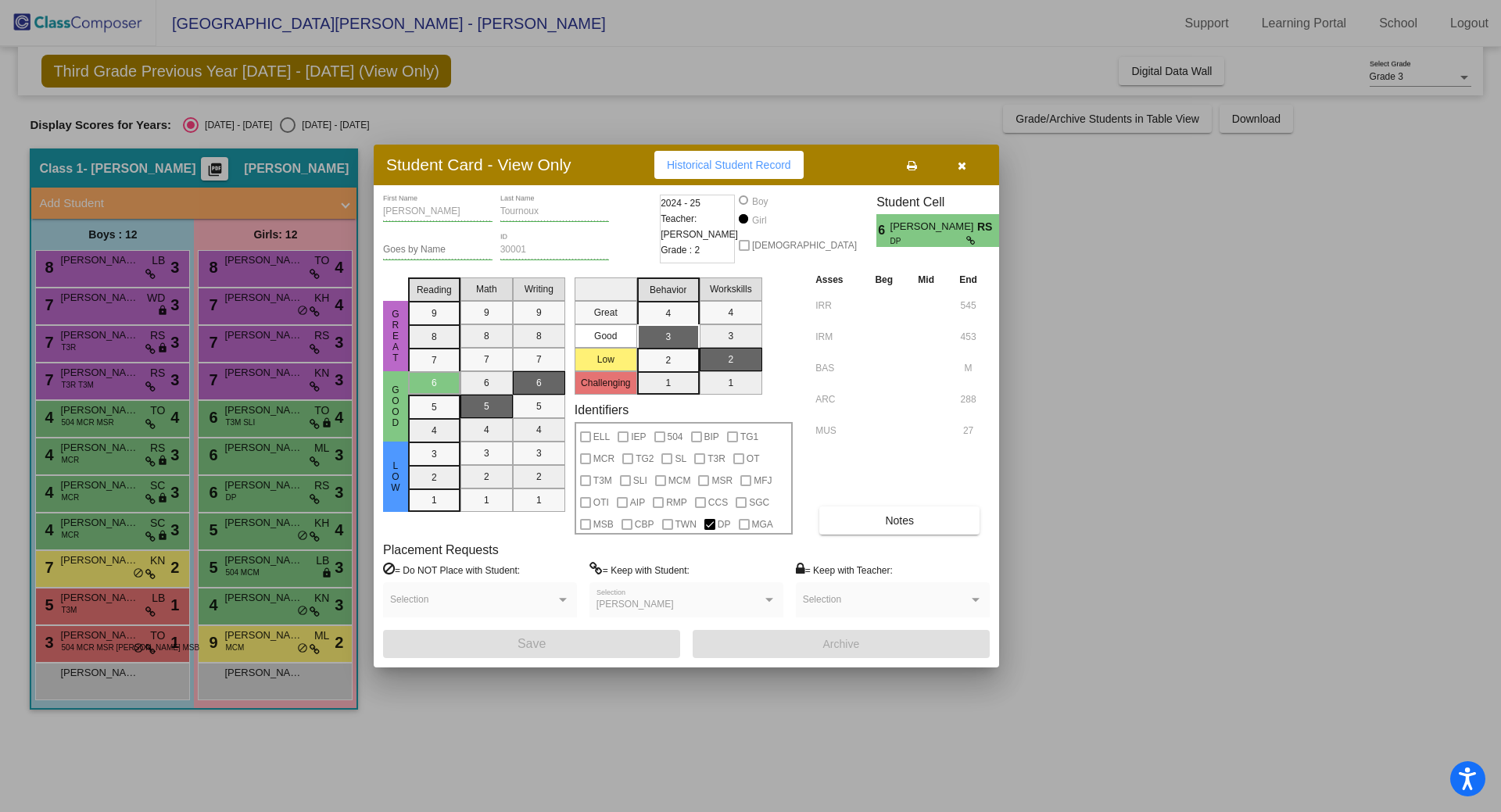
click at [289, 521] on div at bounding box center [750, 406] width 1501 height 812
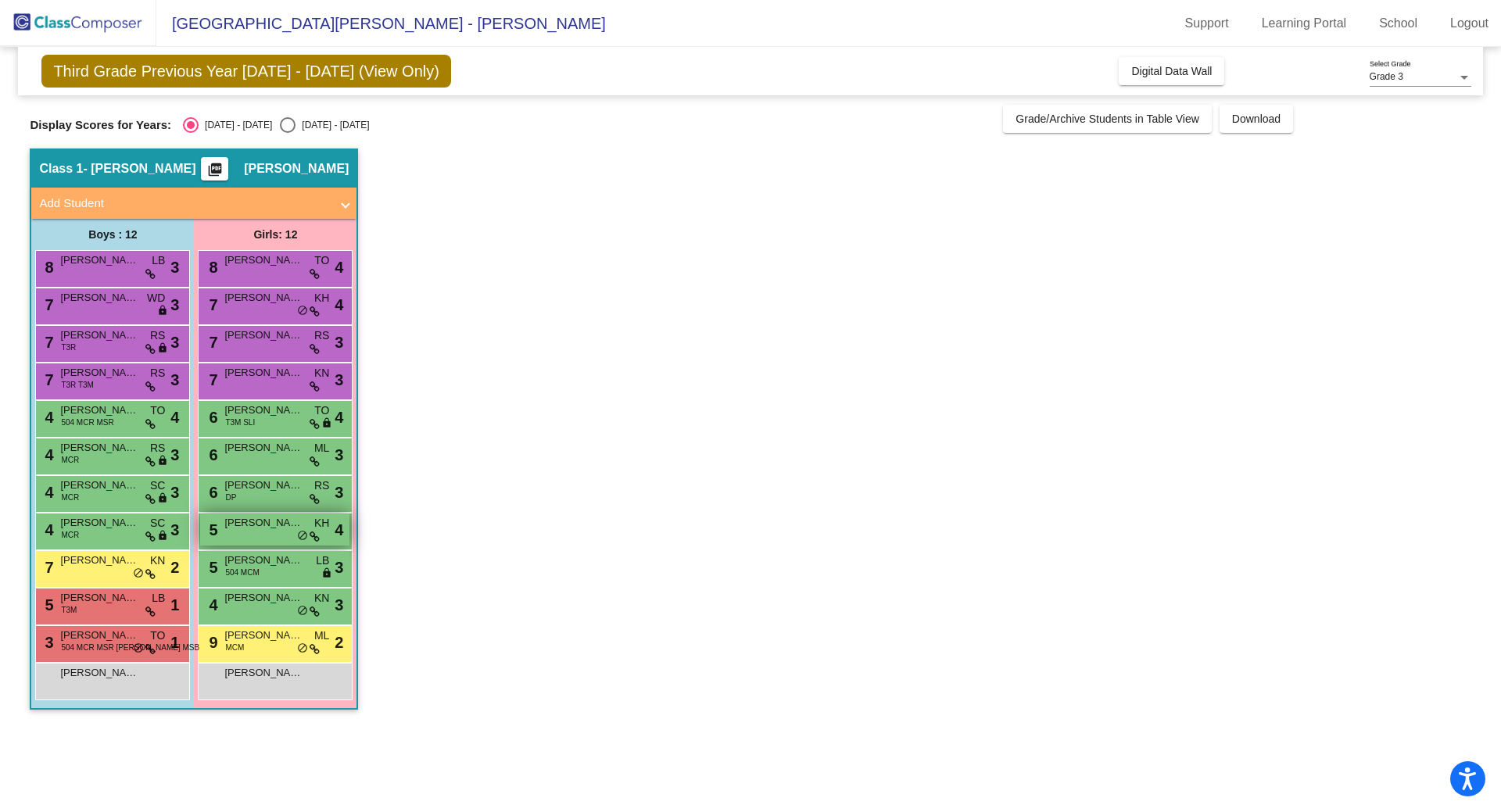
click at [296, 531] on div "5 [PERSON_NAME] KH lock do_not_disturb_alt 4" at bounding box center [275, 530] width 150 height 32
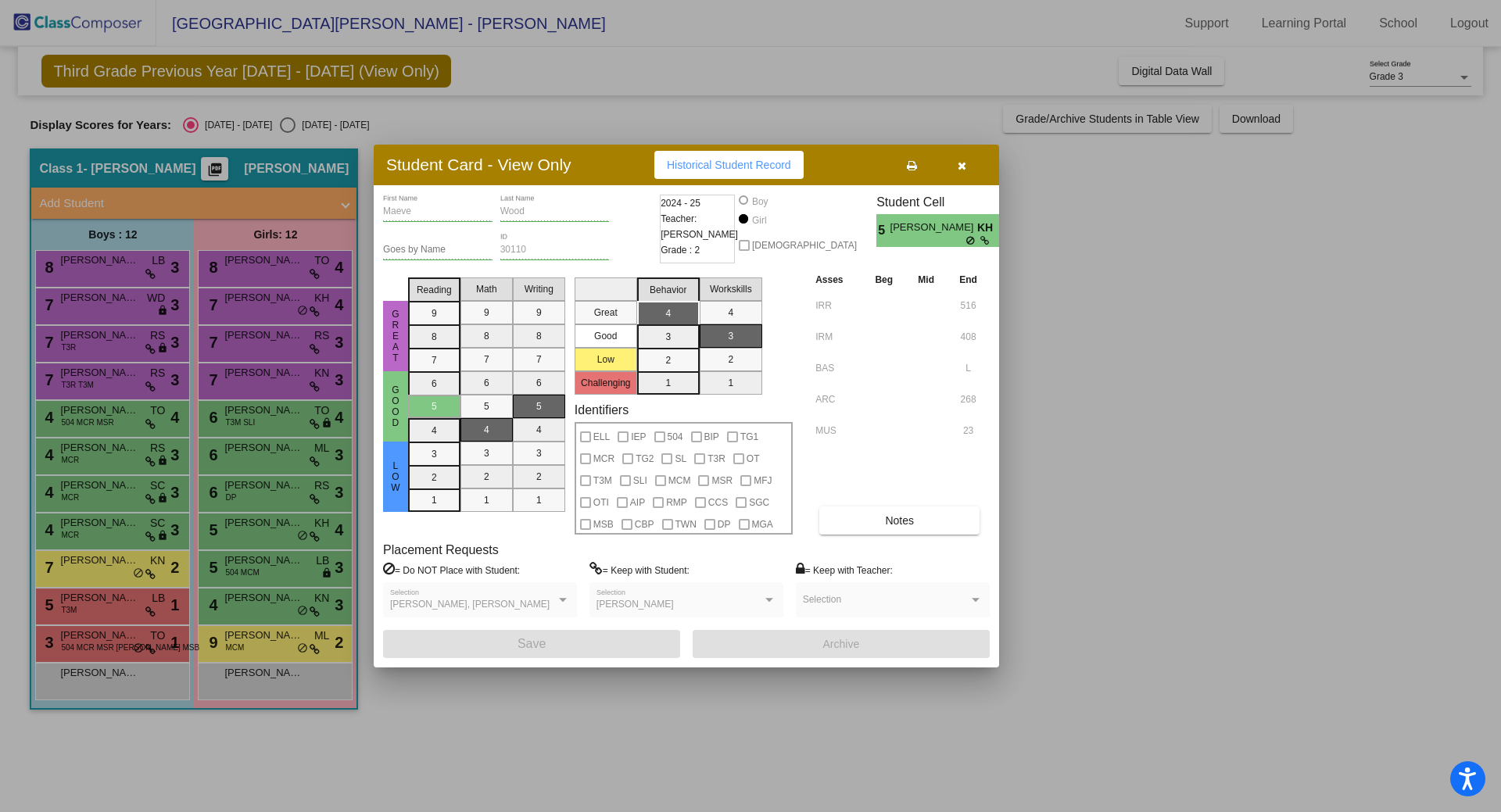
click at [291, 568] on div at bounding box center [750, 406] width 1501 height 812
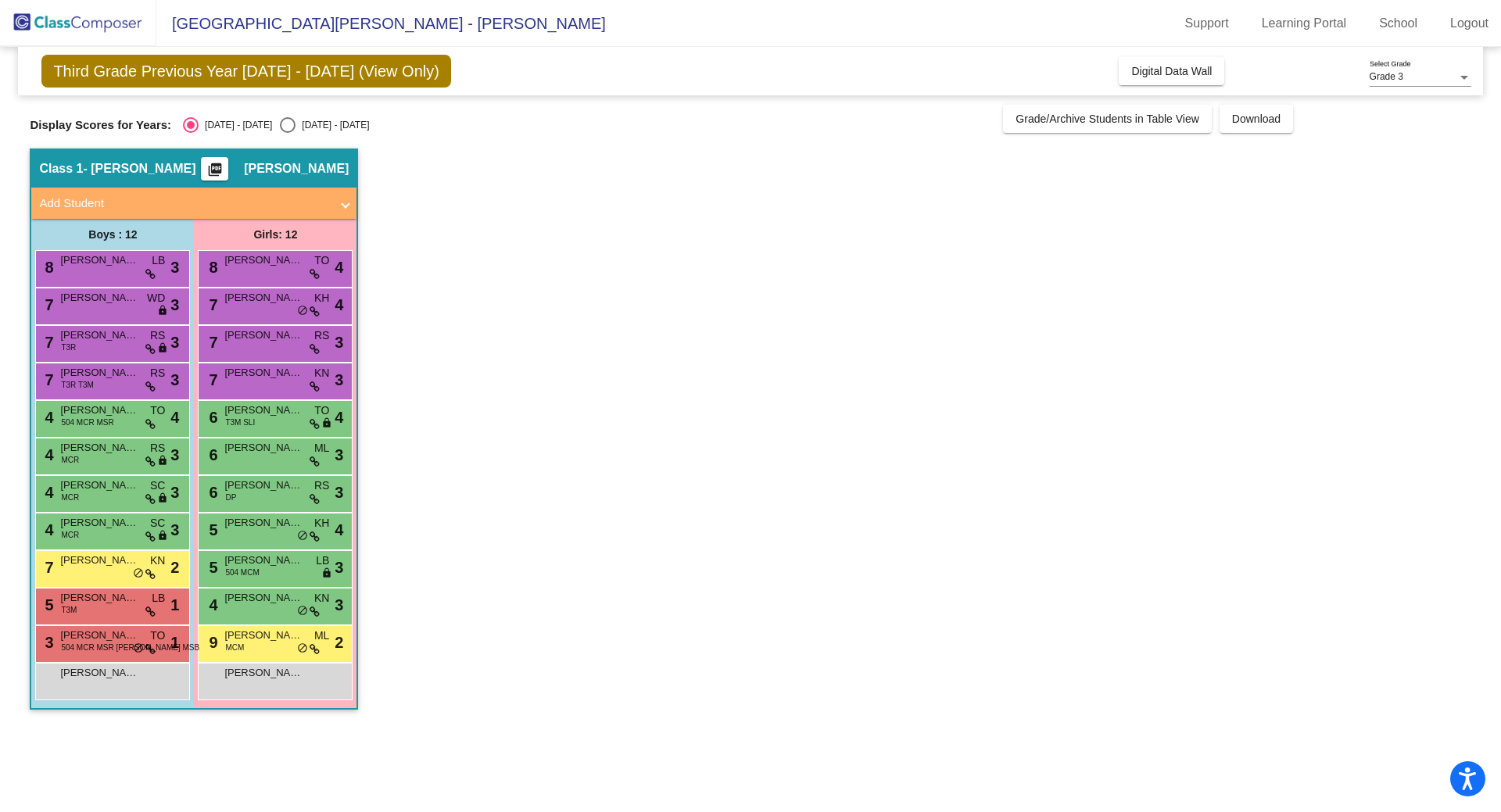
click at [291, 568] on div "5 [PERSON_NAME] 504 MCM LB lock do_not_disturb_alt 3" at bounding box center [275, 567] width 150 height 32
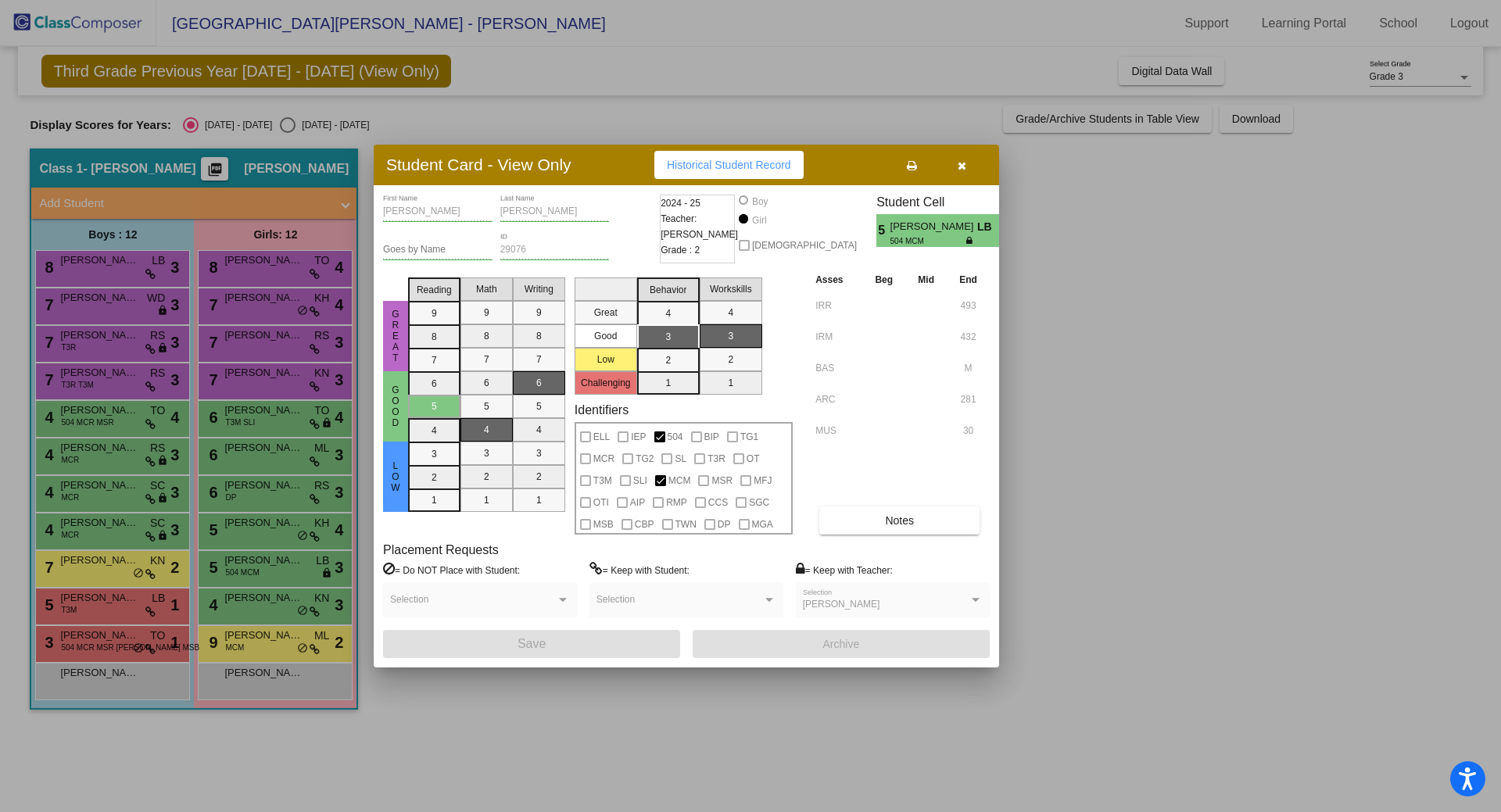
click at [279, 598] on div at bounding box center [750, 406] width 1501 height 812
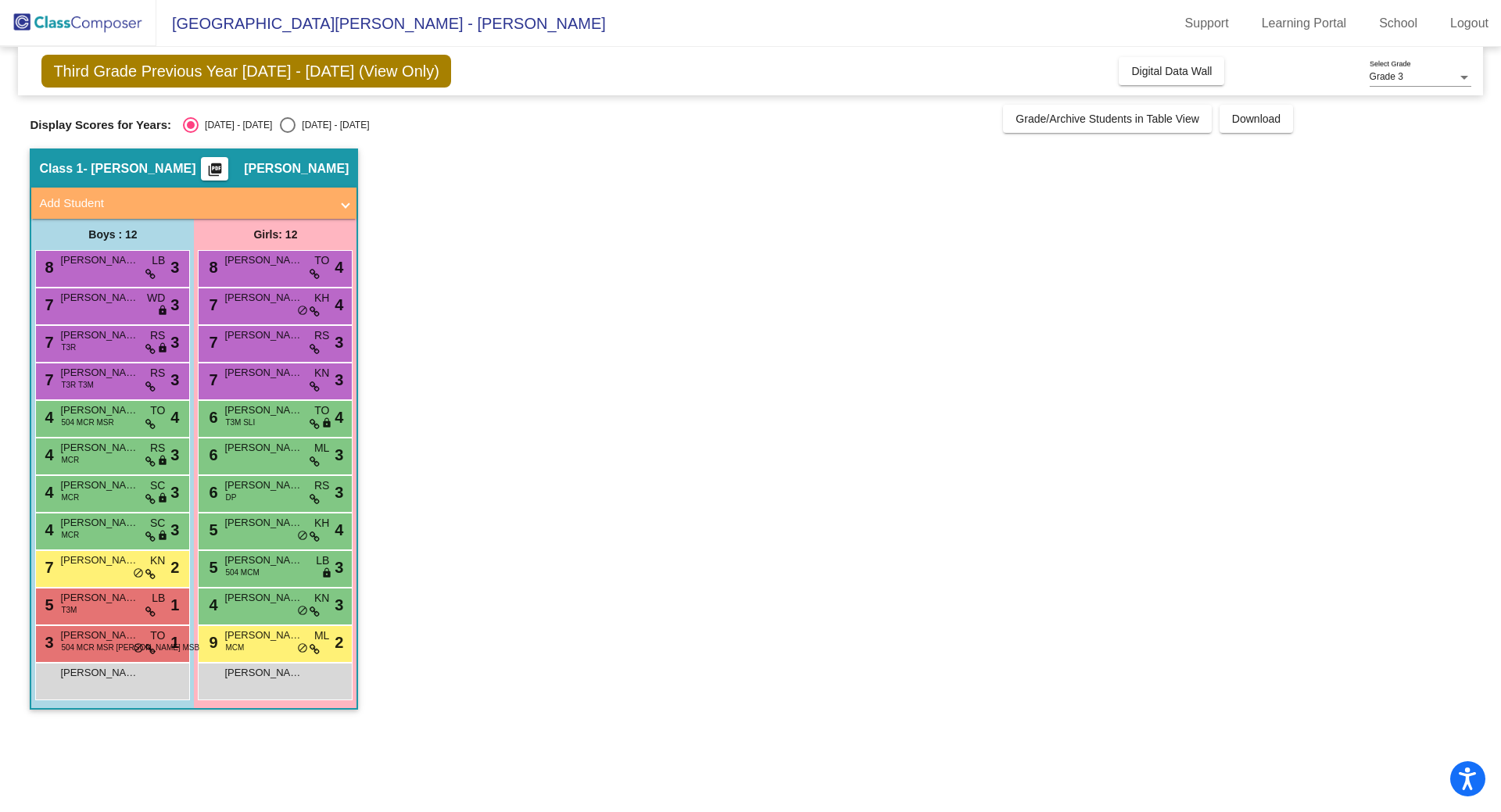
click at [279, 598] on span "[PERSON_NAME]" at bounding box center [263, 598] width 78 height 15
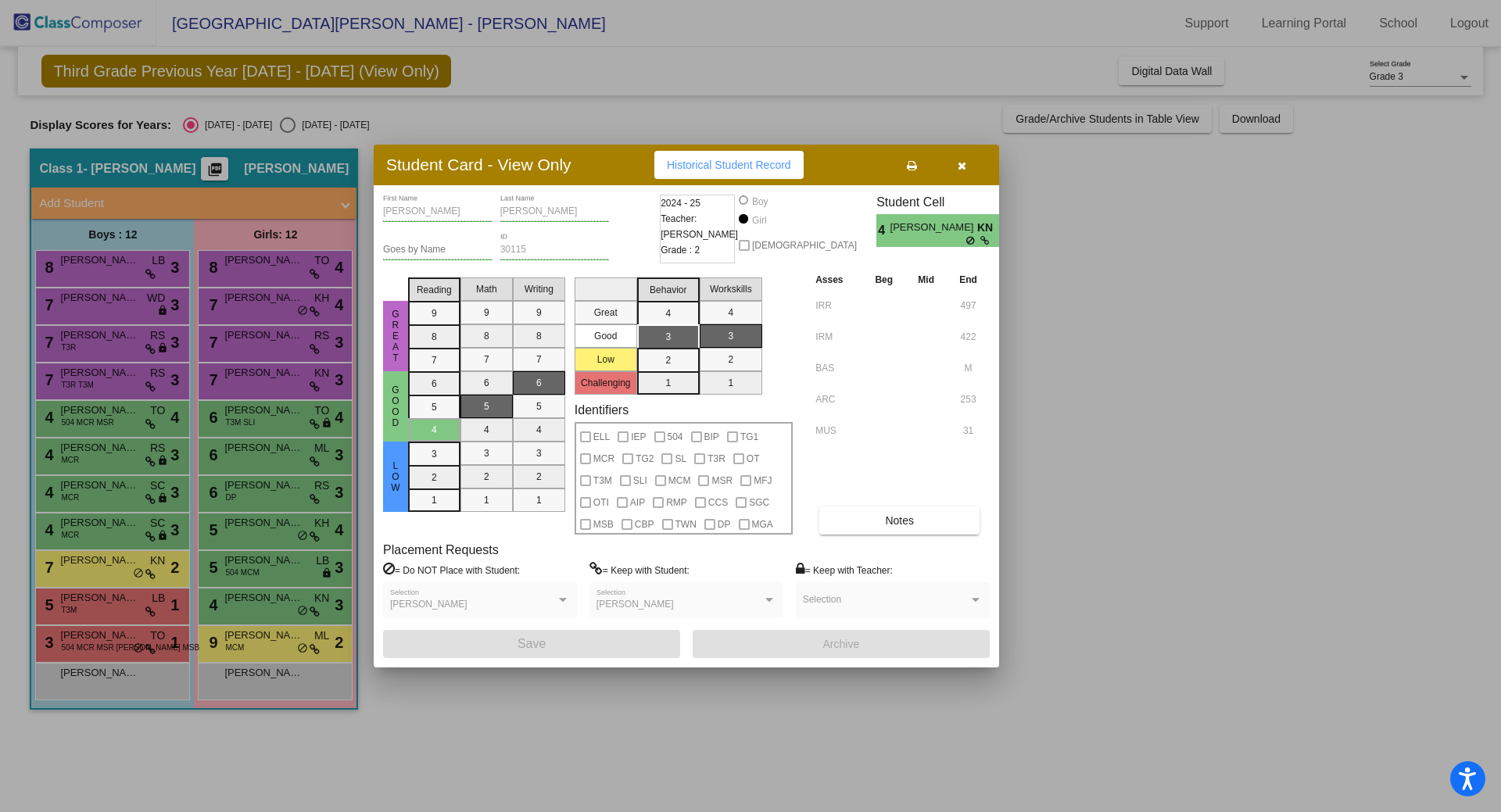
click at [273, 634] on div at bounding box center [750, 406] width 1501 height 812
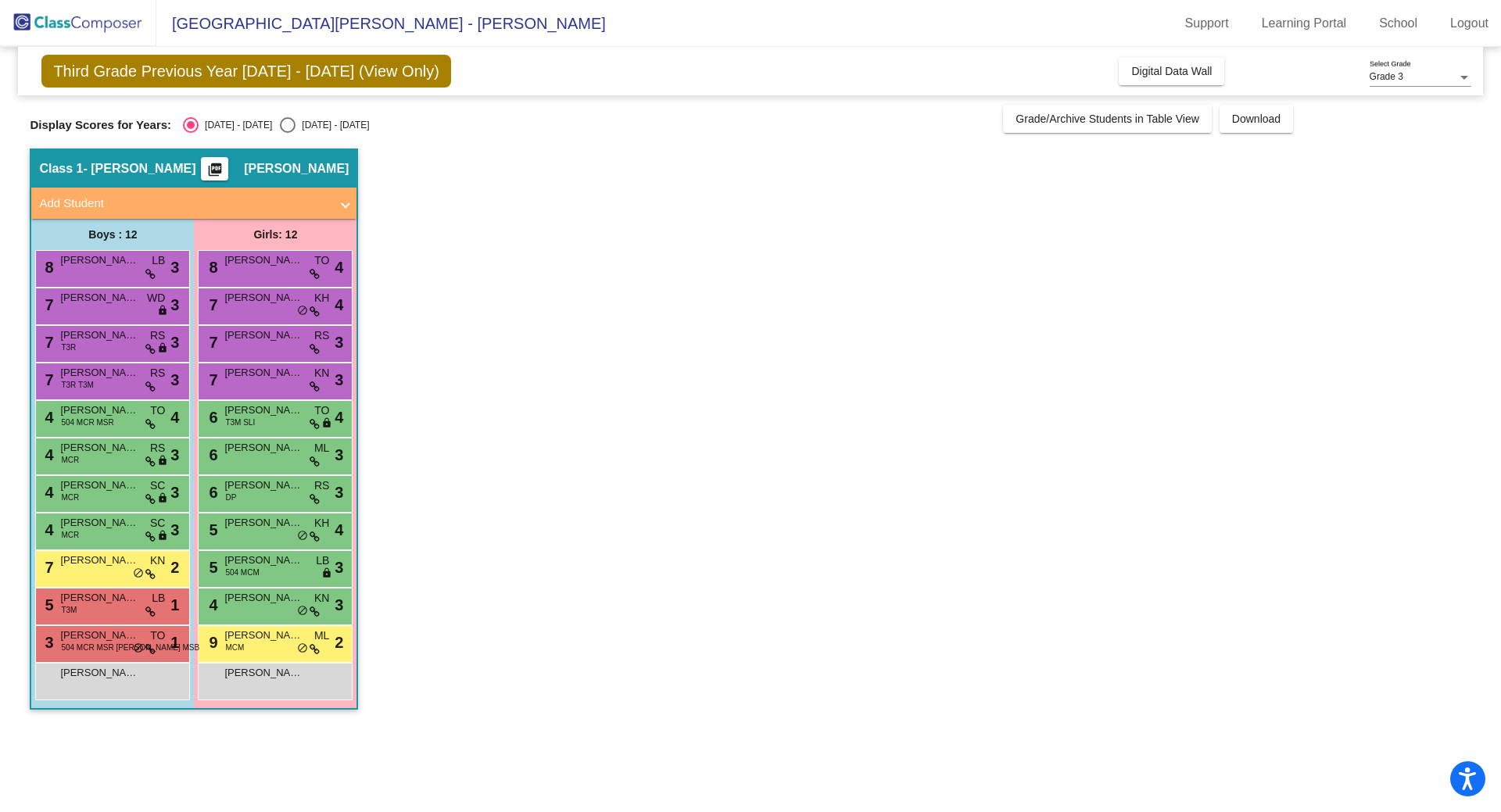
click at [273, 634] on span "[PERSON_NAME]" at bounding box center [263, 634] width 78 height 15
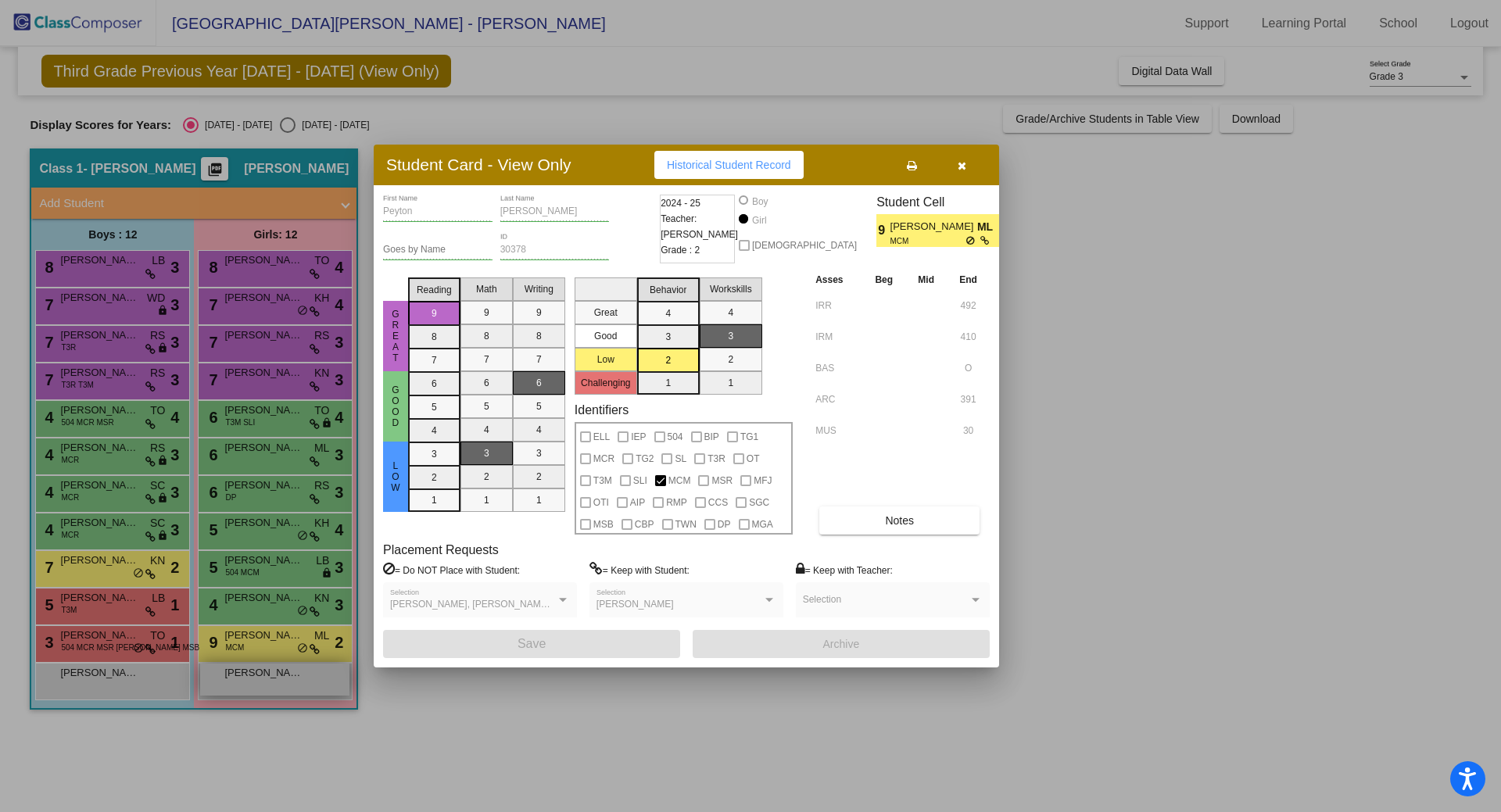
click at [257, 675] on div at bounding box center [750, 406] width 1501 height 812
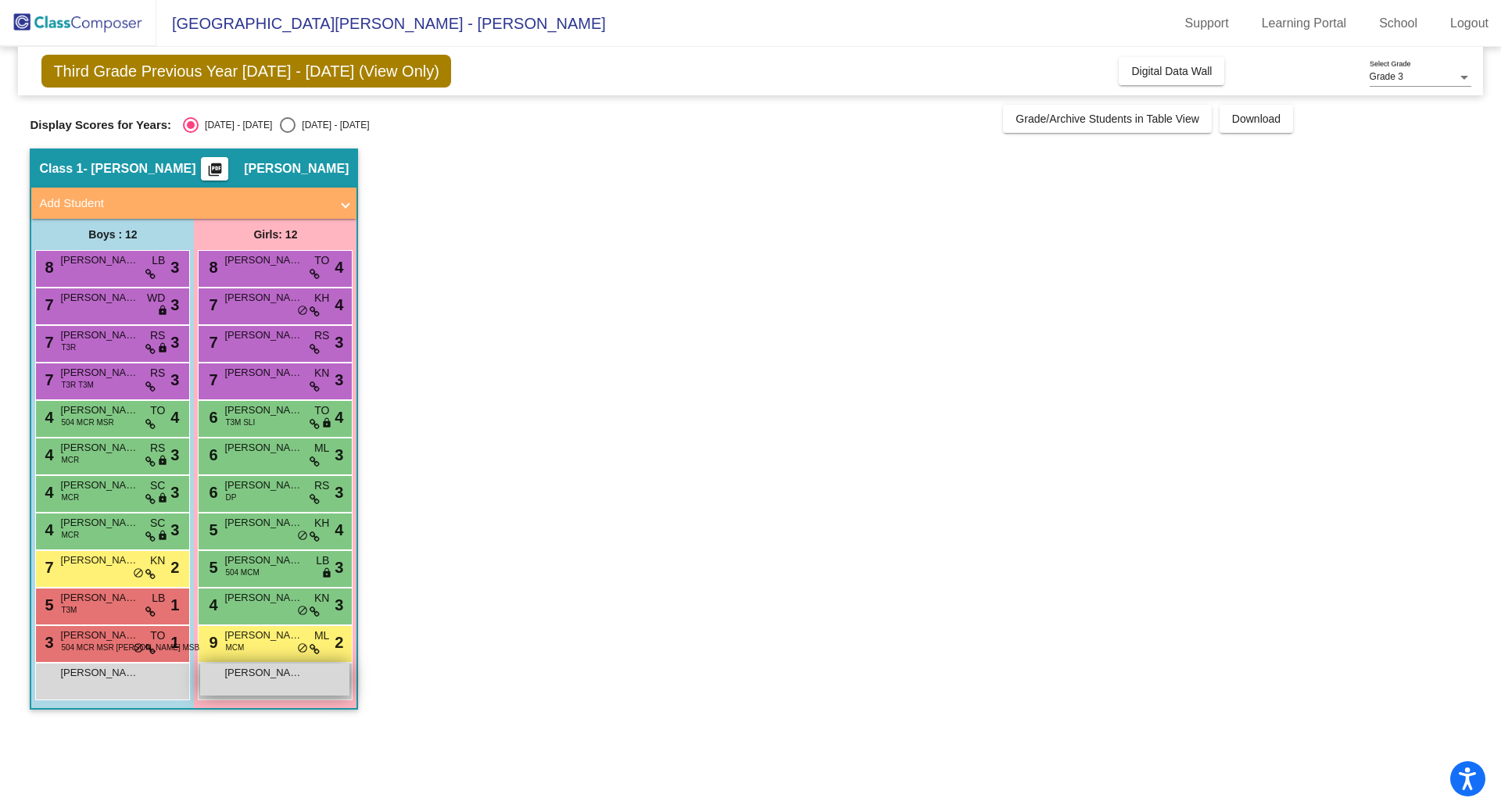
click at [257, 675] on span "[PERSON_NAME]" at bounding box center [263, 672] width 78 height 15
